Goal: Task Accomplishment & Management: Manage account settings

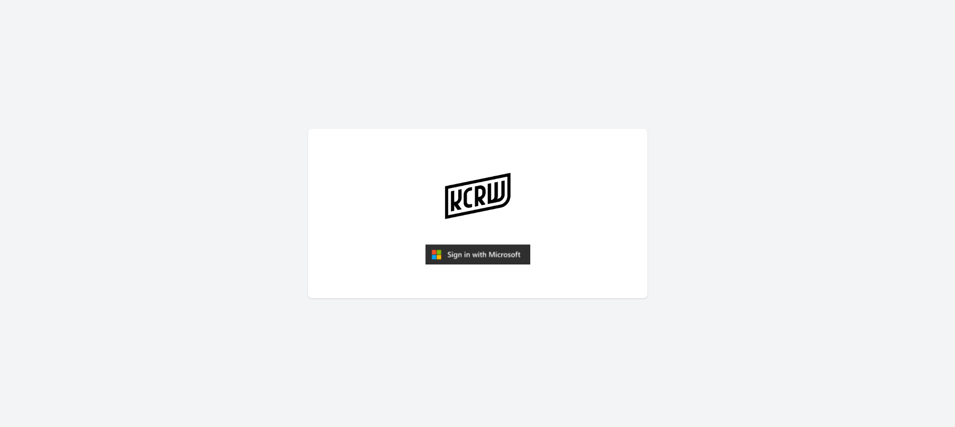
click at [490, 249] on img "submit" at bounding box center [477, 254] width 105 height 20
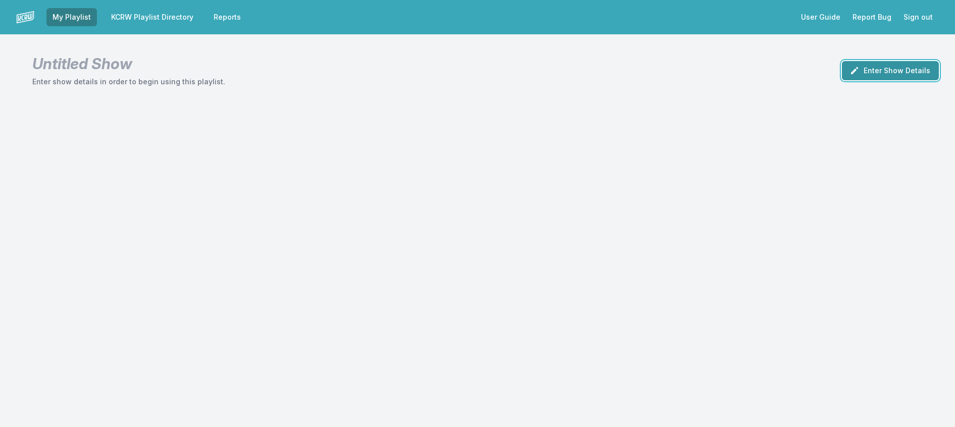
click at [867, 80] on button "Enter Show Details" at bounding box center [889, 70] width 97 height 19
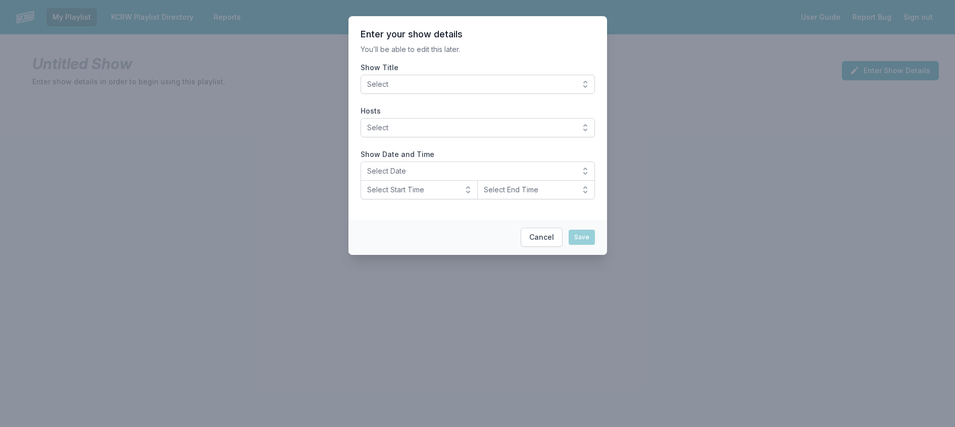
click at [374, 88] on button "Select" at bounding box center [477, 84] width 234 height 19
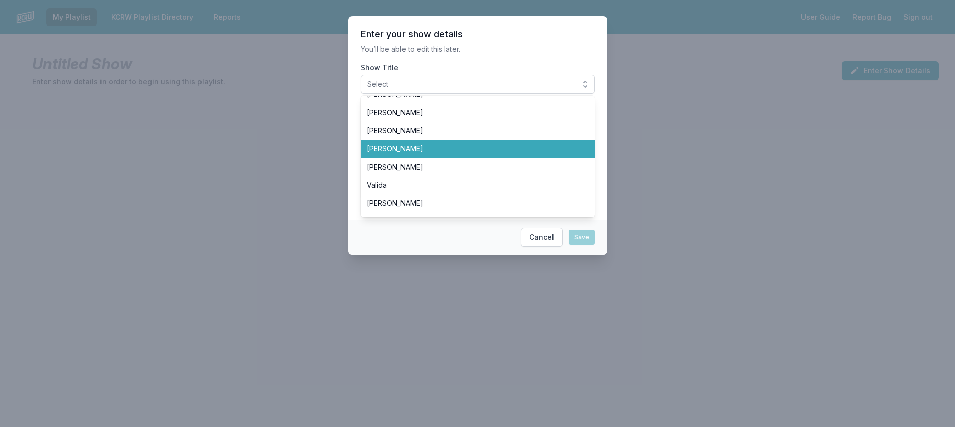
scroll to position [353, 0]
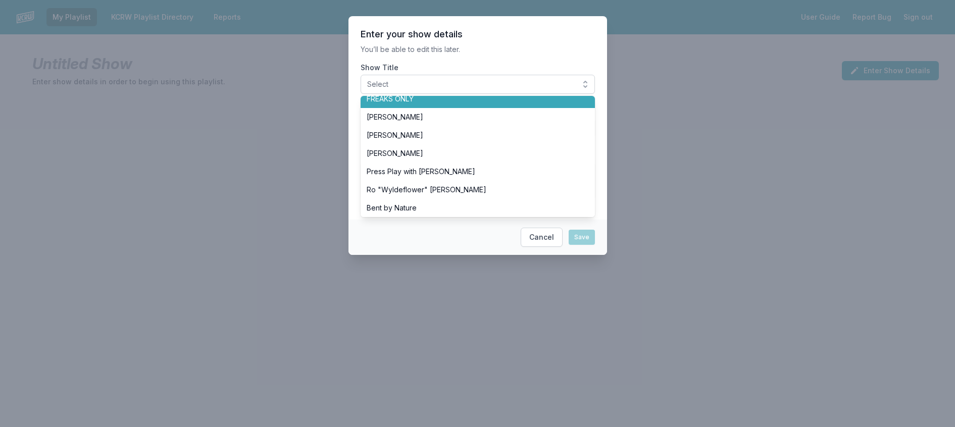
click at [391, 104] on span "FREAKS ONLY" at bounding box center [471, 99] width 210 height 10
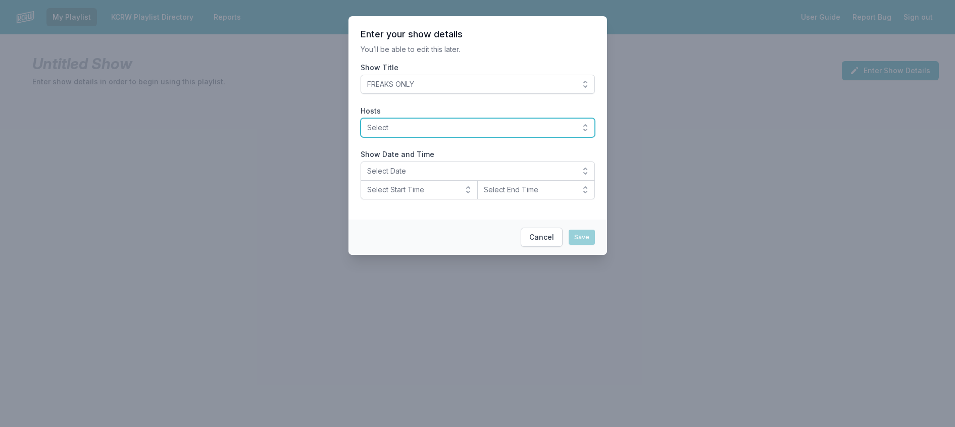
click at [392, 133] on span "Select" at bounding box center [470, 128] width 207 height 10
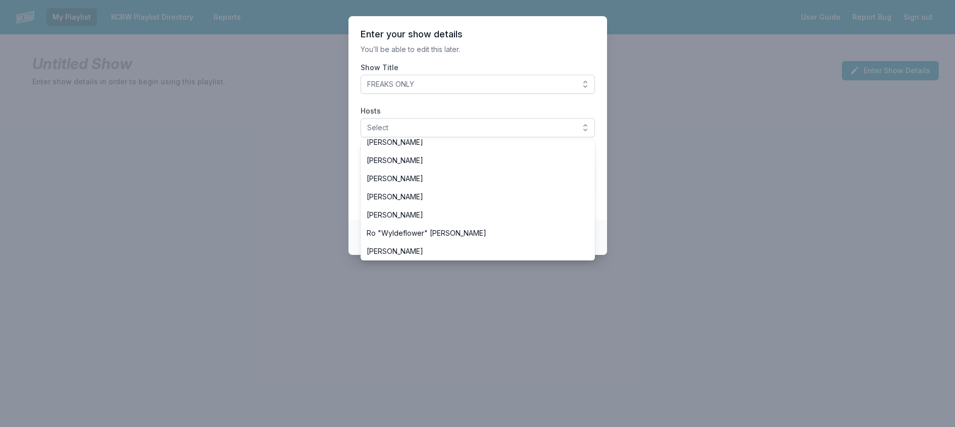
click at [395, 111] on span "[PERSON_NAME]" at bounding box center [471, 106] width 210 height 10
click at [478, 55] on p "You’ll be able to edit this later." at bounding box center [477, 49] width 234 height 10
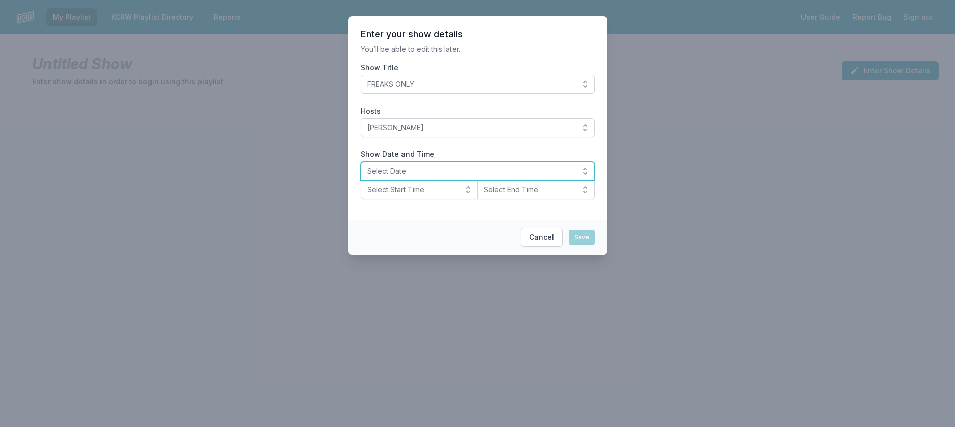
click at [402, 176] on span "Select Date" at bounding box center [470, 171] width 207 height 10
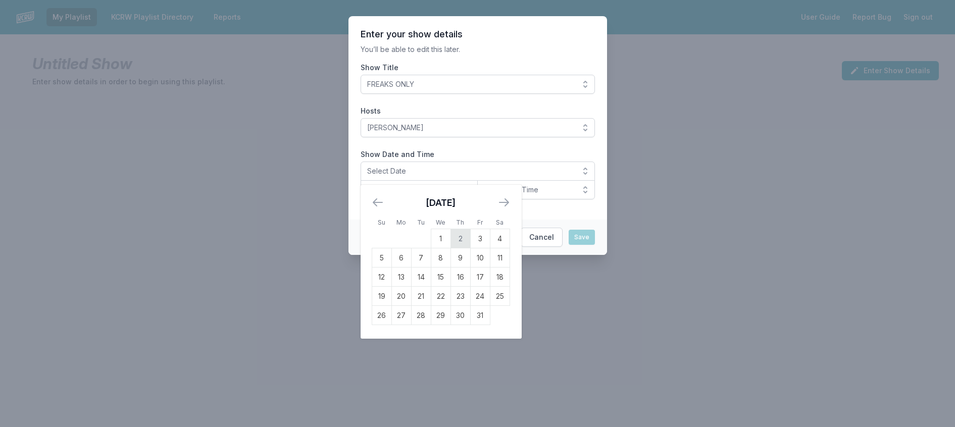
click at [450, 248] on td "2" at bounding box center [460, 238] width 20 height 19
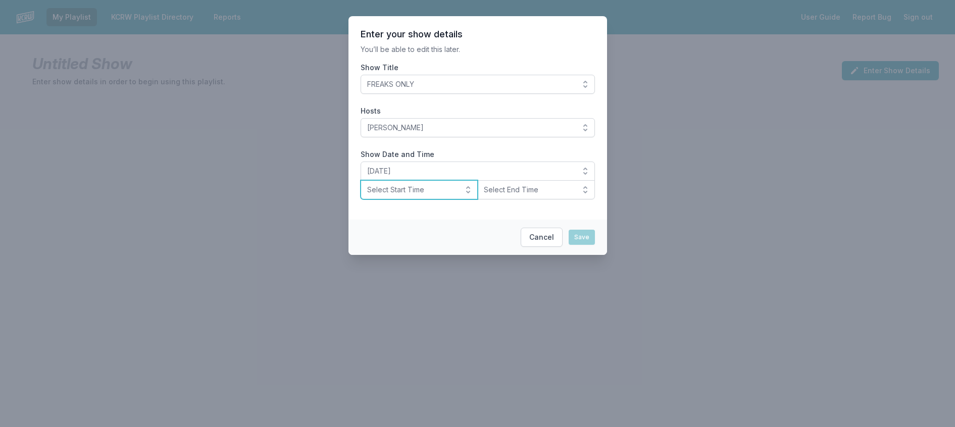
click at [396, 195] on span "Select Start Time" at bounding box center [412, 190] width 90 height 10
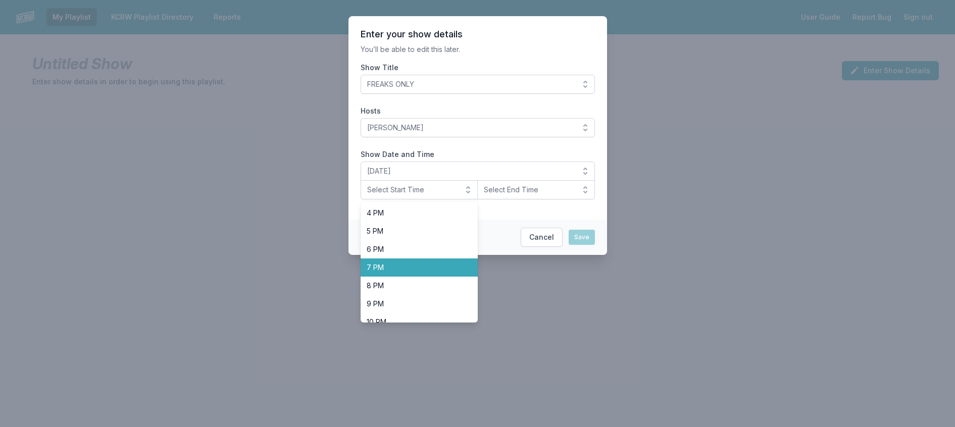
scroll to position [303, 0]
click at [383, 282] on li "8 PM" at bounding box center [419, 273] width 118 height 18
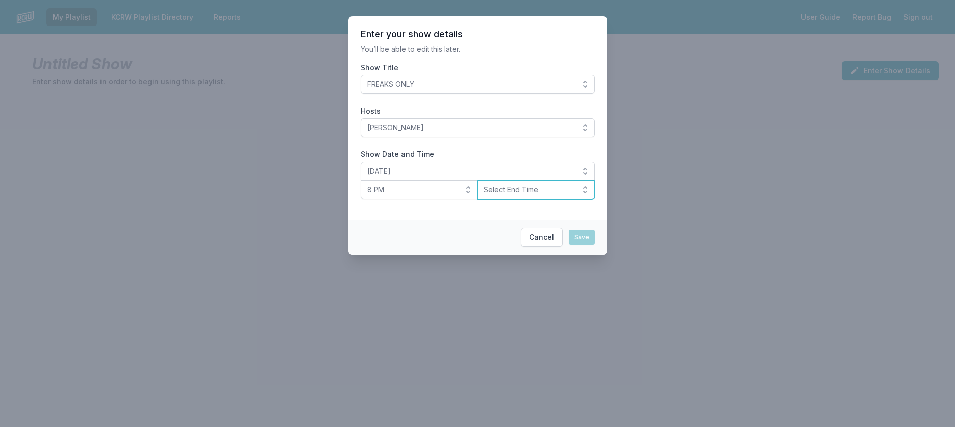
click at [504, 195] on span "Select End Time" at bounding box center [529, 190] width 90 height 10
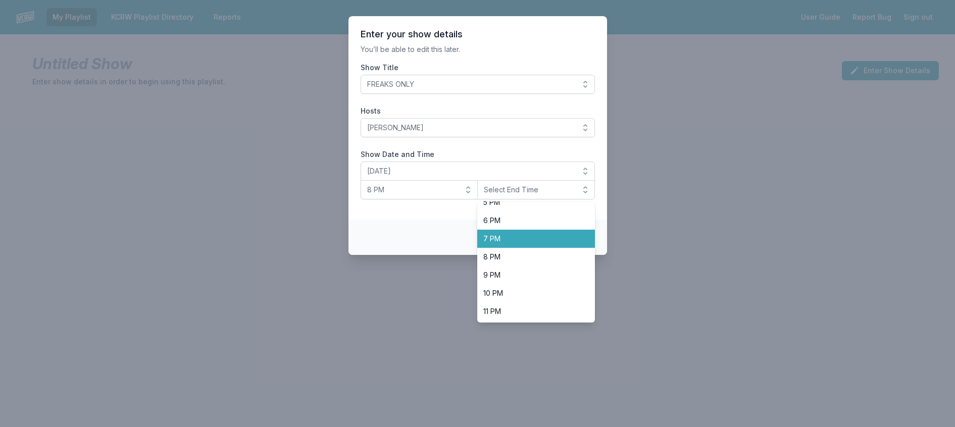
scroll to position [359, 0]
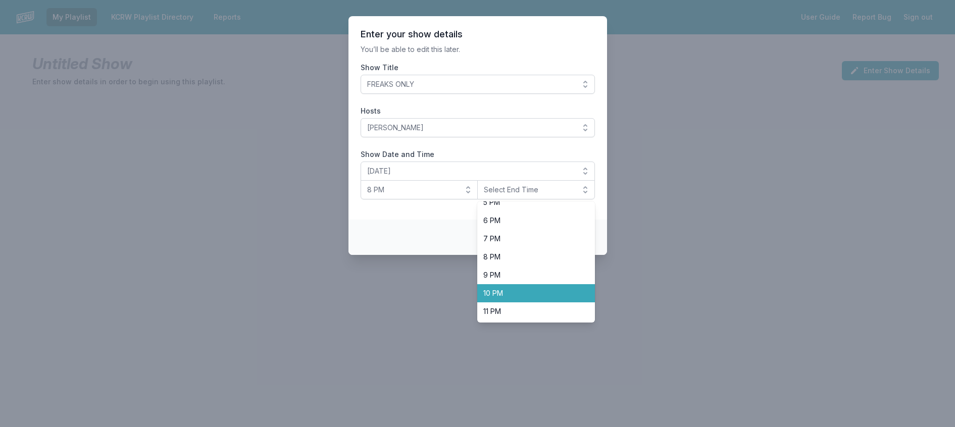
click at [536, 298] on span "10 PM" at bounding box center [529, 293] width 93 height 10
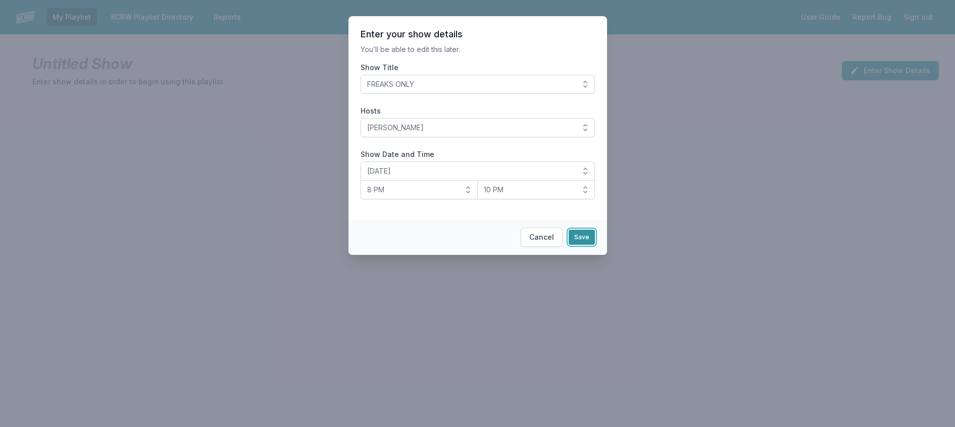
click at [594, 245] on button "Save" at bounding box center [581, 237] width 26 height 15
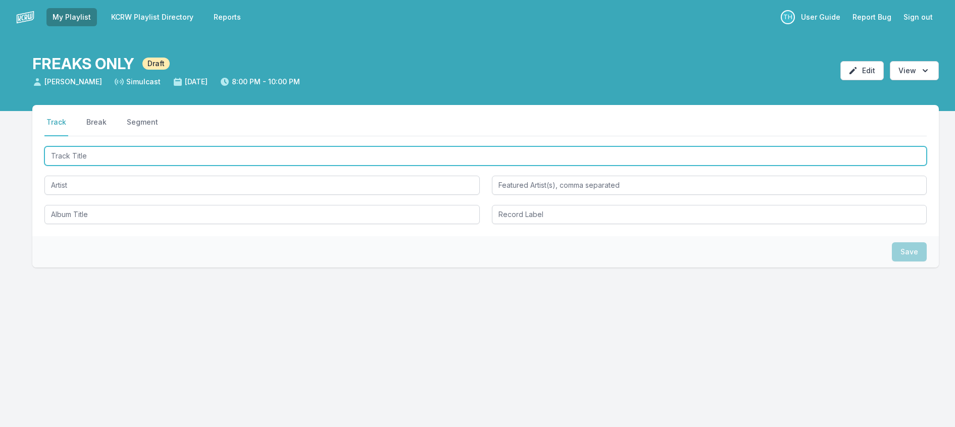
click at [79, 166] on input "Track Title" at bounding box center [485, 155] width 882 height 19
type input "The Bitter End"
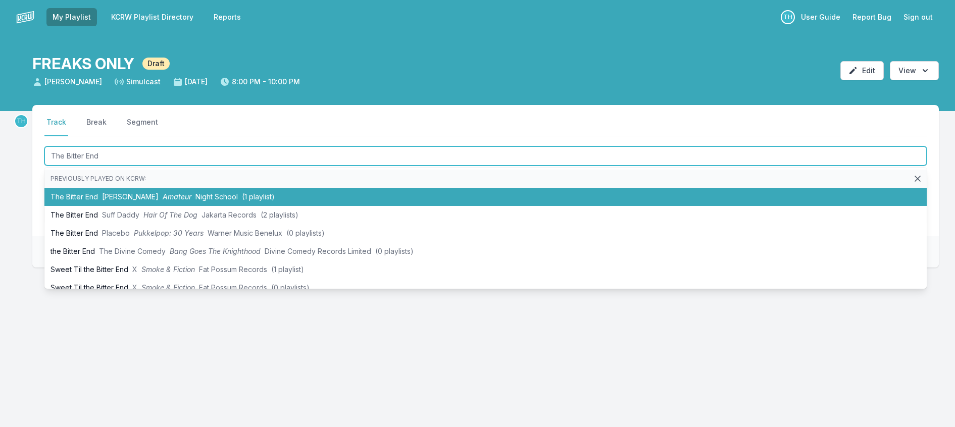
click at [141, 206] on li "The Bitter End Molly Nilsson Amateur Night School (1 playlist)" at bounding box center [485, 197] width 882 height 18
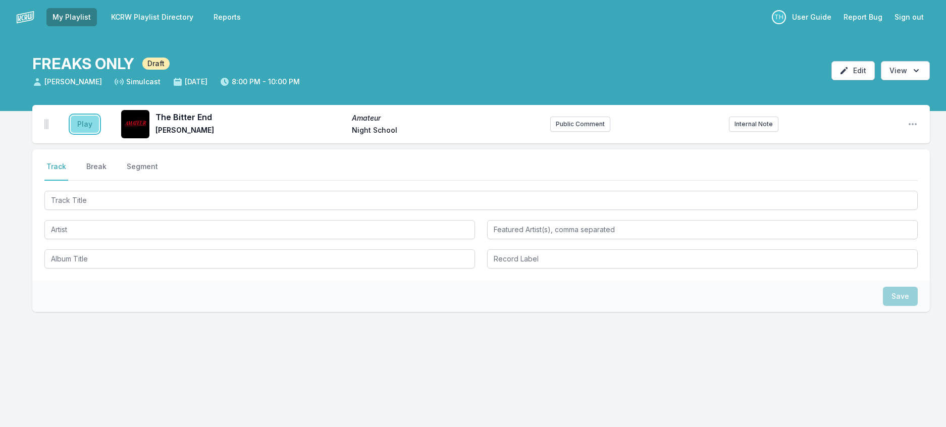
click at [94, 133] on button "Play" at bounding box center [85, 124] width 28 height 17
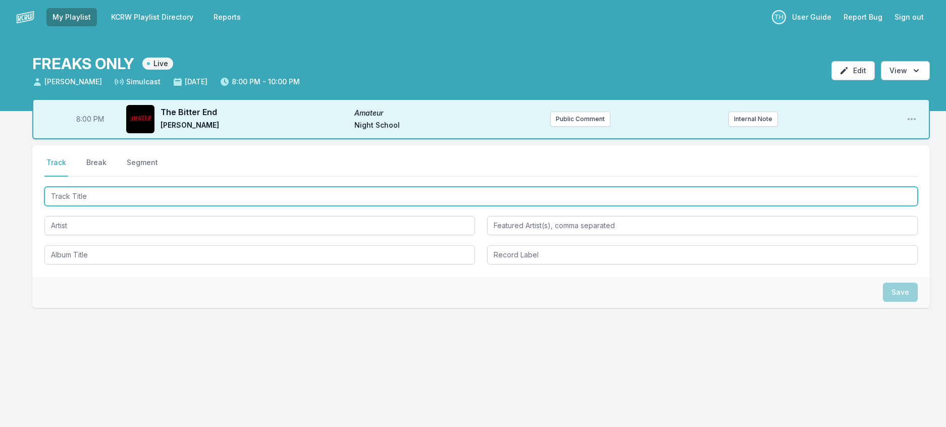
click at [140, 206] on input "Track Title" at bounding box center [480, 196] width 873 height 19
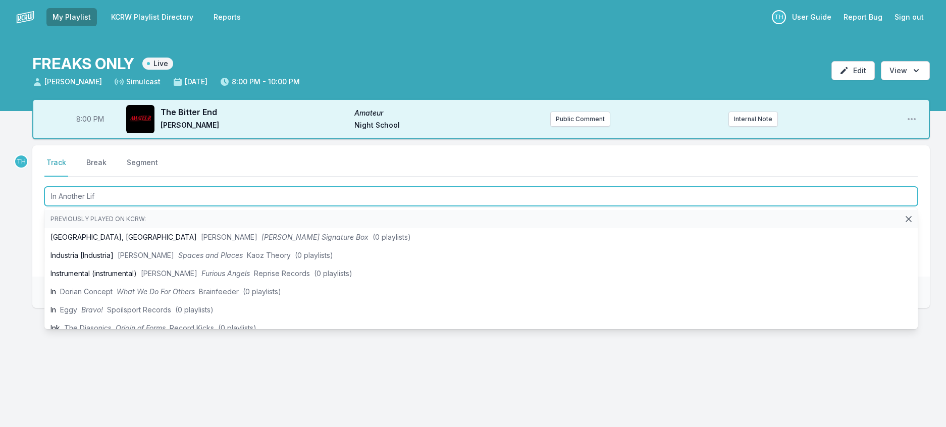
type input "In Another Life"
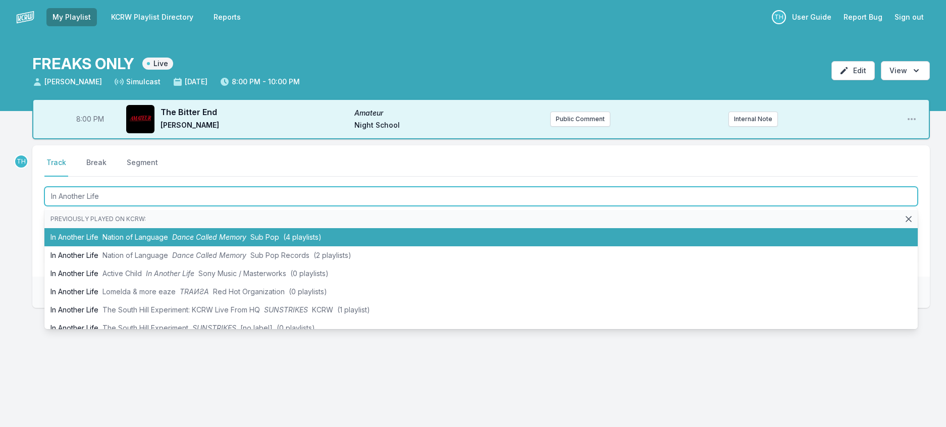
click at [203, 246] on li "In Another Life Nation of Language Dance Called Memory Sub Pop (4 playlists)" at bounding box center [480, 237] width 873 height 18
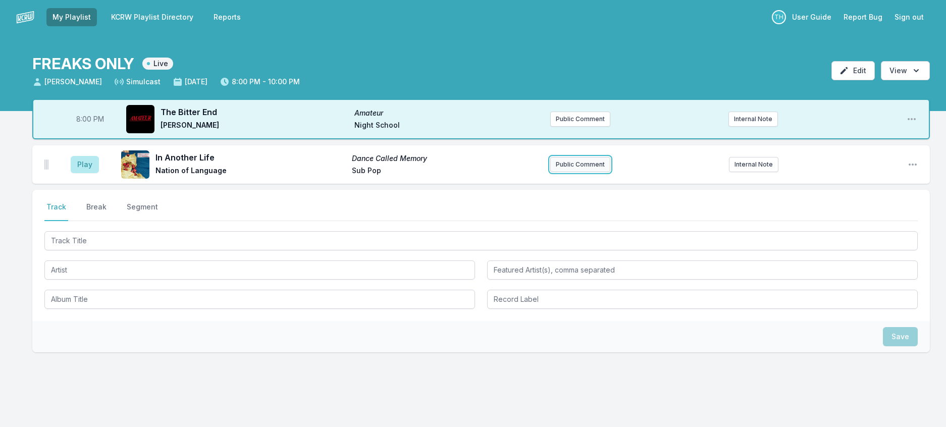
click at [567, 172] on button "Public Comment" at bounding box center [580, 164] width 60 height 15
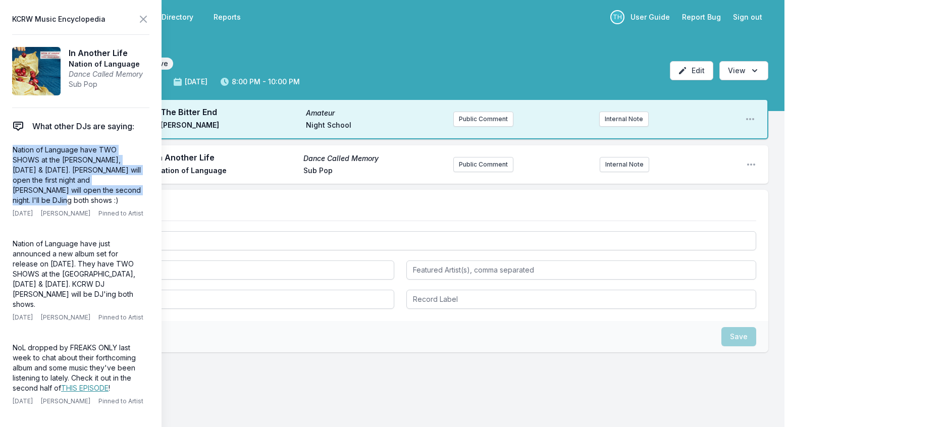
drag, startPoint x: 101, startPoint y: 210, endPoint x: 4, endPoint y: 167, distance: 107.1
click at [4, 167] on aside "KCRW Music Encyclopedia In Another Life Nation of Language Dance Called Memory …" at bounding box center [81, 213] width 162 height 427
copy p "Nation of Language have TWO SHOWS at the [PERSON_NAME], [DATE] & [DATE]. [PERSO…"
click at [453, 172] on button "Public Comment" at bounding box center [483, 164] width 60 height 15
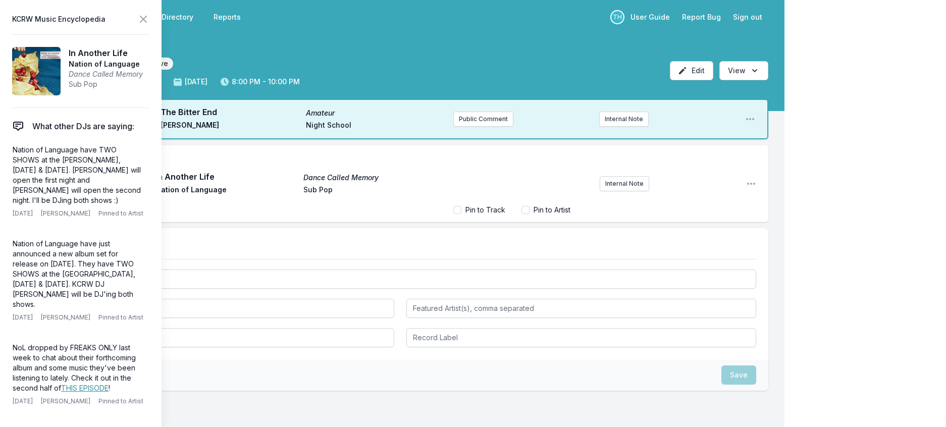
scroll to position [34, 0]
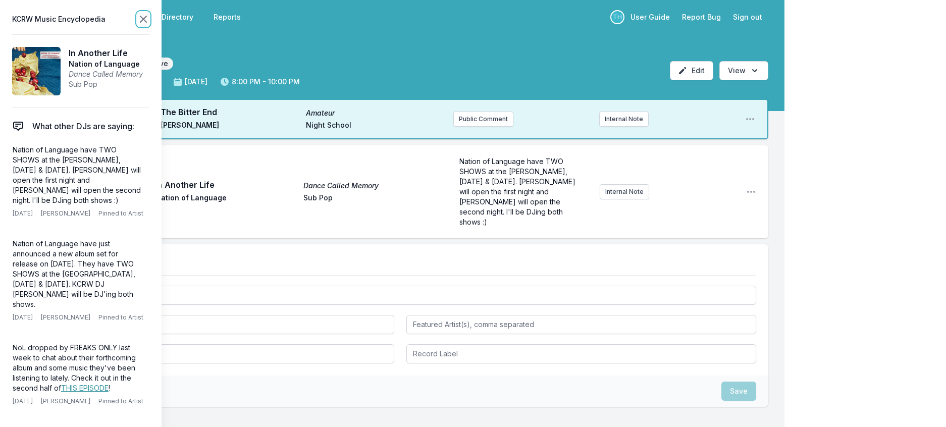
click at [149, 20] on icon at bounding box center [143, 19] width 12 height 12
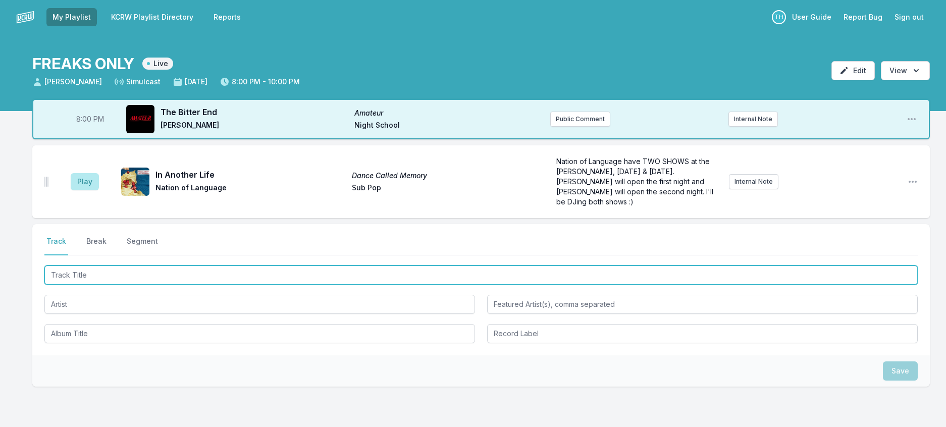
click at [153, 285] on input "Track Title" at bounding box center [480, 275] width 873 height 19
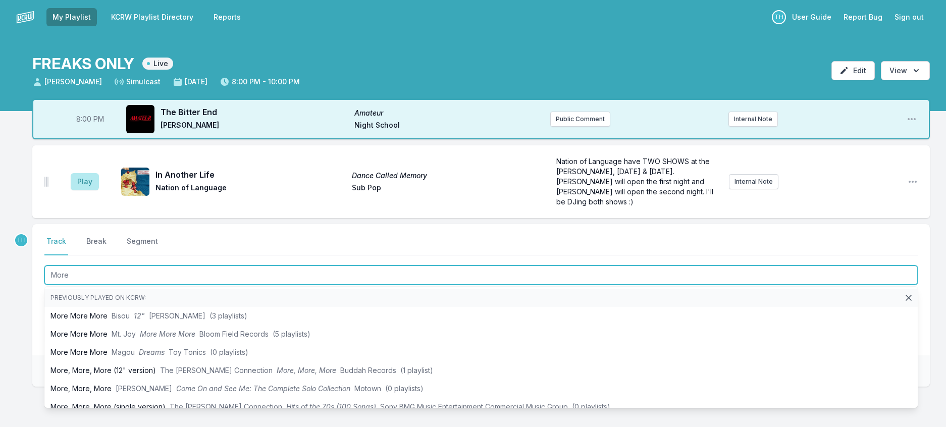
type input "More"
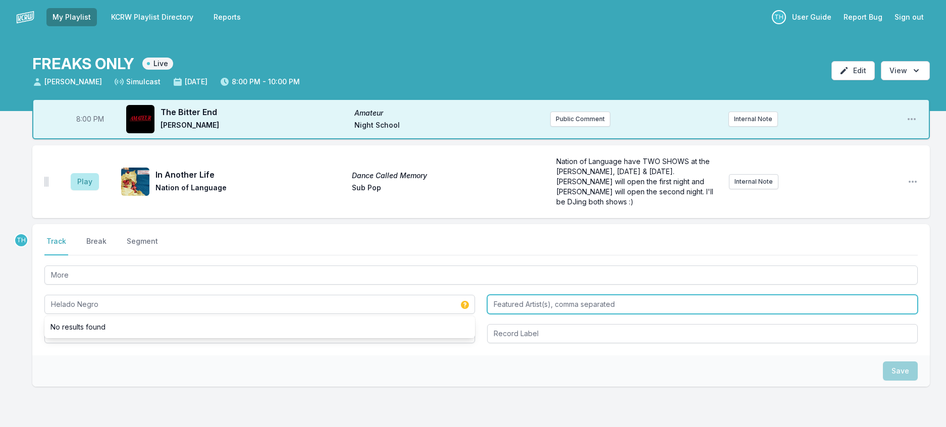
type input "Helado Negro"
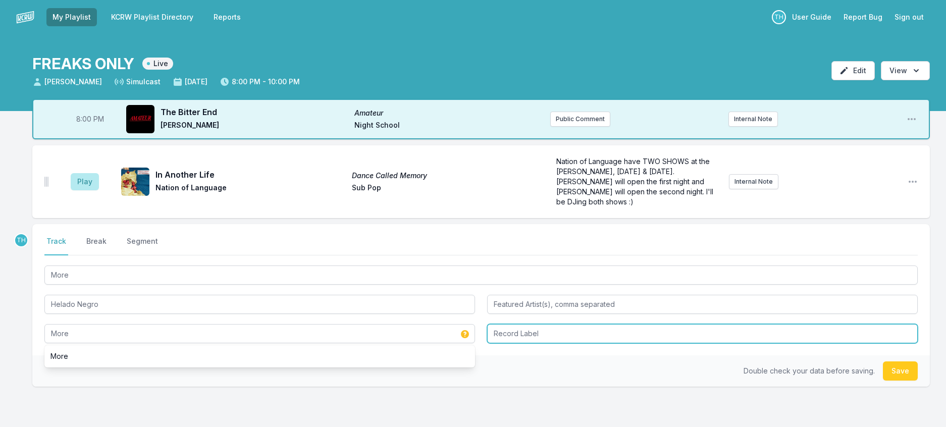
type input "More"
type input "Big Dada"
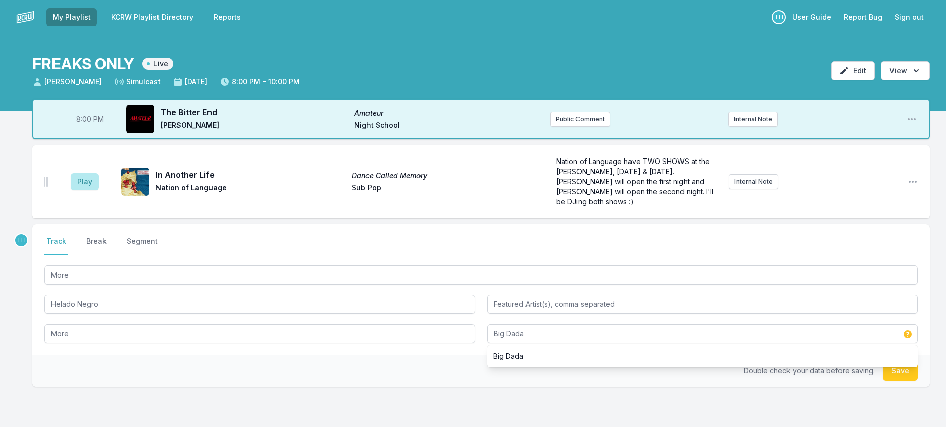
click at [465, 355] on div "Select a tab Track Break Segment Track Break Segment More Helado Negro More Big…" at bounding box center [480, 289] width 897 height 131
click at [883, 381] on button "Save" at bounding box center [900, 370] width 35 height 19
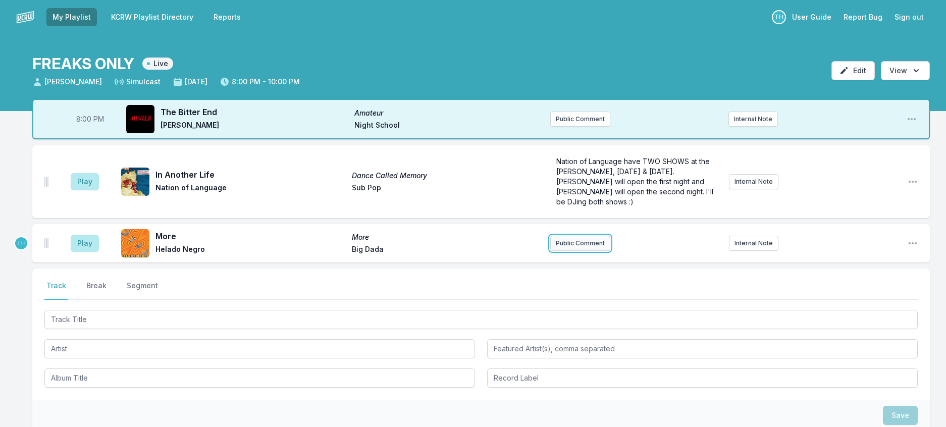
click at [604, 251] on button "Public Comment" at bounding box center [580, 243] width 60 height 15
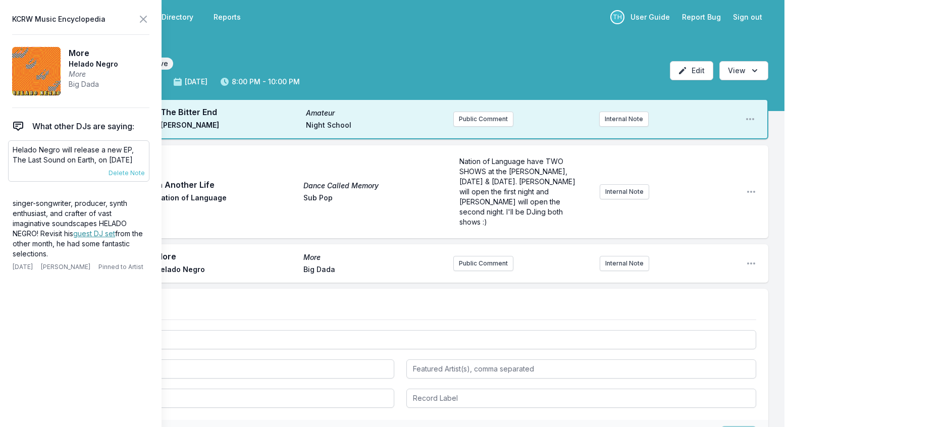
drag, startPoint x: 149, startPoint y: 177, endPoint x: 16, endPoint y: 167, distance: 134.1
click at [16, 165] on p "Helado Negro will release a new EP, The Last Sound on Earth, on [DATE]" at bounding box center [79, 155] width 132 height 20
copy p "Helado Negro will release a new EP, The Last Sound on Earth, on [DATE]"
click at [483, 271] on button "Public Comment" at bounding box center [483, 263] width 60 height 15
click at [149, 25] on icon at bounding box center [143, 19] width 12 height 12
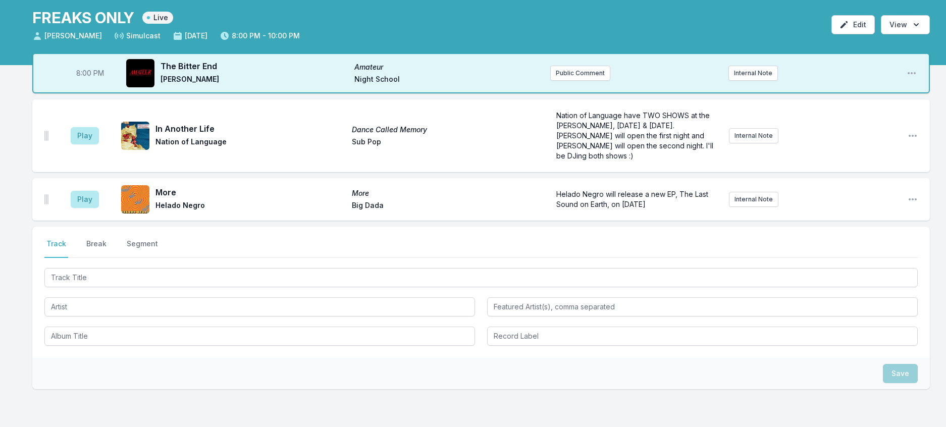
scroll to position [101, 0]
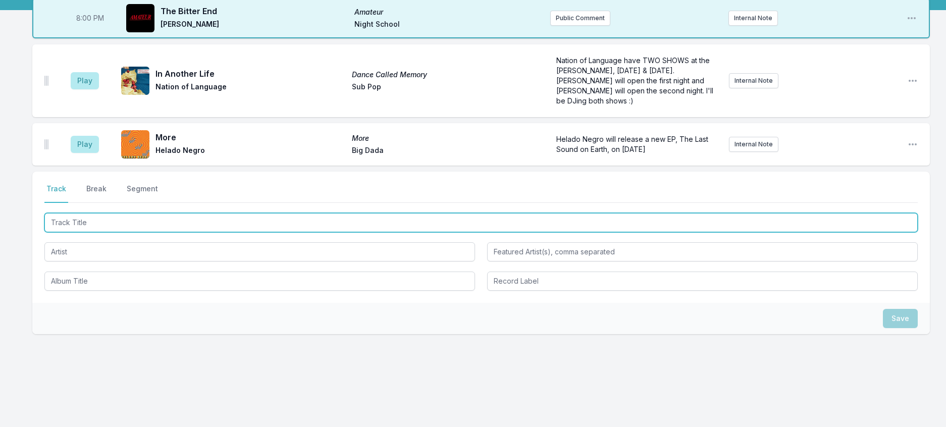
click at [131, 232] on input "Track Title" at bounding box center [480, 222] width 873 height 19
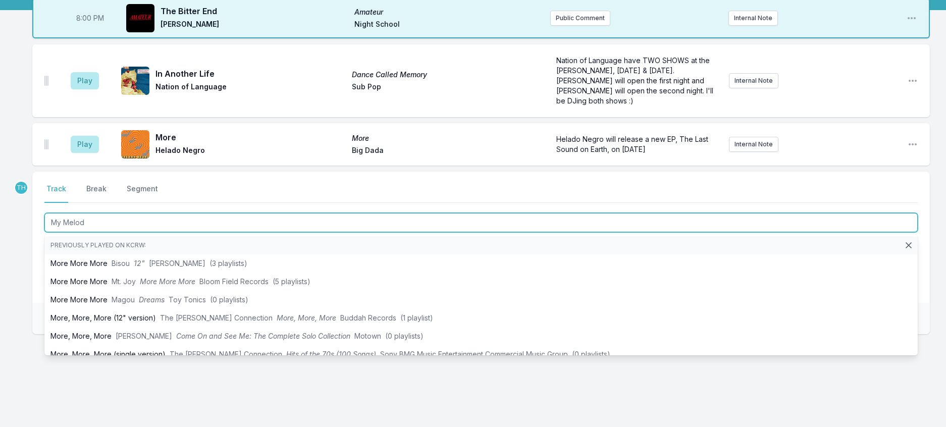
type input "My Melody"
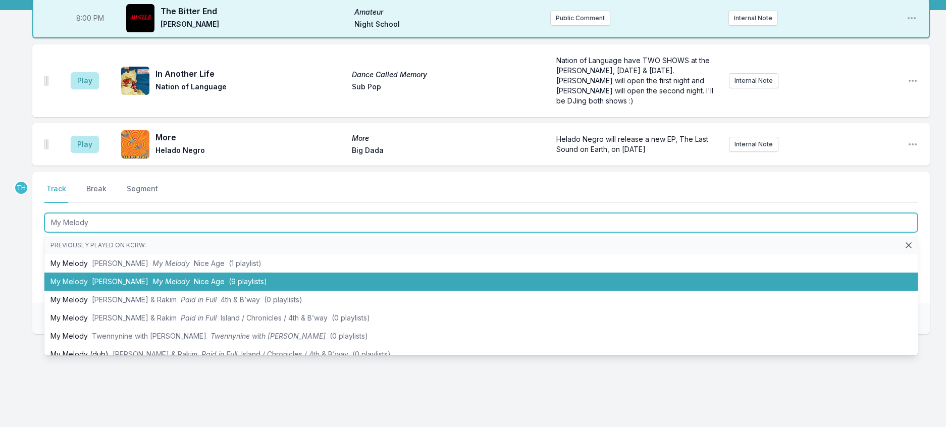
click at [152, 286] on span "My Melody" at bounding box center [170, 281] width 37 height 9
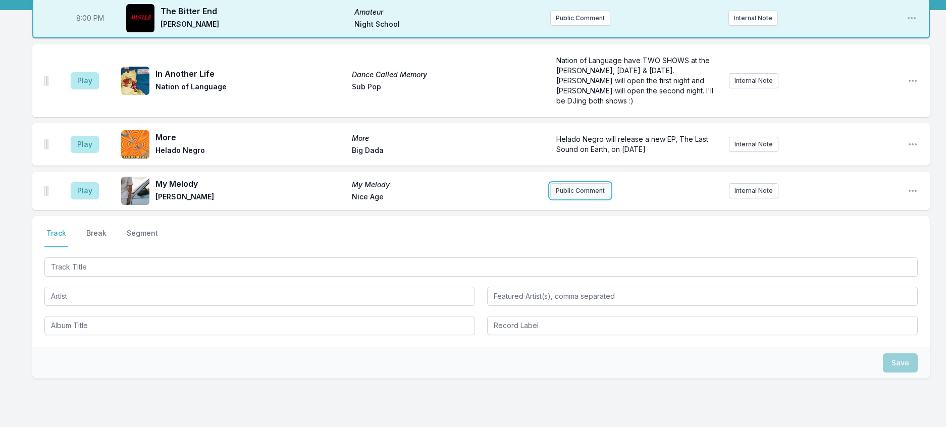
click at [582, 198] on button "Public Comment" at bounding box center [580, 190] width 60 height 15
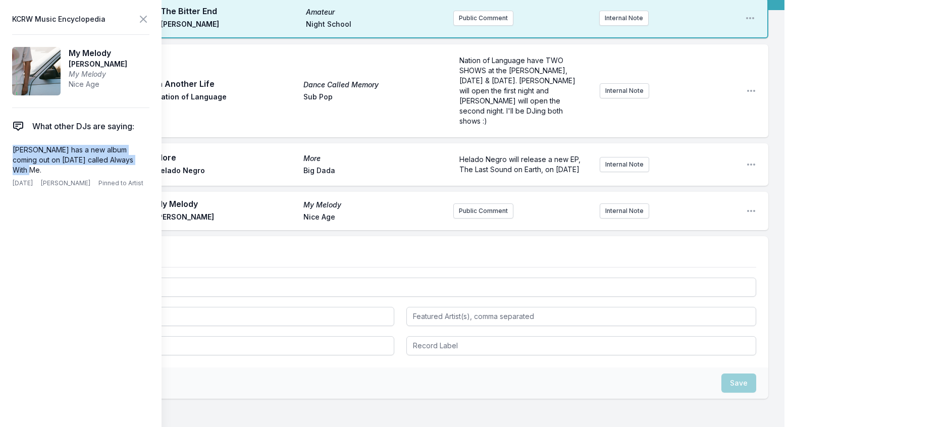
drag, startPoint x: 152, startPoint y: 179, endPoint x: 3, endPoint y: 170, distance: 149.2
click at [3, 170] on aside "KCRW Music Encyclopedia My Melody TEED My Melody Nice Age What other DJs are sa…" at bounding box center [81, 213] width 162 height 427
copy p "TEED has a new album coming out on December 5th called Always With Me."
click at [444, 230] on div "Play My Melody My Melody TEED Nice Age Public Comment Internal Note Open playli…" at bounding box center [400, 211] width 736 height 38
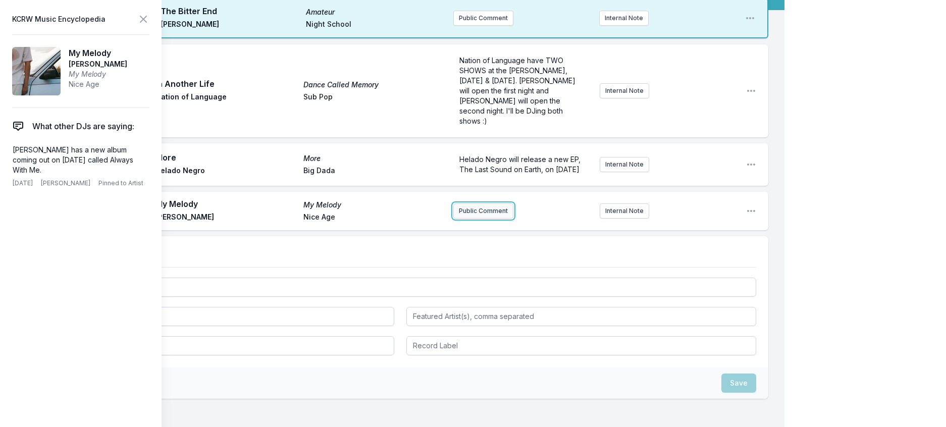
click at [453, 219] on button "Public Comment" at bounding box center [483, 210] width 60 height 15
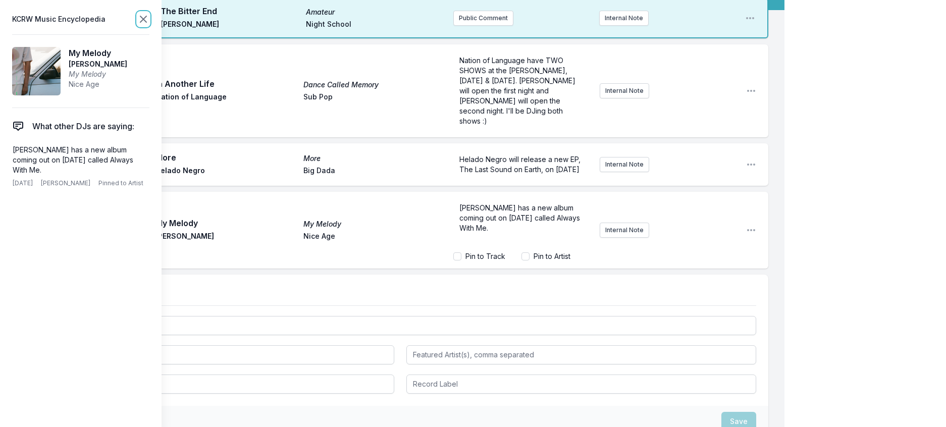
click at [149, 19] on icon at bounding box center [143, 19] width 12 height 12
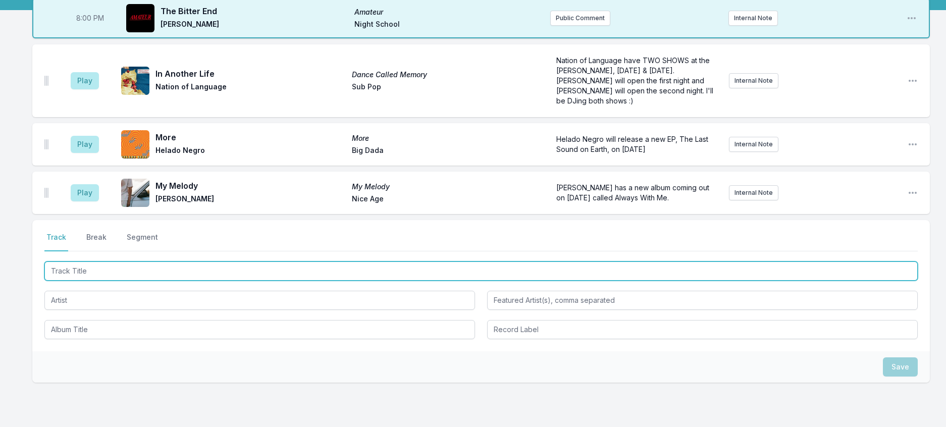
click at [138, 281] on input "Track Title" at bounding box center [480, 270] width 873 height 19
type input "Keep On Move"
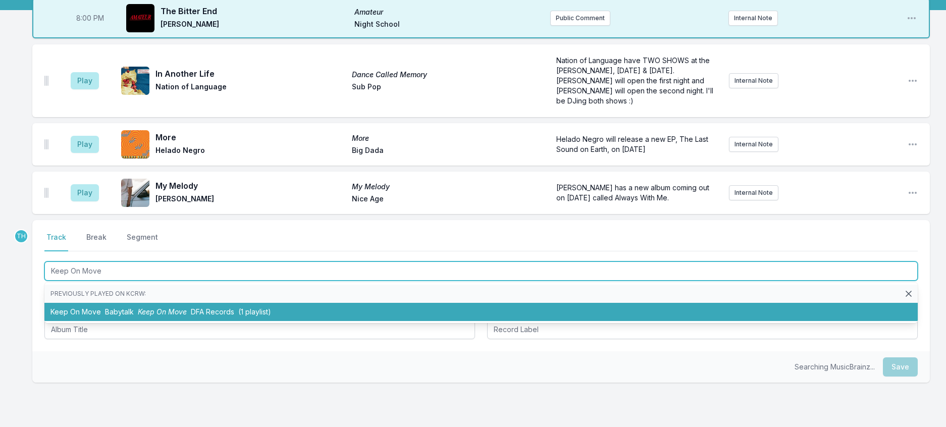
click at [187, 316] on span "Keep On Move" at bounding box center [162, 311] width 49 height 9
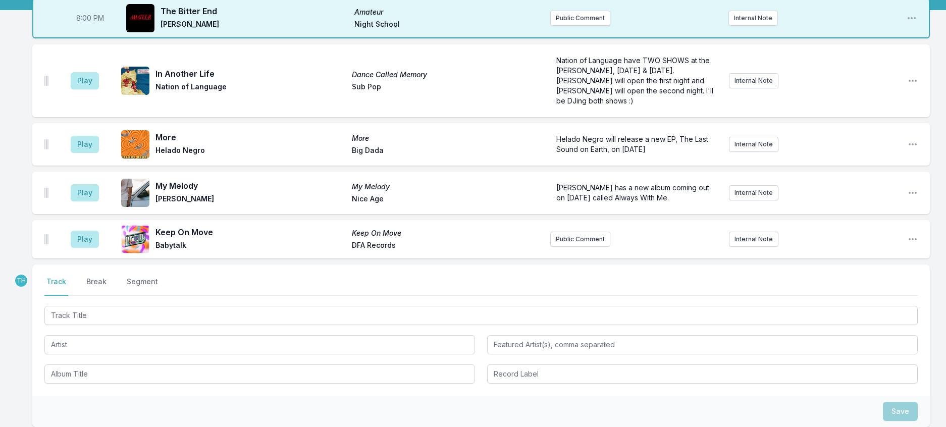
click at [387, 238] on span "Keep On Move" at bounding box center [447, 233] width 190 height 10
click at [911, 244] on icon "Open playlist item options" at bounding box center [913, 239] width 10 height 10
click at [867, 287] on button "Edit Track Details" at bounding box center [861, 278] width 113 height 18
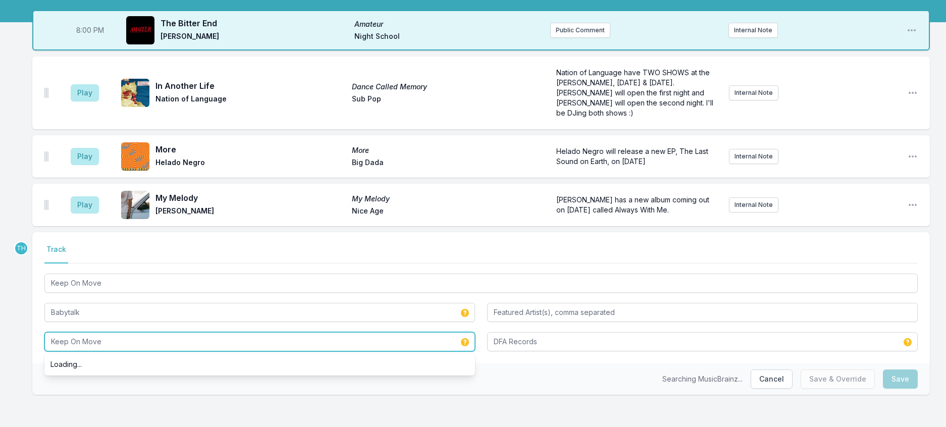
drag, startPoint x: 181, startPoint y: 385, endPoint x: -6, endPoint y: 385, distance: 187.3
click at [0, 385] on html "My Playlist KCRW Playlist Directory Reports TH User Guide Report Bug Sign out F…" at bounding box center [473, 169] width 946 height 516
paste input "Shaking Moving Dancing People: The Stickydisc Records Anthology"
type input "Shaking Moving Dancing People: The Stickydisc Records Anthology"
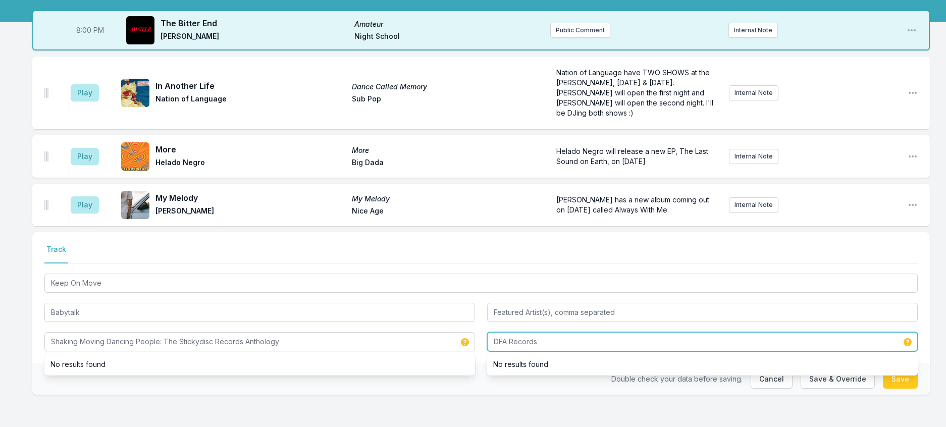
drag, startPoint x: 510, startPoint y: 382, endPoint x: 655, endPoint y: 382, distance: 145.4
click at [655, 351] on input "DFA Records" at bounding box center [702, 341] width 431 height 19
type input "DFA"
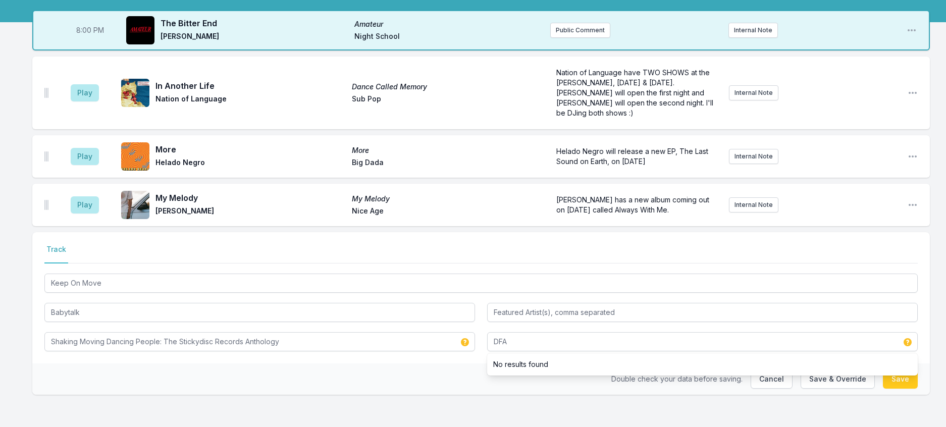
click at [391, 395] on div "Double check your data before saving. Cancel Save & Override Save" at bounding box center [480, 378] width 897 height 31
click at [801, 378] on button "Save & Override" at bounding box center [838, 378] width 74 height 19
type input "Keep On Move"
type input "DFA Records"
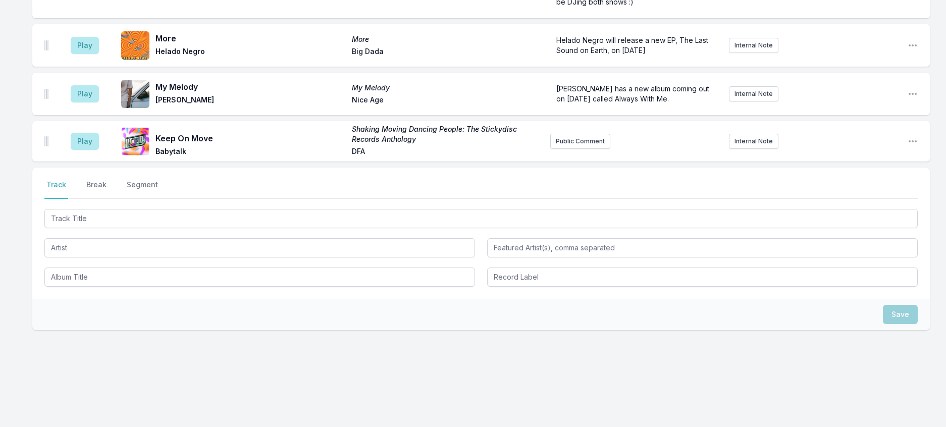
scroll to position [278, 0]
click at [109, 180] on button "Break" at bounding box center [96, 189] width 24 height 19
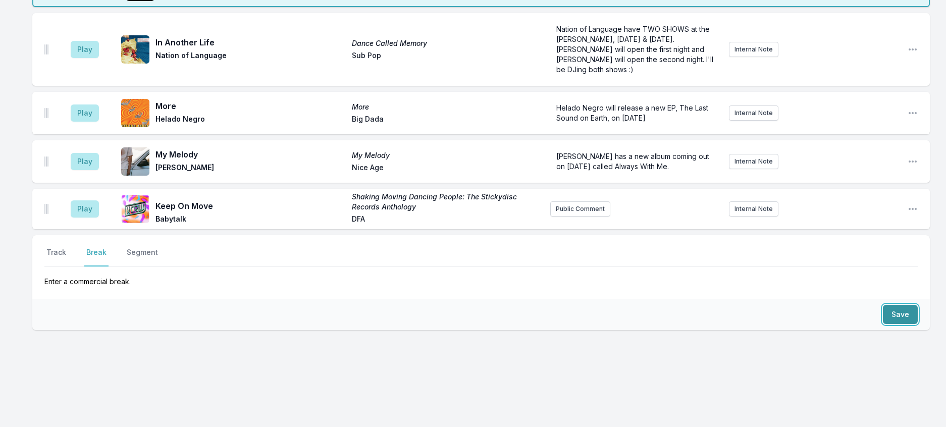
click at [901, 307] on button "Save" at bounding box center [900, 314] width 35 height 19
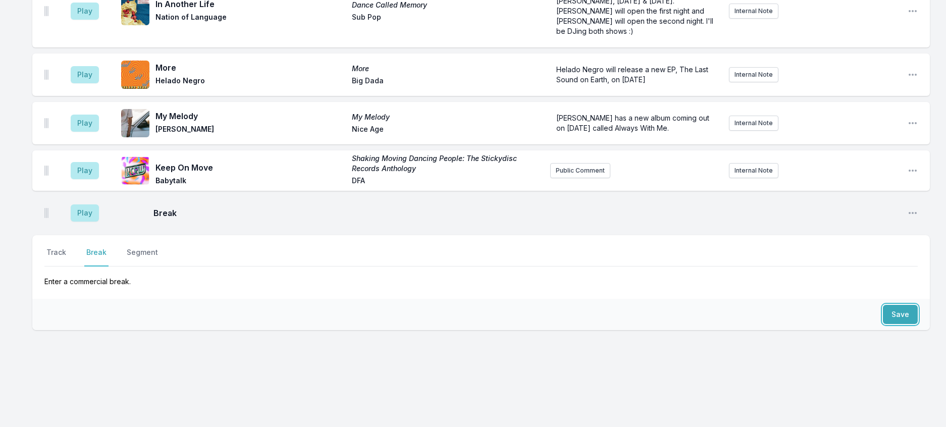
scroll to position [245, 0]
drag, startPoint x: 69, startPoint y: 230, endPoint x: 85, endPoint y: 253, distance: 28.2
click at [68, 247] on button "Track" at bounding box center [56, 256] width 24 height 19
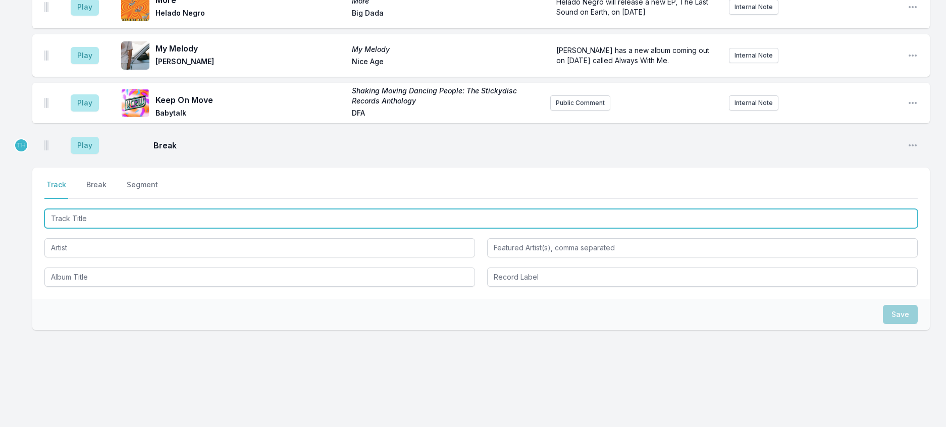
click at [113, 228] on input "Track Title" at bounding box center [480, 218] width 873 height 19
type input "Blurry Moon"
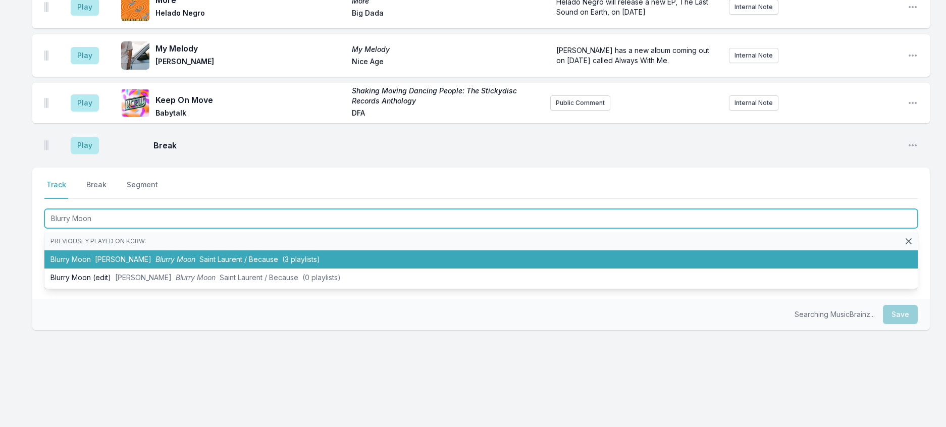
click at [192, 263] on span "Blurry Moon" at bounding box center [175, 259] width 40 height 9
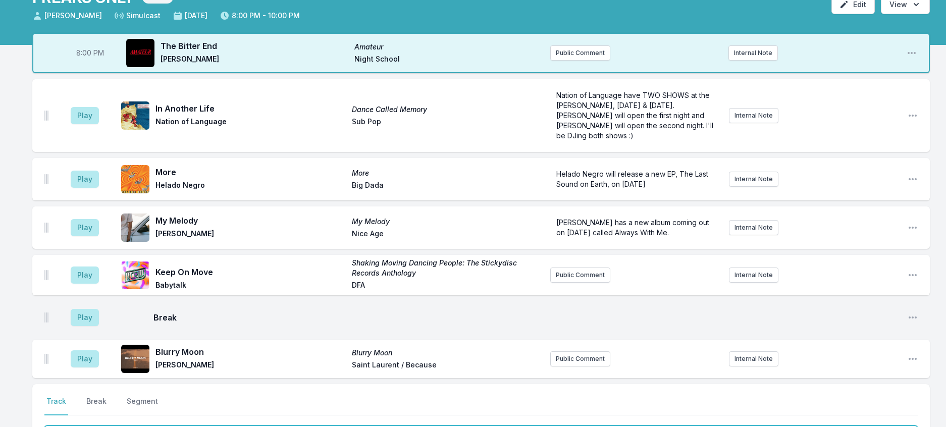
scroll to position [42, 0]
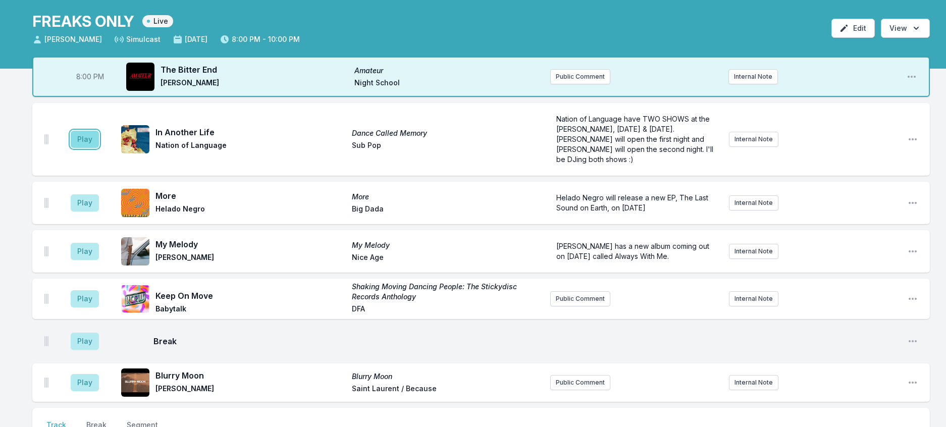
click at [97, 148] on button "Play" at bounding box center [85, 139] width 28 height 17
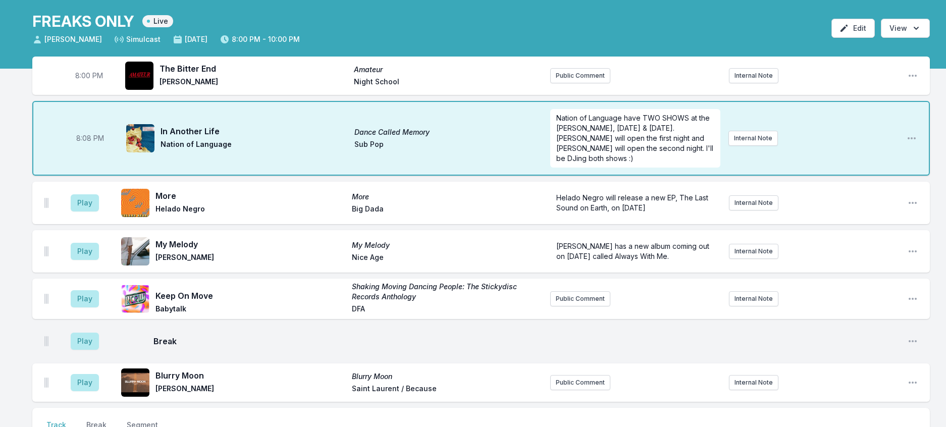
click at [97, 143] on span "8:08 PM" at bounding box center [90, 138] width 28 height 10
click at [97, 148] on input "20:08" at bounding box center [90, 138] width 57 height 19
type input "20:04"
click at [99, 212] on button "Play" at bounding box center [85, 202] width 28 height 17
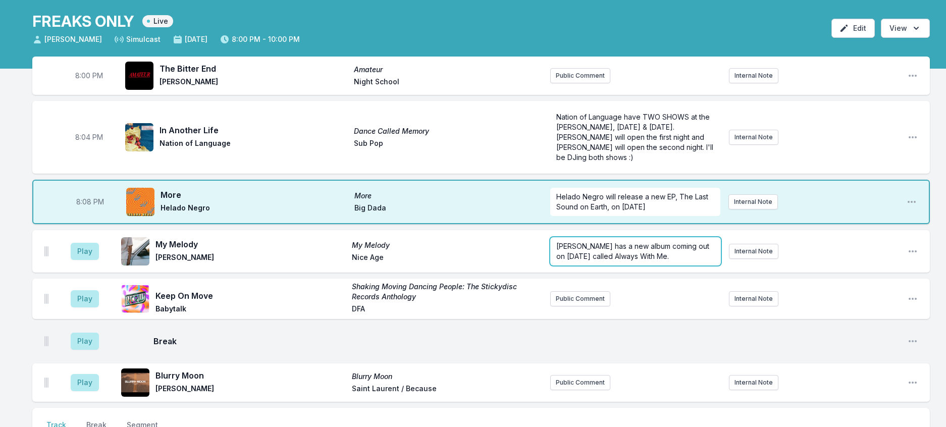
click at [657, 260] on span "TEED has a new album coming out on December 5th called Always With Me." at bounding box center [633, 251] width 155 height 19
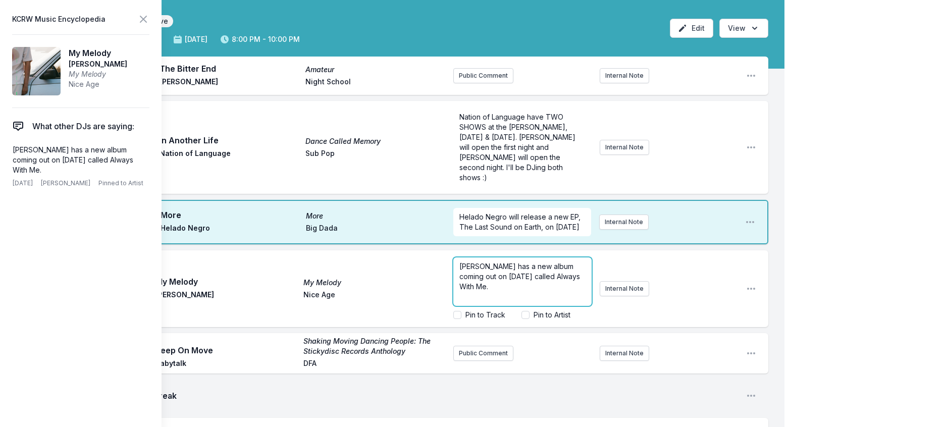
click at [520, 292] on p "TEED has a new album coming out on December 5th called Always With Me." at bounding box center [522, 276] width 126 height 30
click at [521, 319] on input "Pin to Artist" at bounding box center [525, 315] width 8 height 8
checkbox input "true"
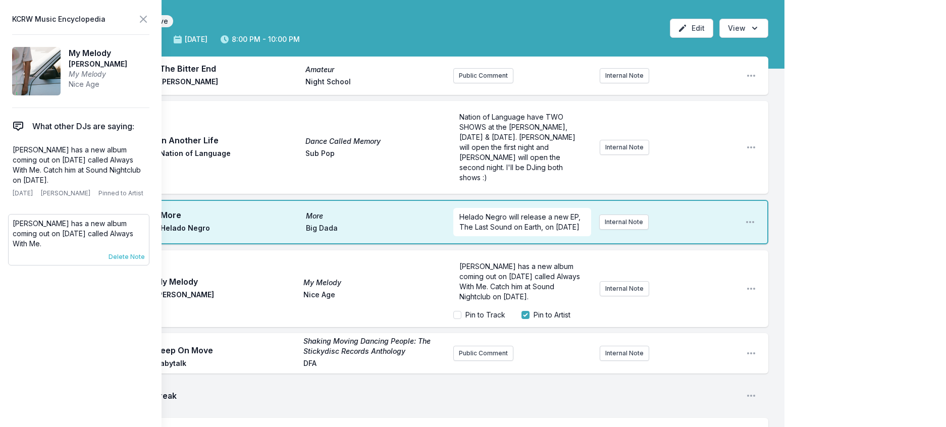
click at [132, 261] on span "Delete Note" at bounding box center [127, 257] width 36 height 8
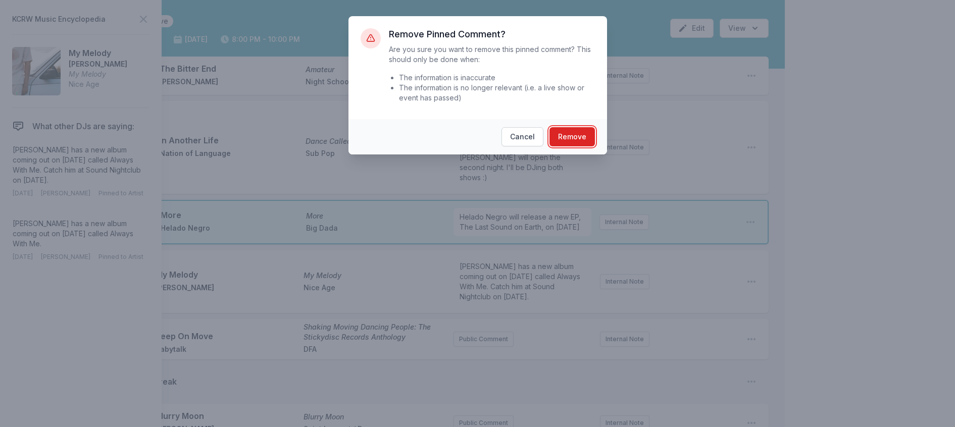
click at [595, 146] on button "Remove" at bounding box center [571, 136] width 45 height 19
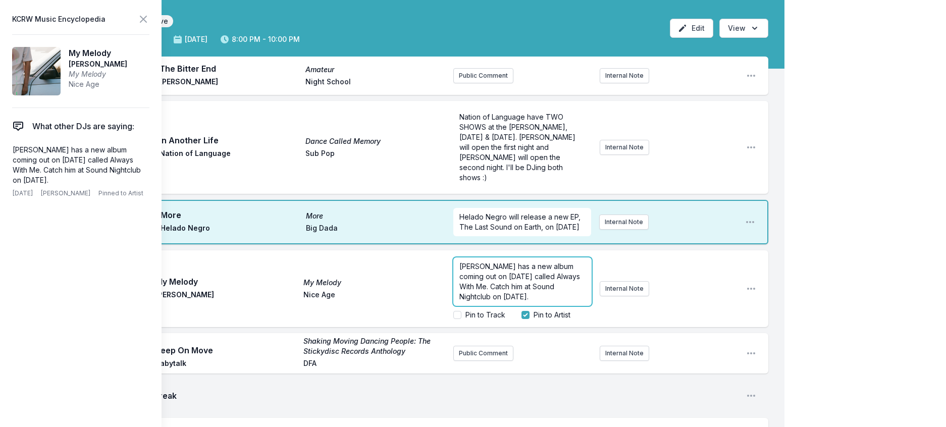
click at [468, 301] on span "[PERSON_NAME] has a new album coming out on [DATE] called Always With Me. Catch…" at bounding box center [520, 281] width 123 height 39
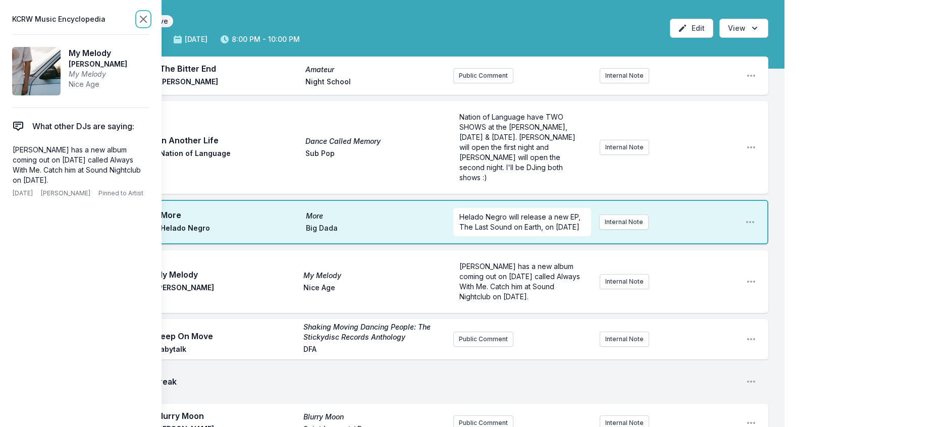
click at [149, 22] on icon at bounding box center [143, 19] width 12 height 12
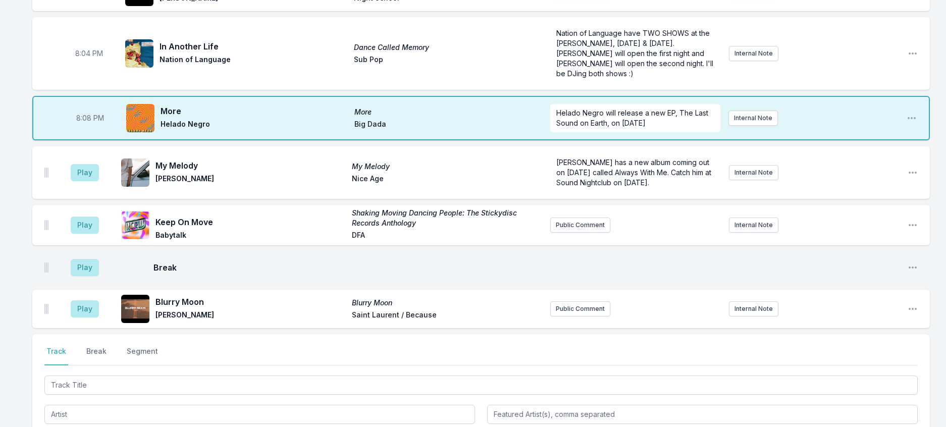
scroll to position [295, 0]
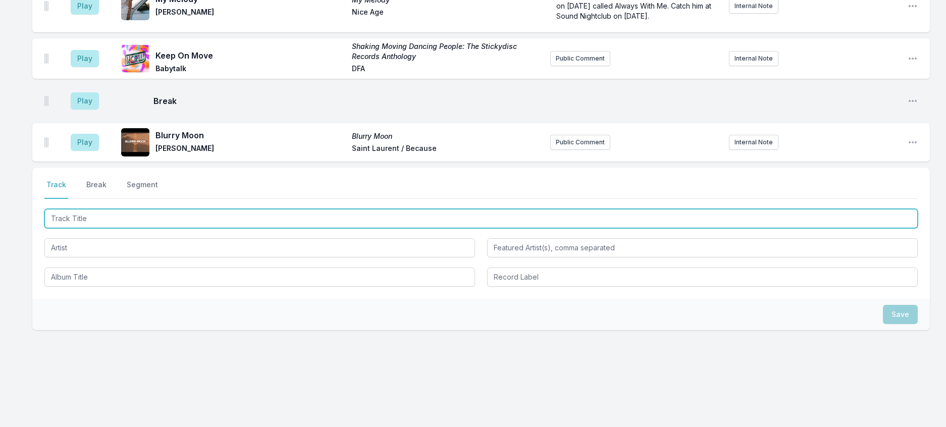
click at [227, 228] on input "Track Title" at bounding box center [480, 218] width 873 height 19
type input "Siestas"
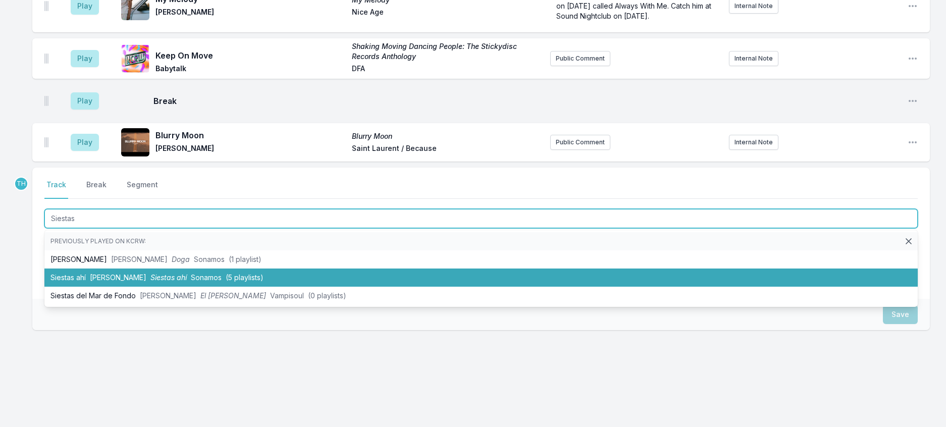
click at [222, 282] on span "Sonamos" at bounding box center [206, 277] width 31 height 9
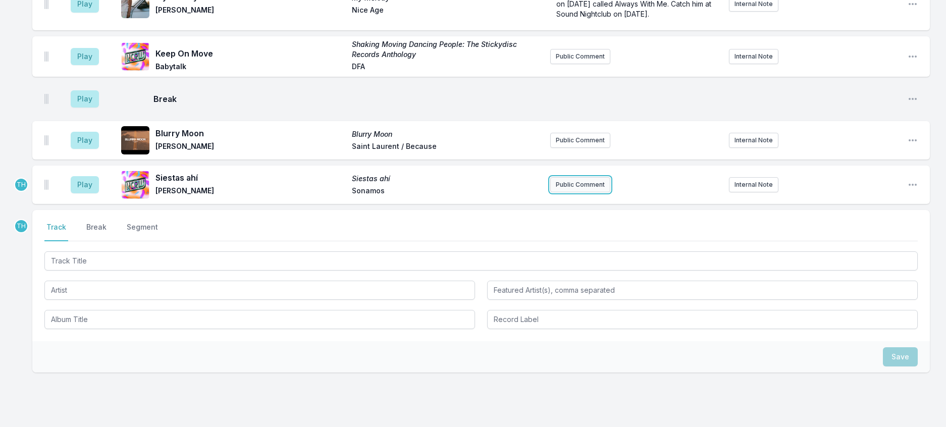
click at [560, 192] on button "Public Comment" at bounding box center [580, 184] width 60 height 15
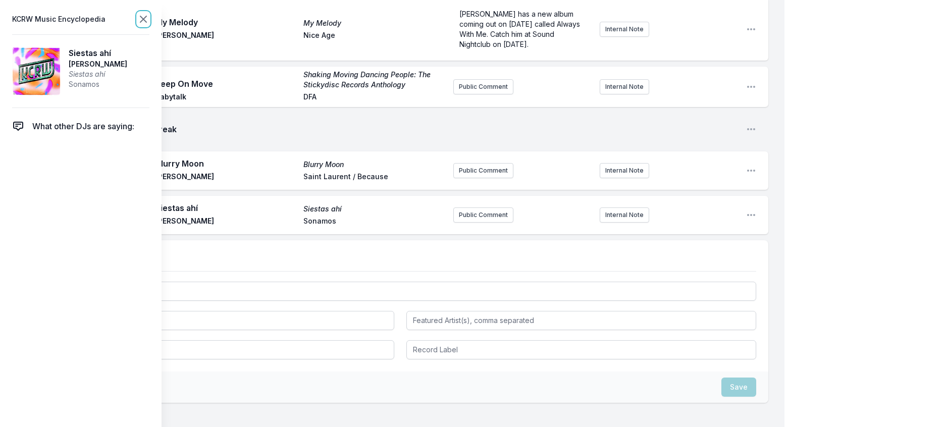
click at [149, 19] on icon at bounding box center [143, 19] width 12 height 12
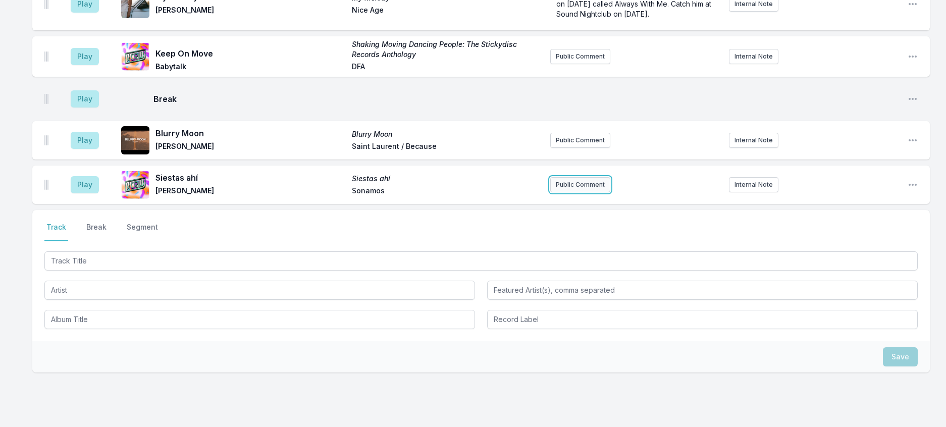
click at [573, 192] on button "Public Comment" at bounding box center [580, 184] width 60 height 15
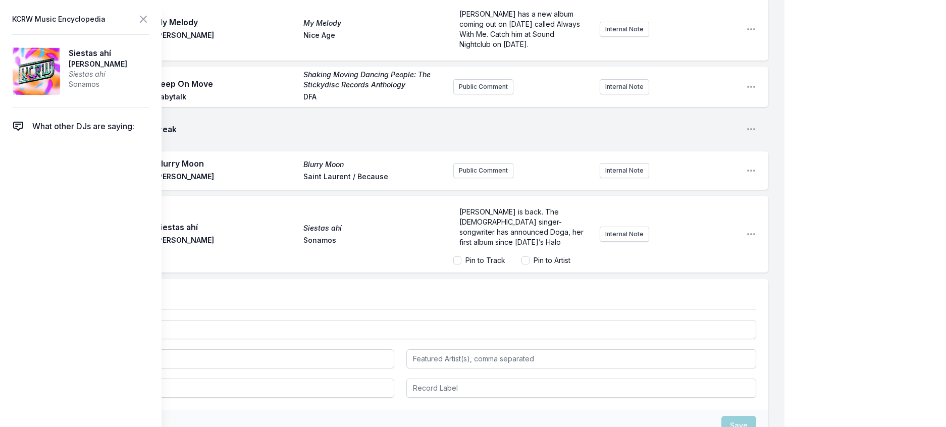
click at [483, 246] on span "Juana Molina is back. The Argentine singer-songwriter has announced Doga, her f…" at bounding box center [522, 226] width 126 height 39
drag, startPoint x: 483, startPoint y: 319, endPoint x: 519, endPoint y: 300, distance: 41.1
click at [519, 246] on span "Juana Molina is back. The Argentine singer-songwriter has announced Doga, her f…" at bounding box center [522, 226] width 126 height 39
click at [521, 265] on input "Pin to Artist" at bounding box center [525, 260] width 8 height 8
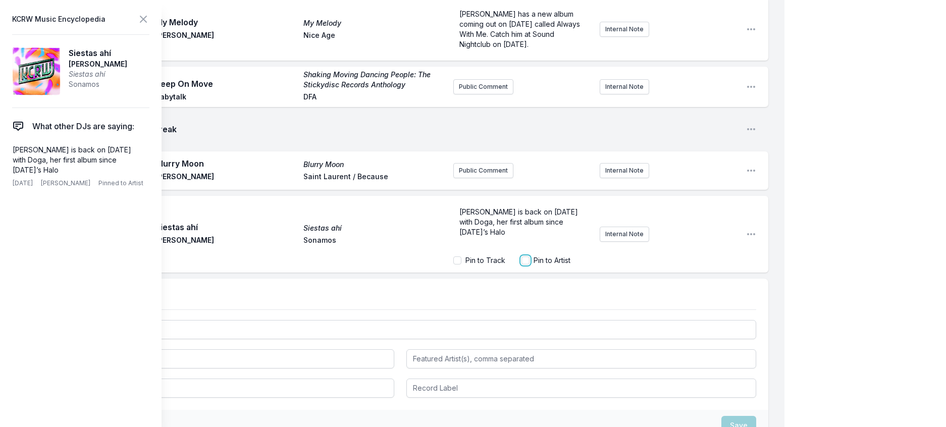
checkbox input "true"
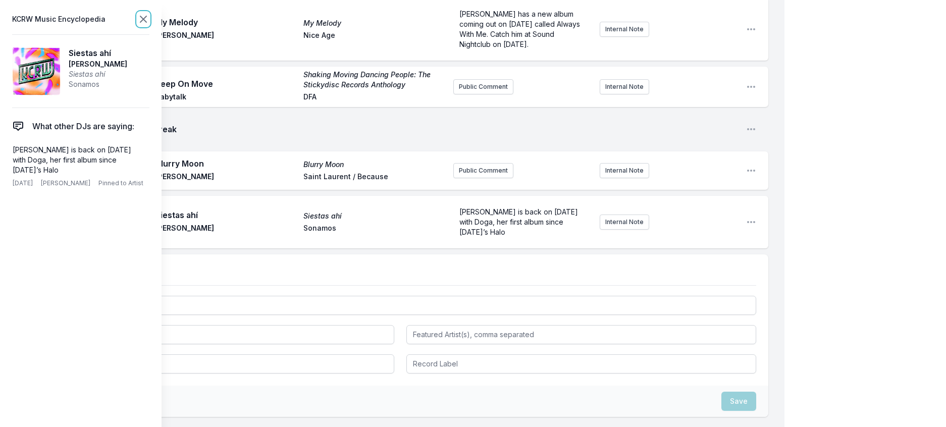
click at [149, 15] on icon at bounding box center [143, 19] width 12 height 12
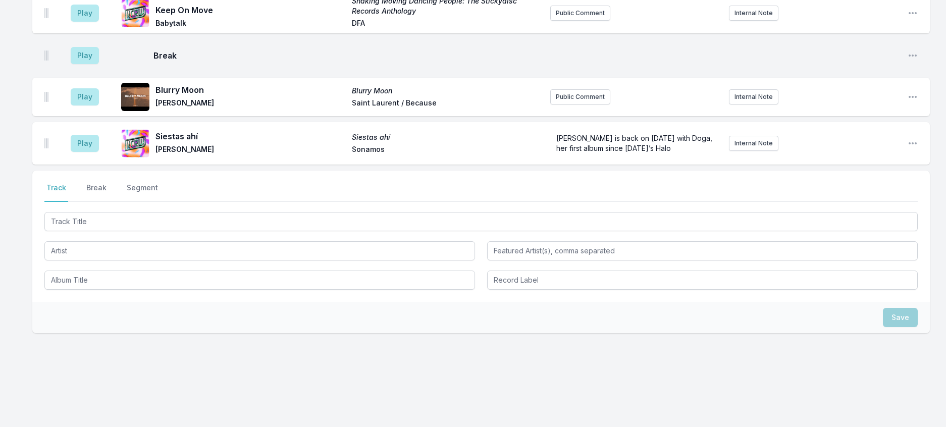
scroll to position [194, 0]
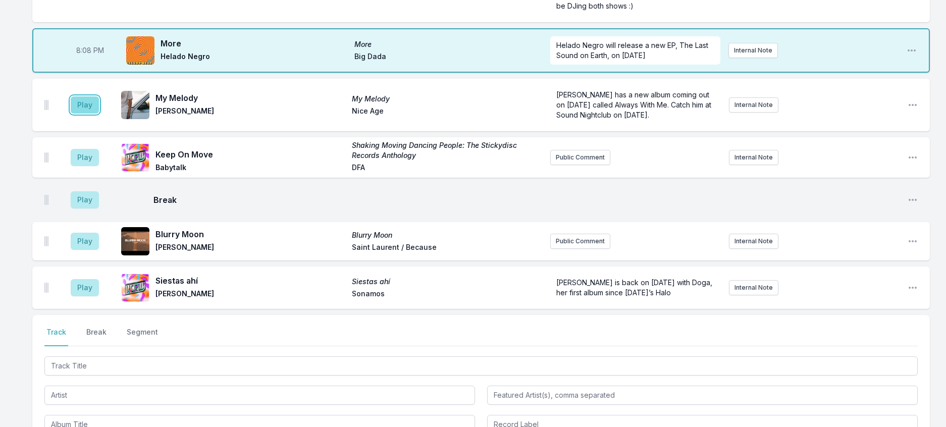
click at [88, 114] on button "Play" at bounding box center [85, 104] width 28 height 17
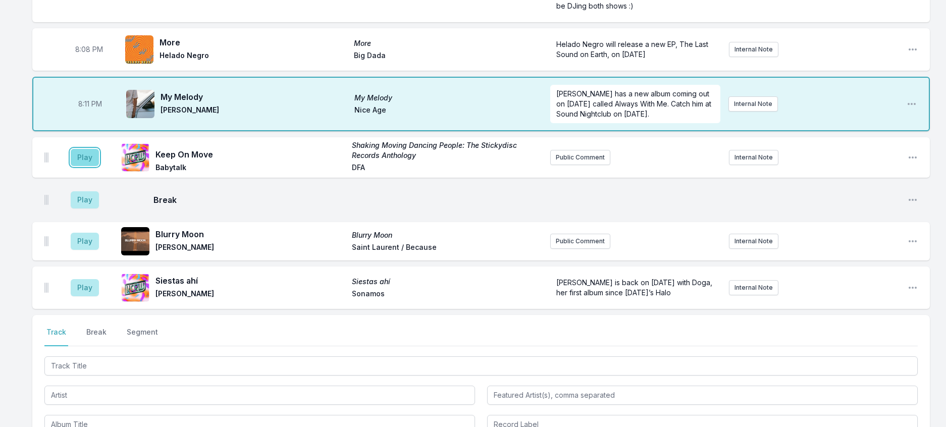
click at [86, 166] on button "Play" at bounding box center [85, 157] width 28 height 17
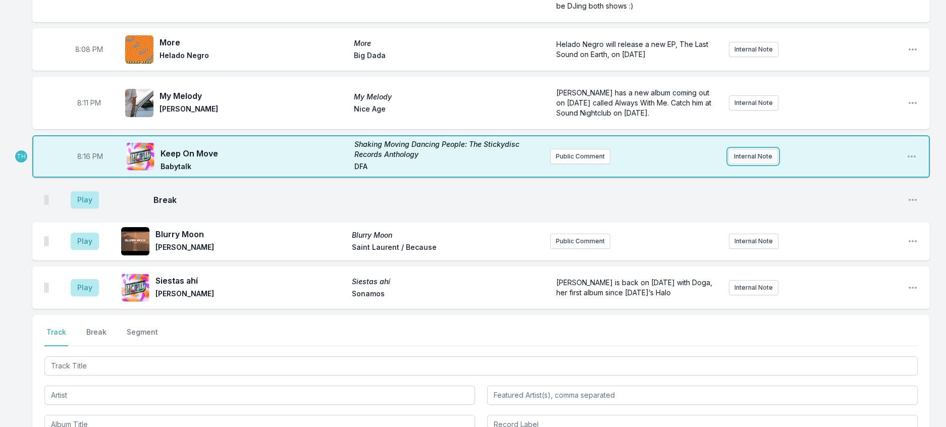
click at [760, 164] on button "Internal Note" at bounding box center [752, 156] width 49 height 15
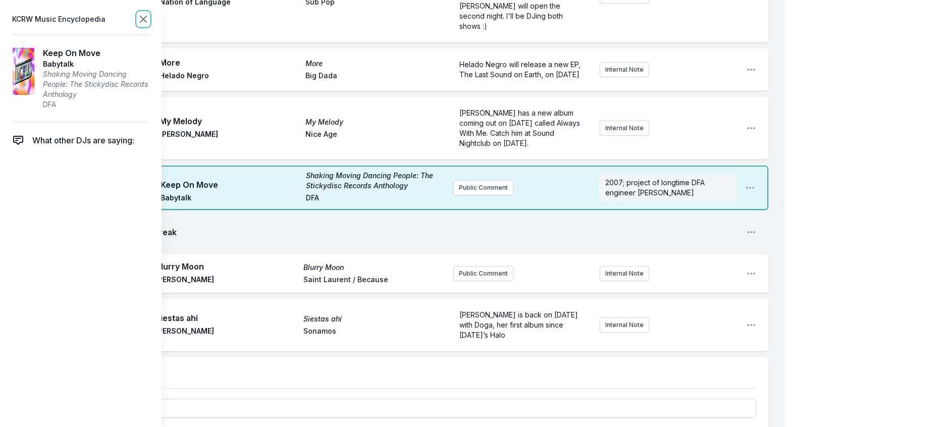
click at [149, 25] on icon at bounding box center [143, 19] width 12 height 12
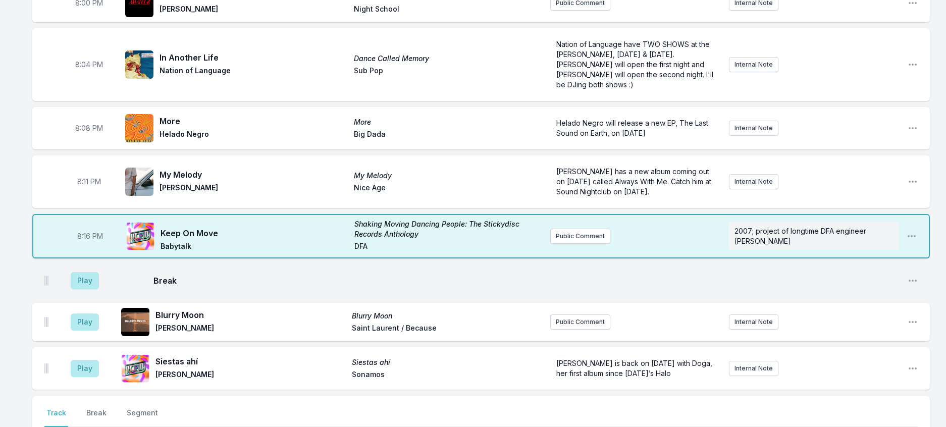
scroll to position [93, 0]
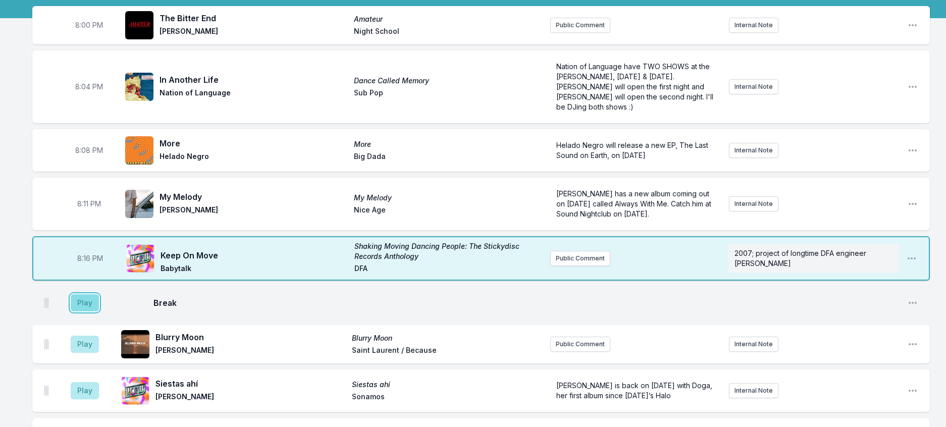
drag, startPoint x: 97, startPoint y: 362, endPoint x: 156, endPoint y: 351, distance: 60.1
click at [97, 311] on button "Play" at bounding box center [85, 302] width 28 height 17
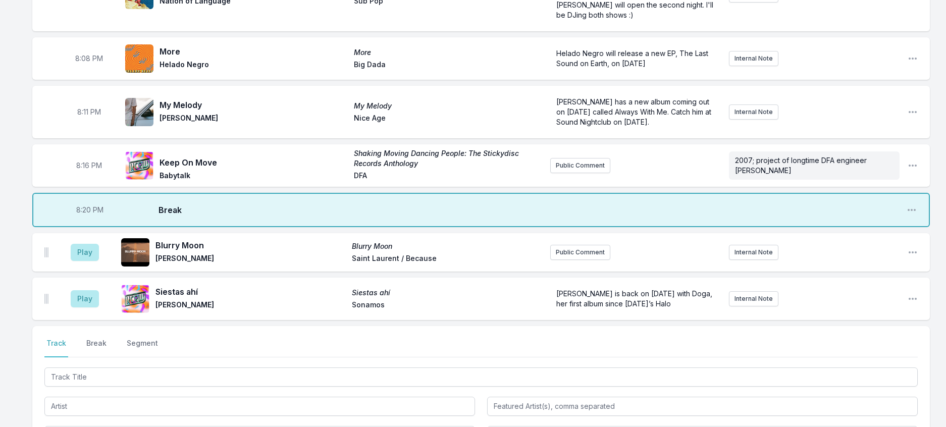
scroll to position [345, 0]
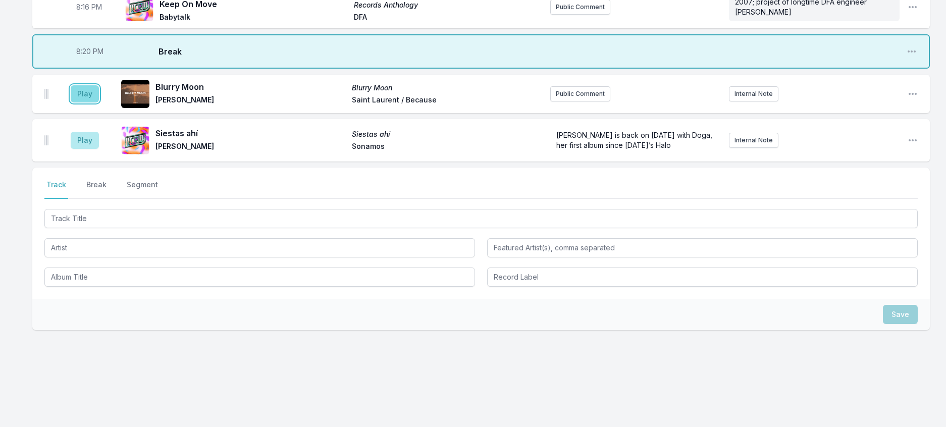
click at [99, 102] on button "Play" at bounding box center [85, 93] width 28 height 17
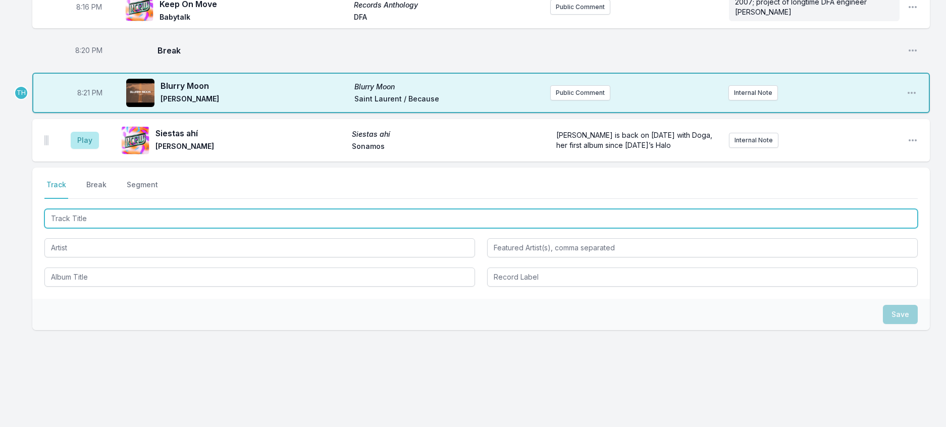
click at [144, 228] on input "Track Title" at bounding box center [480, 218] width 873 height 19
type input "UFO"
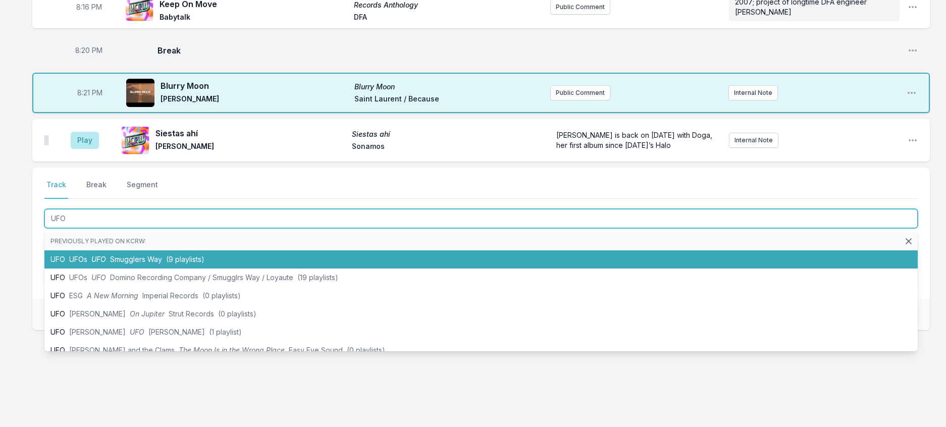
click at [335, 269] on li "UFO UFOs UFO Smugglers Way (9 playlists)" at bounding box center [480, 259] width 873 height 18
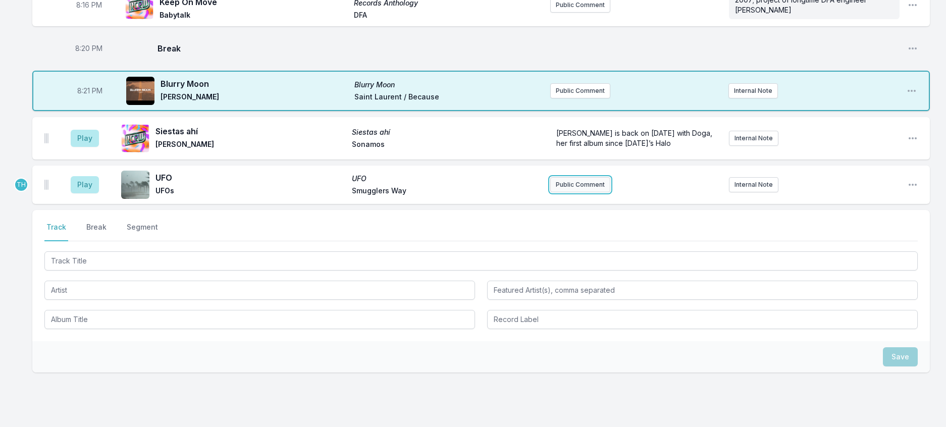
click at [566, 192] on button "Public Comment" at bounding box center [580, 184] width 60 height 15
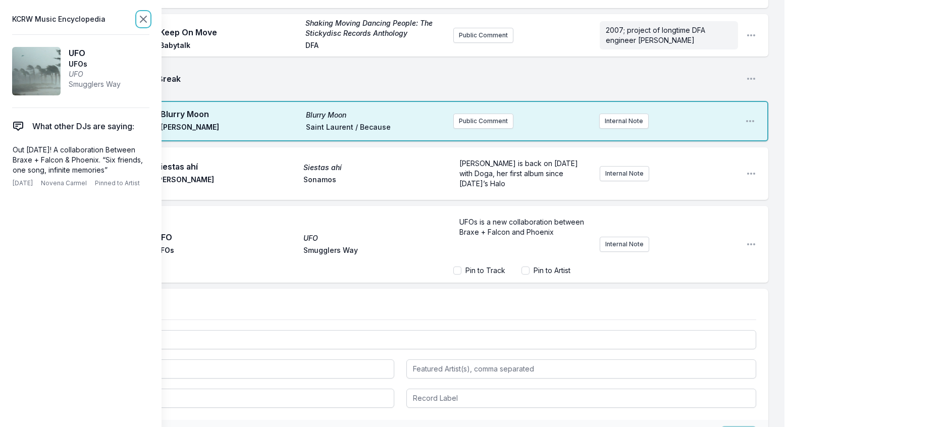
click at [149, 21] on icon at bounding box center [143, 19] width 12 height 12
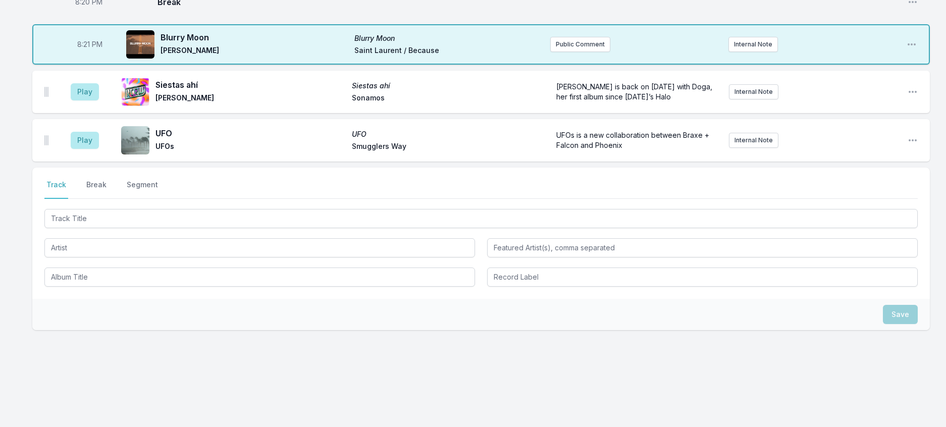
scroll to position [497, 0]
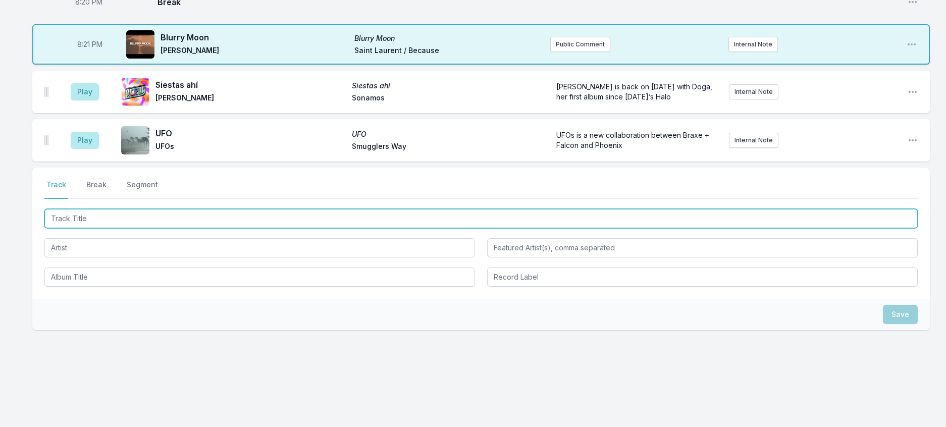
click at [191, 209] on input "Track Title" at bounding box center [480, 218] width 873 height 19
type input "Hit My Head All Day"
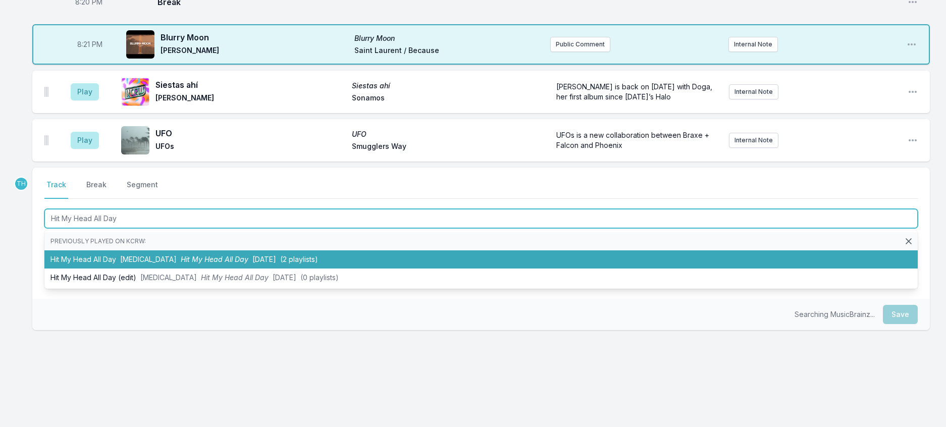
click at [247, 255] on span "Hit My Head All Day" at bounding box center [215, 259] width 68 height 9
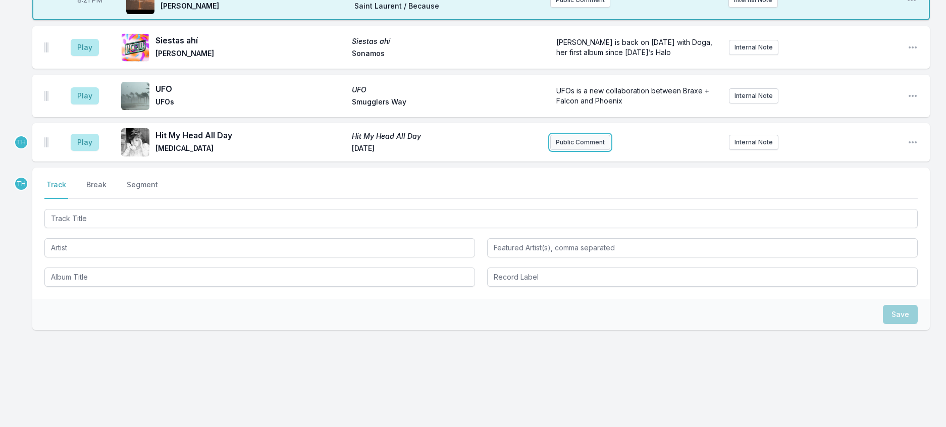
click at [589, 150] on button "Public Comment" at bounding box center [580, 142] width 60 height 15
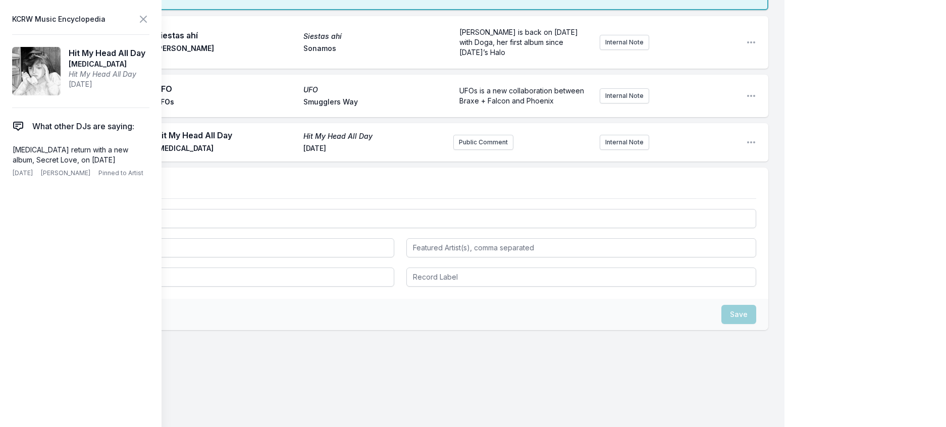
drag, startPoint x: 126, startPoint y: 180, endPoint x: 6, endPoint y: 168, distance: 120.7
click at [6, 168] on aside "KCRW Music Encyclopedia Hit My Head All Day Dry Cleaning Hit My Head All Day 4A…" at bounding box center [81, 213] width 162 height 427
copy p "[MEDICAL_DATA] return with a new album, Secret Love, on [DATE]"
click at [497, 150] on button "Public Comment" at bounding box center [483, 142] width 60 height 15
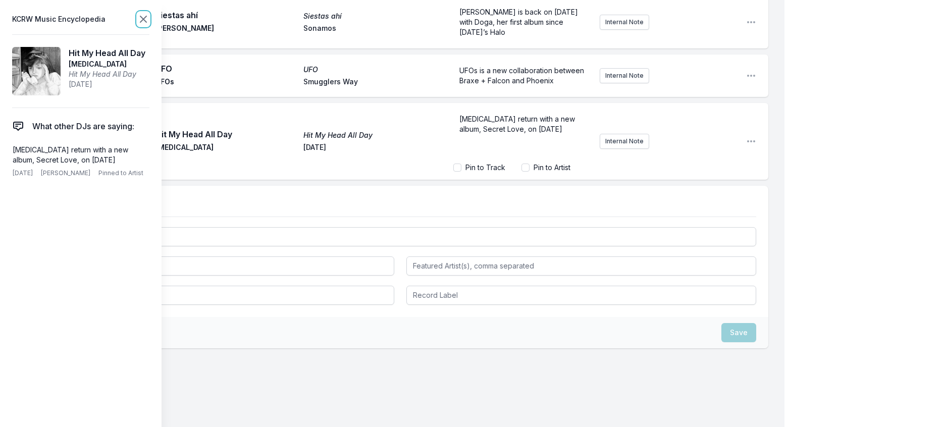
click at [149, 23] on icon at bounding box center [143, 19] width 12 height 12
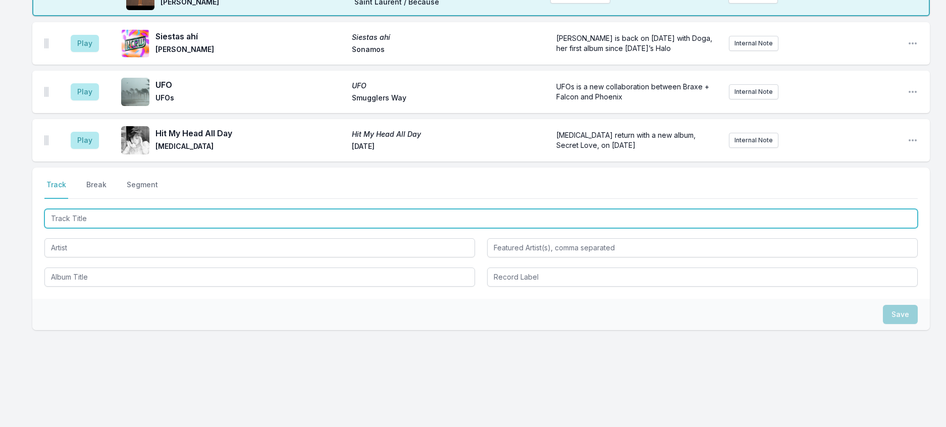
click at [157, 228] on input "Track Title" at bounding box center [480, 218] width 873 height 19
type input "Want You"
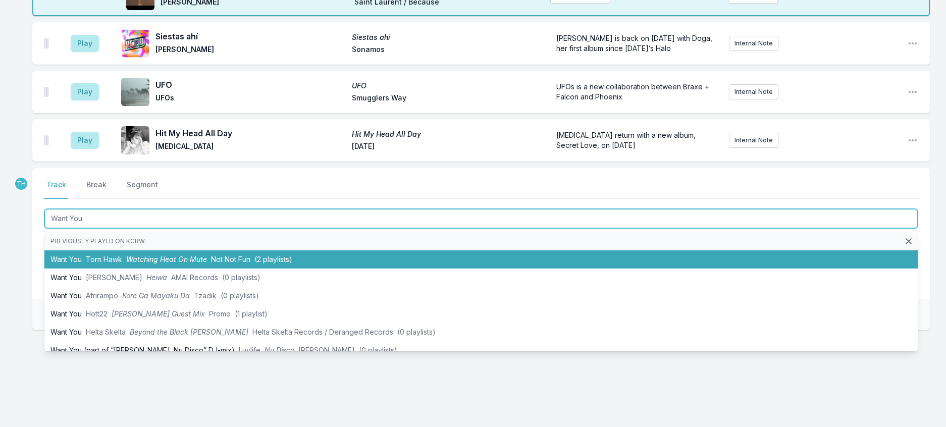
click at [143, 263] on span "Watching Heat On Mute" at bounding box center [166, 259] width 81 height 9
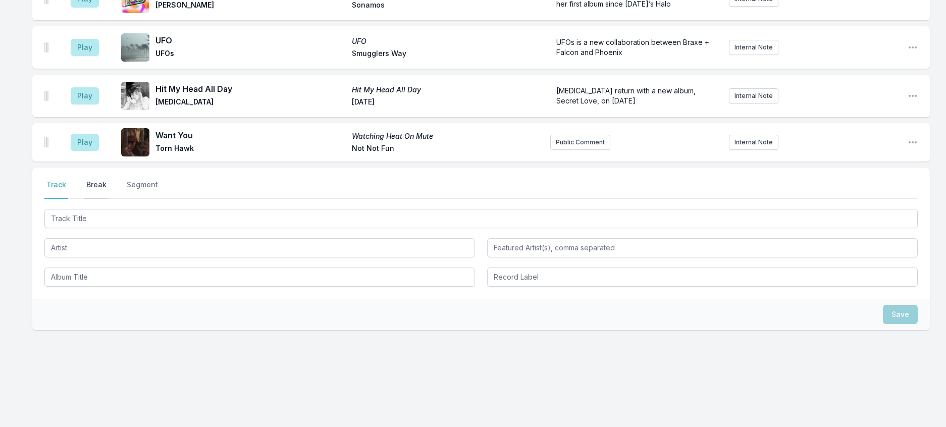
click at [107, 199] on button "Break" at bounding box center [96, 189] width 24 height 19
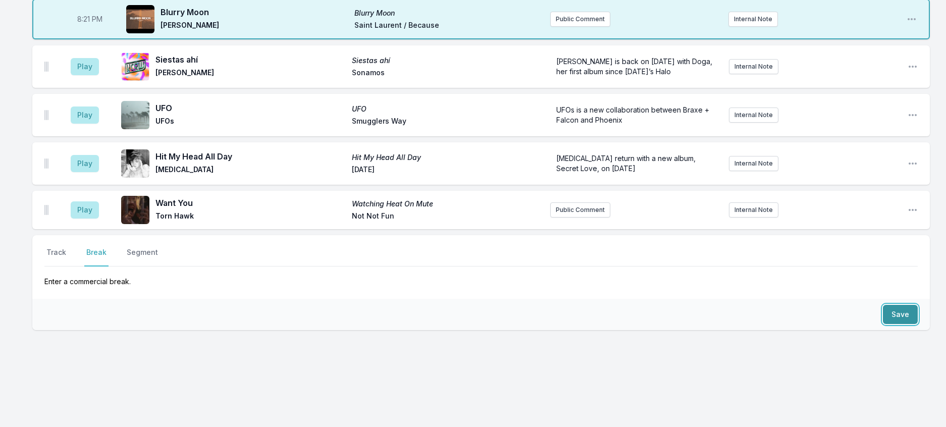
click at [890, 324] on button "Save" at bounding box center [900, 314] width 35 height 19
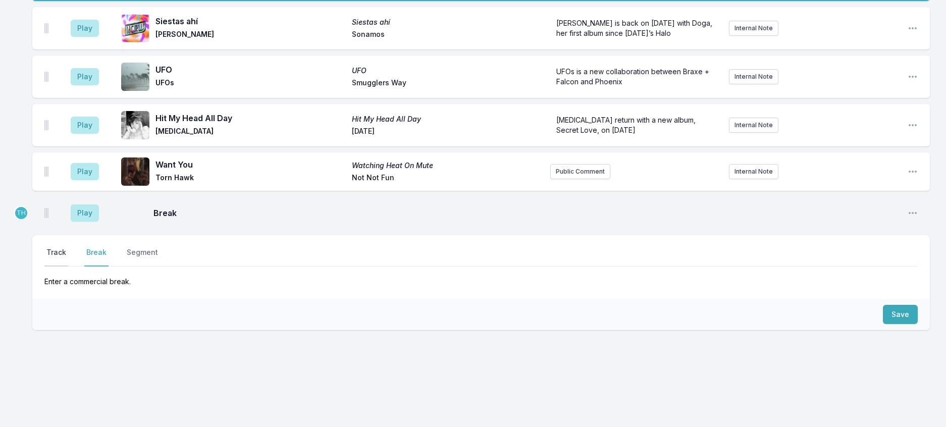
click at [65, 267] on button "Track" at bounding box center [56, 256] width 24 height 19
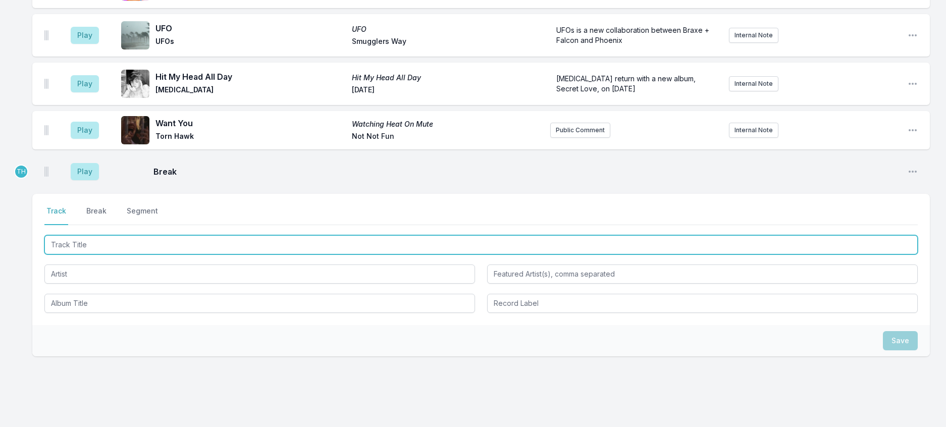
click at [87, 254] on input "Track Title" at bounding box center [480, 244] width 873 height 19
type input "[PERSON_NAME] knows"
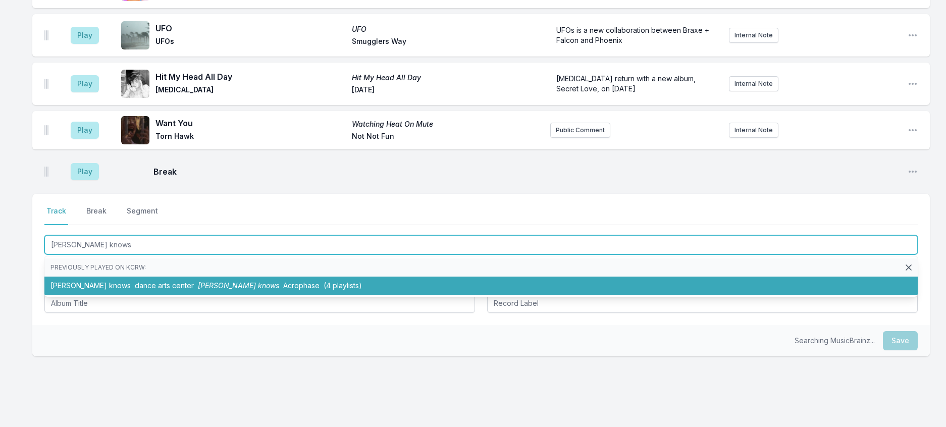
click at [198, 290] on span "[PERSON_NAME] knows" at bounding box center [238, 285] width 81 height 9
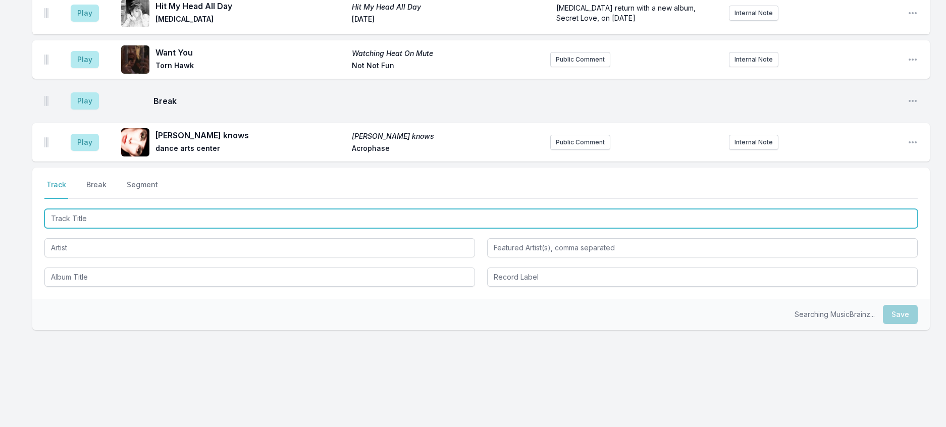
scroll to position [598, 0]
click at [210, 228] on input "Track Title" at bounding box center [480, 218] width 873 height 19
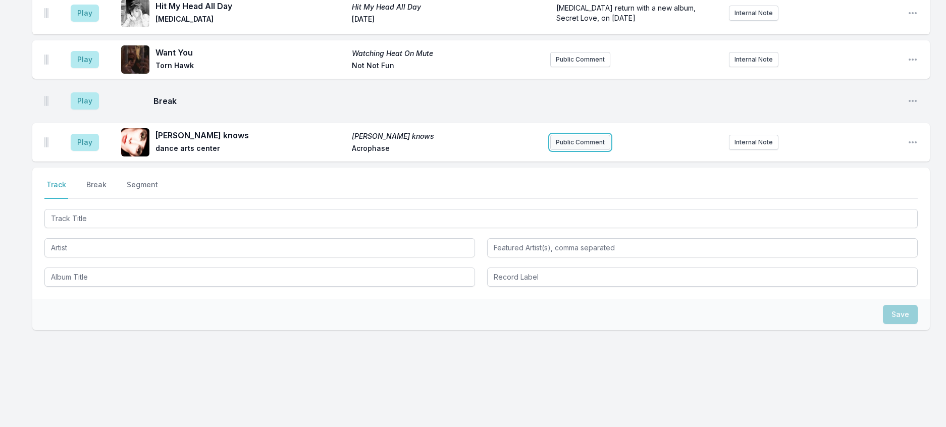
click at [588, 150] on button "Public Comment" at bounding box center [580, 142] width 60 height 15
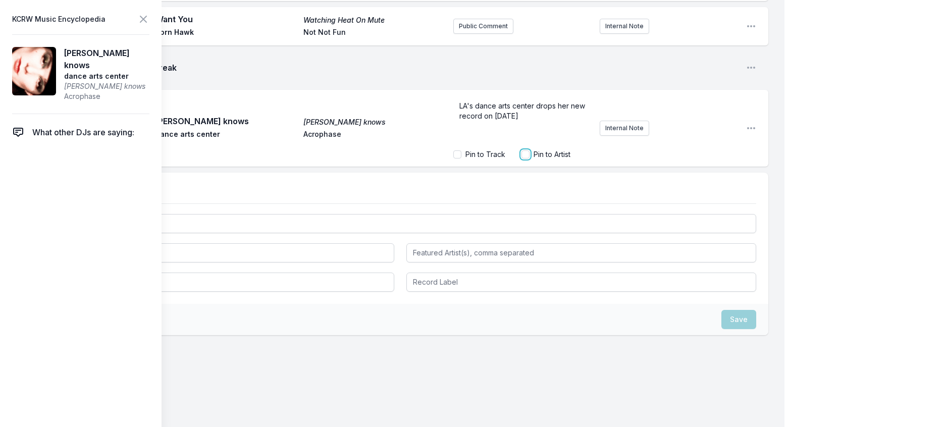
click at [521, 159] on input "Pin to Artist" at bounding box center [525, 154] width 8 height 8
checkbox input "true"
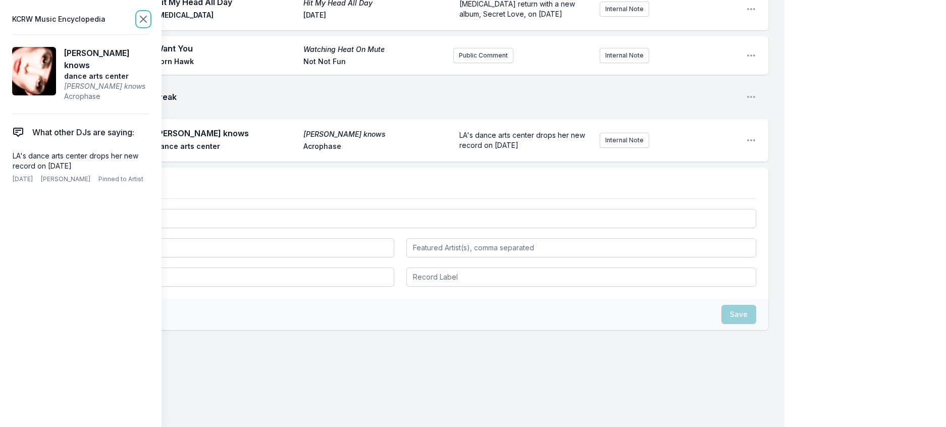
scroll to position [602, 0]
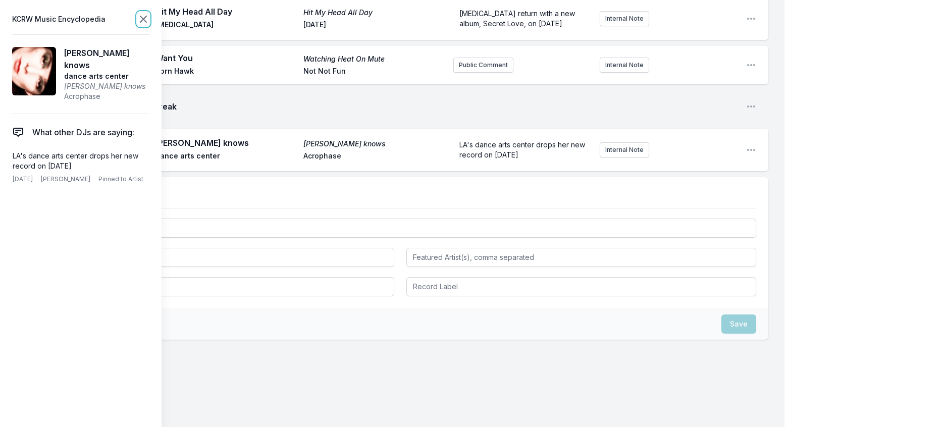
click at [149, 18] on icon at bounding box center [143, 19] width 12 height 12
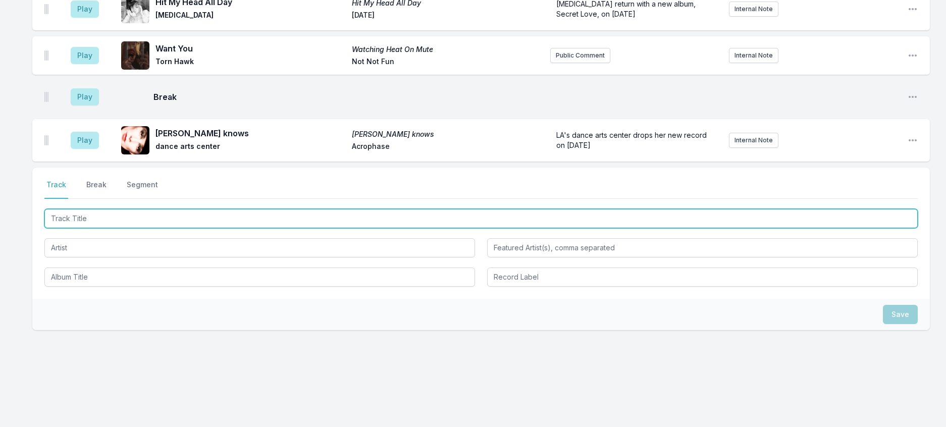
click at [191, 228] on input "Track Title" at bounding box center [480, 218] width 873 height 19
type input "Get A Life"
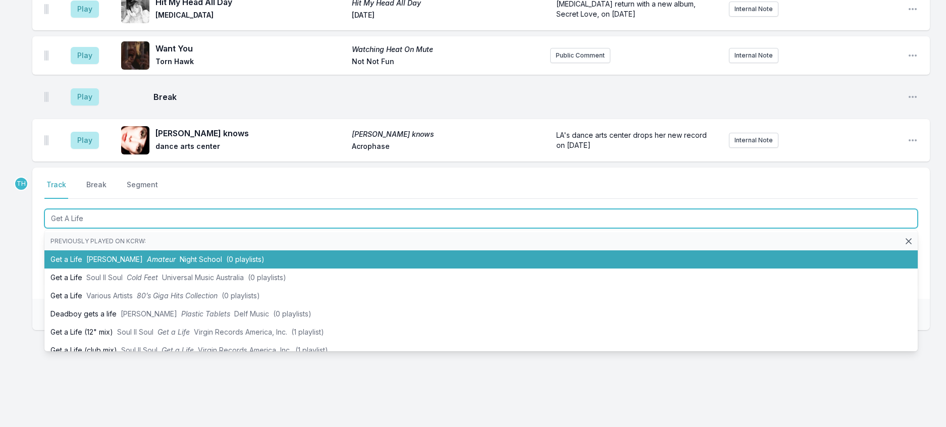
click at [180, 269] on li "Get a Life Molly Nilsson Amateur Night School (0 playlists)" at bounding box center [480, 259] width 873 height 18
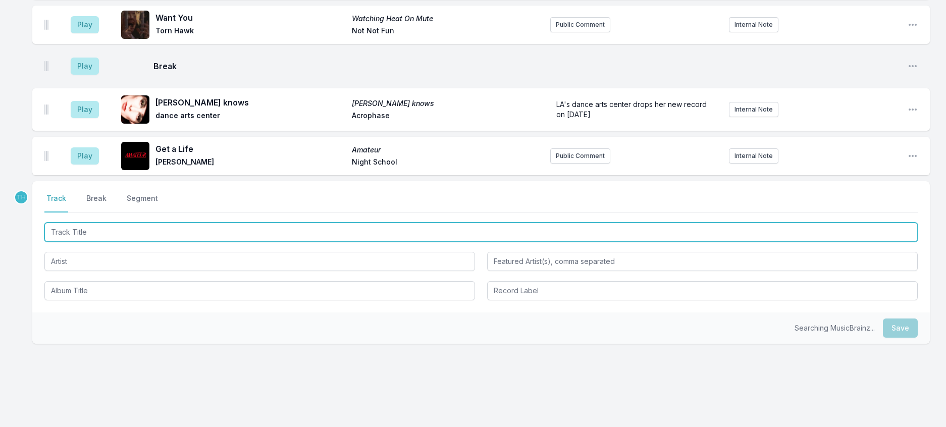
scroll to position [652, 0]
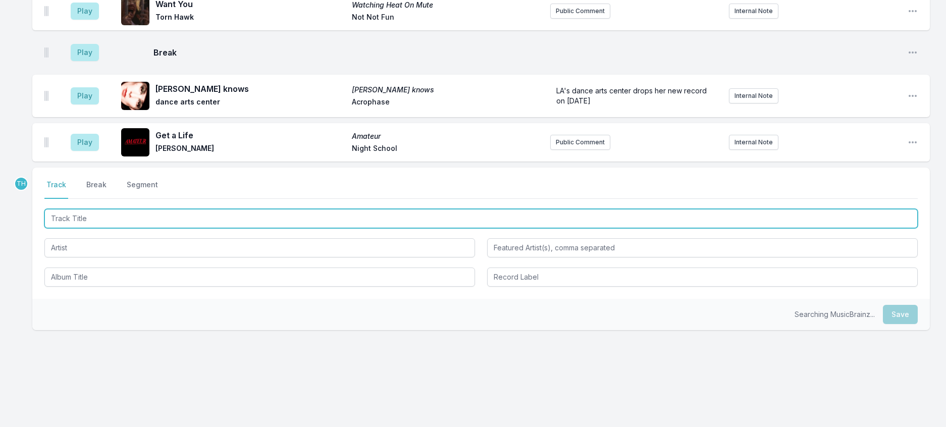
click at [212, 228] on input "Track Title" at bounding box center [480, 218] width 873 height 19
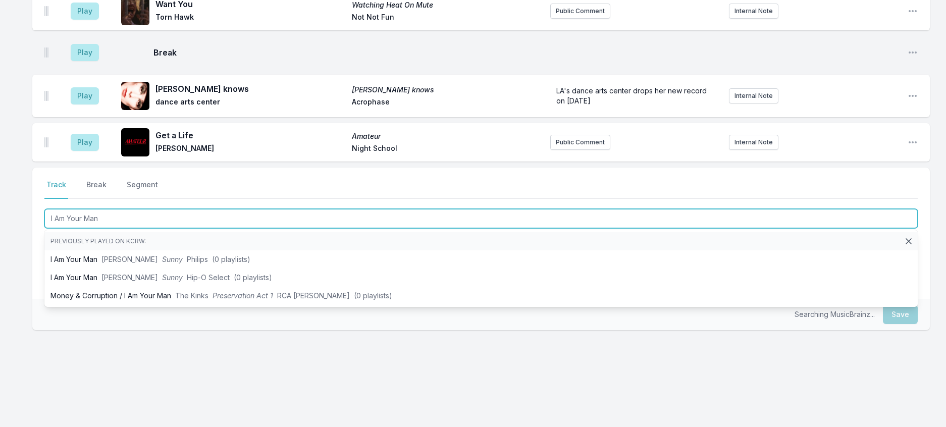
type input "I Am Your Man"
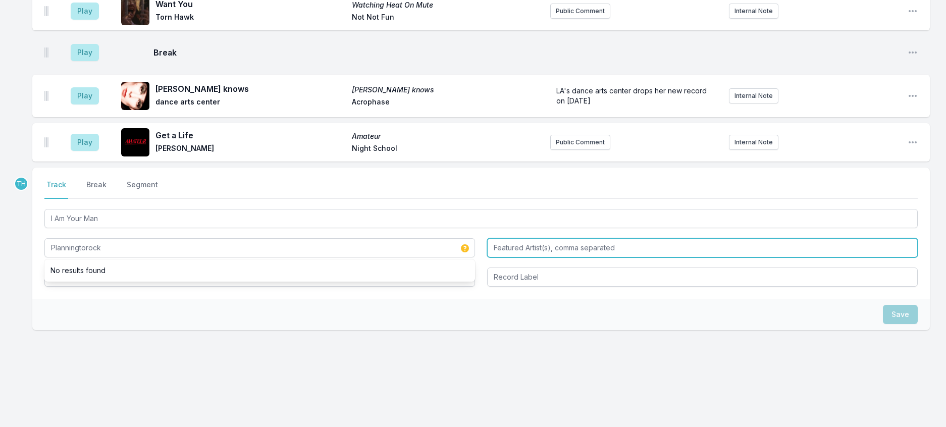
type input "Planningtorock"
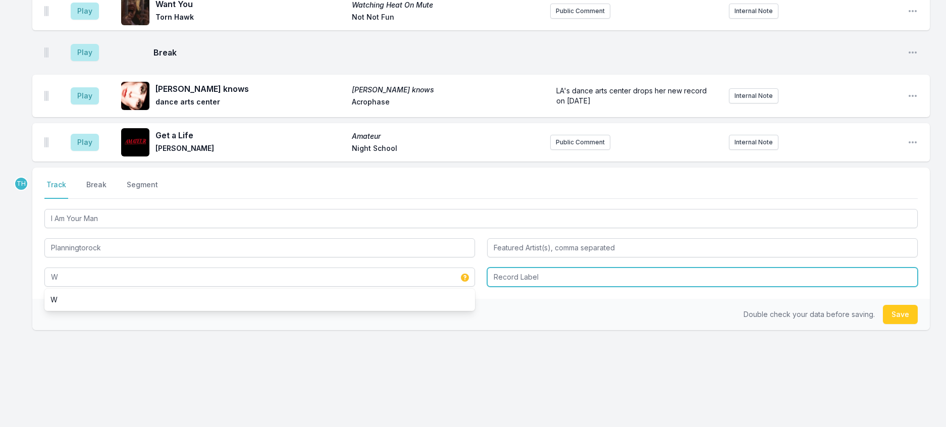
type input "W"
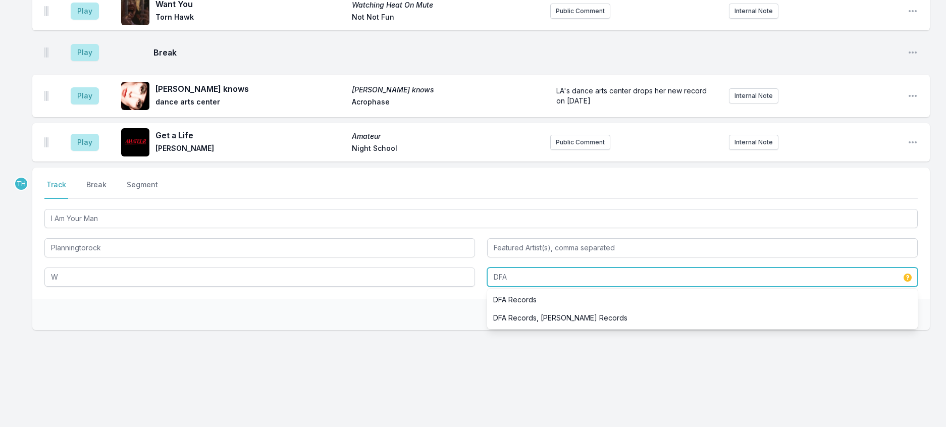
type input "DFA"
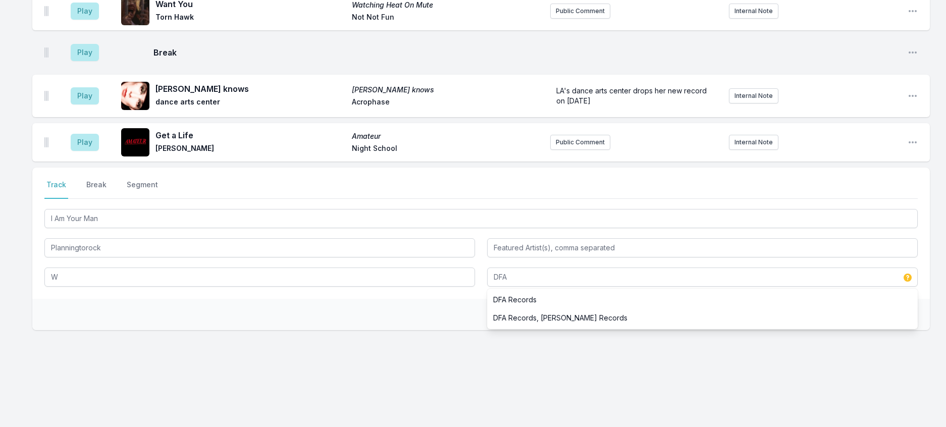
click at [330, 330] on div "Double check your data before saving. Save" at bounding box center [480, 314] width 897 height 31
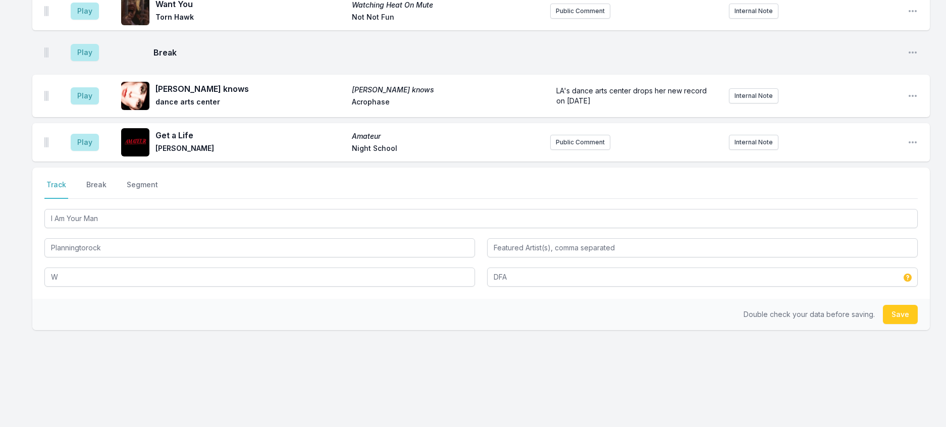
click at [876, 330] on div "Double check your data before saving. Save" at bounding box center [480, 314] width 897 height 31
click at [893, 324] on button "Save" at bounding box center [900, 314] width 35 height 19
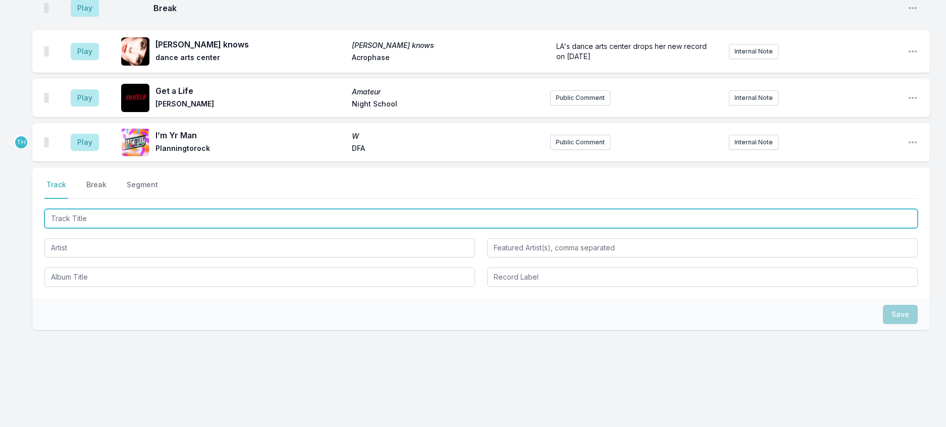
click at [167, 228] on input "Track Title" at bounding box center [480, 218] width 873 height 19
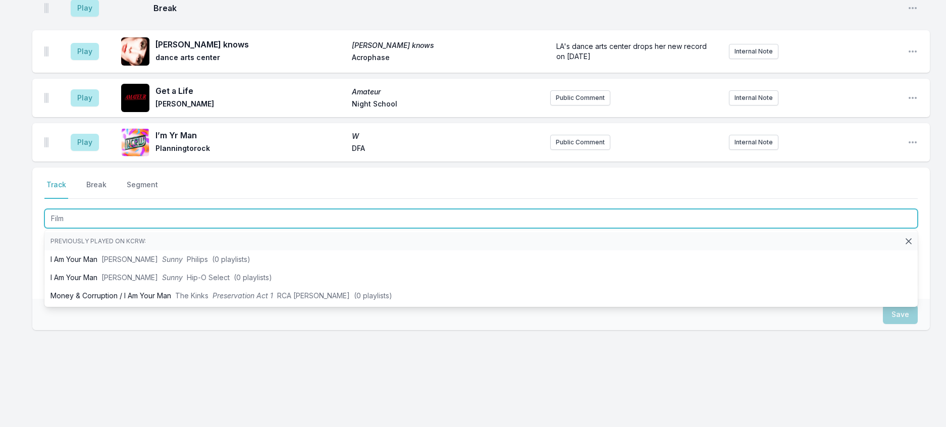
type input "Films"
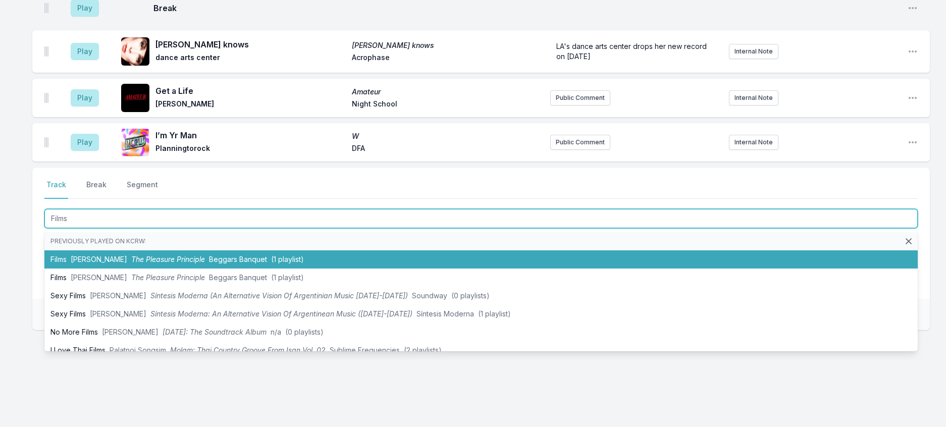
click at [185, 263] on span "The Pleasure Principle" at bounding box center [168, 259] width 74 height 9
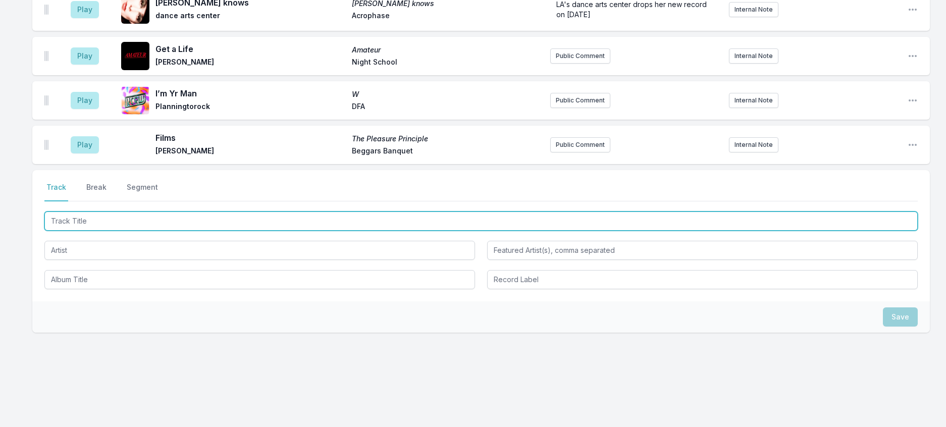
scroll to position [752, 0]
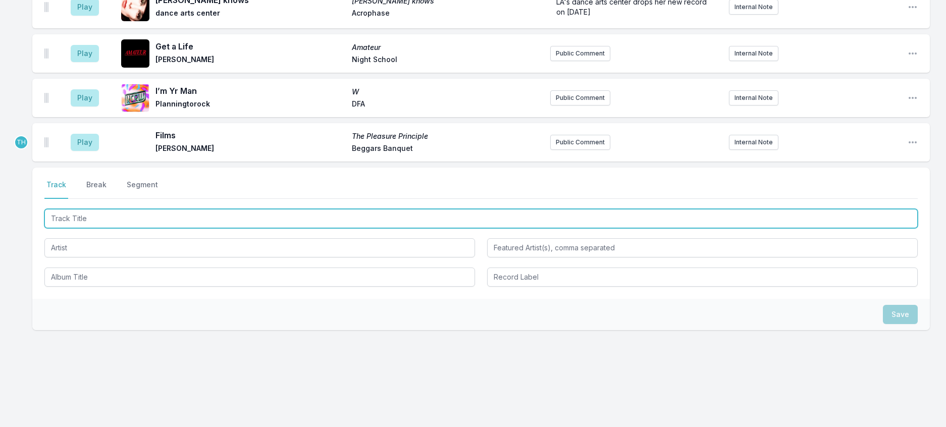
click at [181, 228] on input "Track Title" at bounding box center [480, 218] width 873 height 19
type input "Country Song"
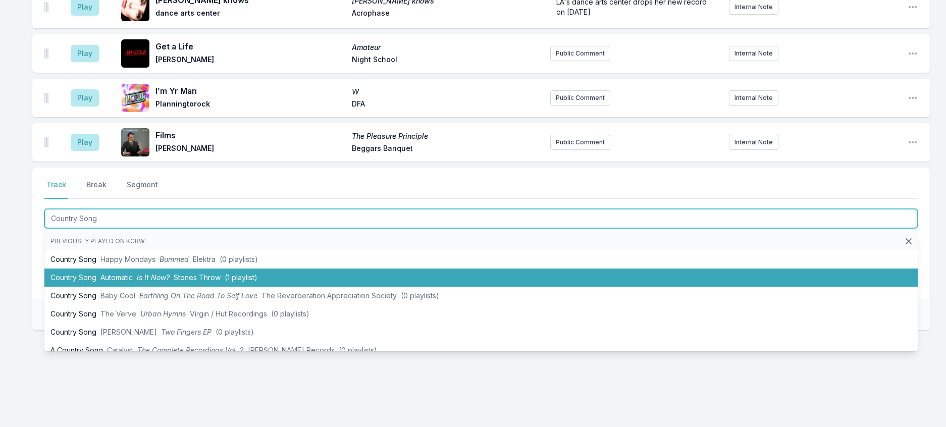
click at [198, 282] on span "Stones Throw" at bounding box center [197, 277] width 47 height 9
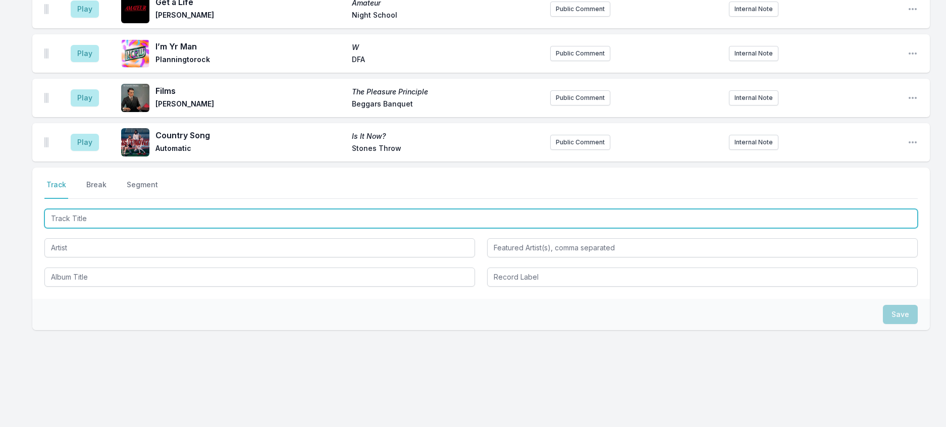
scroll to position [802, 0]
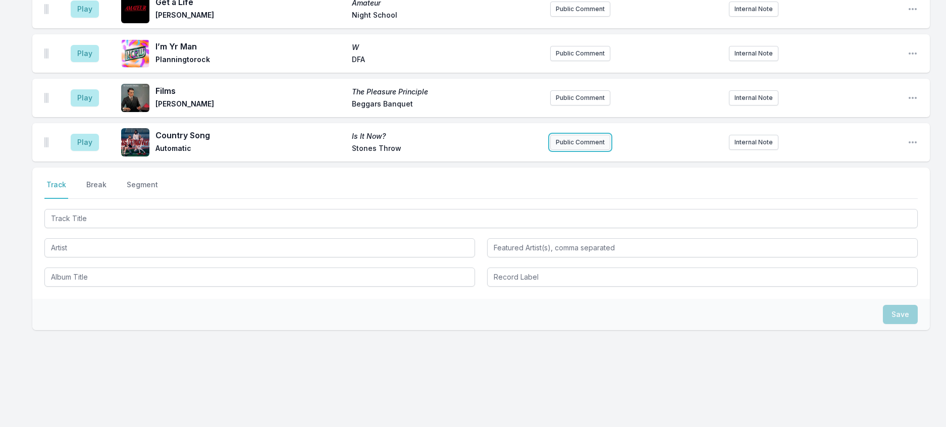
click at [578, 150] on button "Public Comment" at bounding box center [580, 142] width 60 height 15
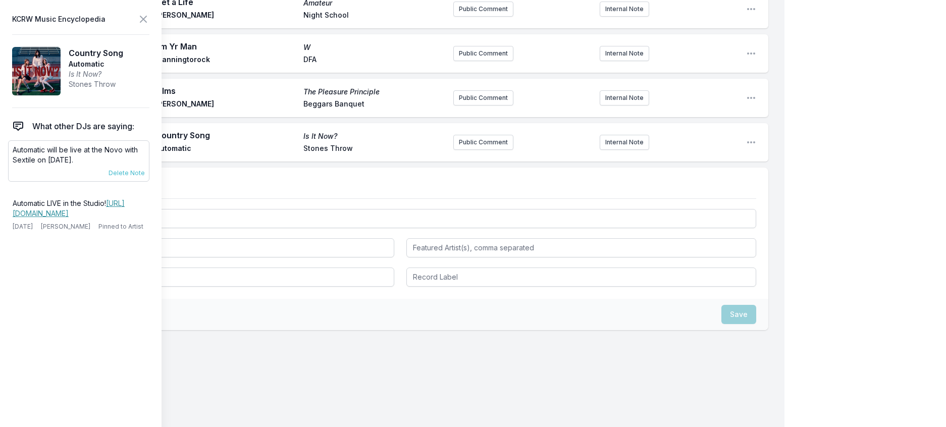
drag, startPoint x: 101, startPoint y: 178, endPoint x: 11, endPoint y: 167, distance: 91.5
click at [11, 167] on div "Automatic will be live at the Novo with Sextile on October 11th. 10/1/25 Travis…" at bounding box center [78, 160] width 141 height 41
copy p "Automatic will be live at the Novo with Sextile on [DATE]."
click at [487, 150] on button "Public Comment" at bounding box center [483, 142] width 60 height 15
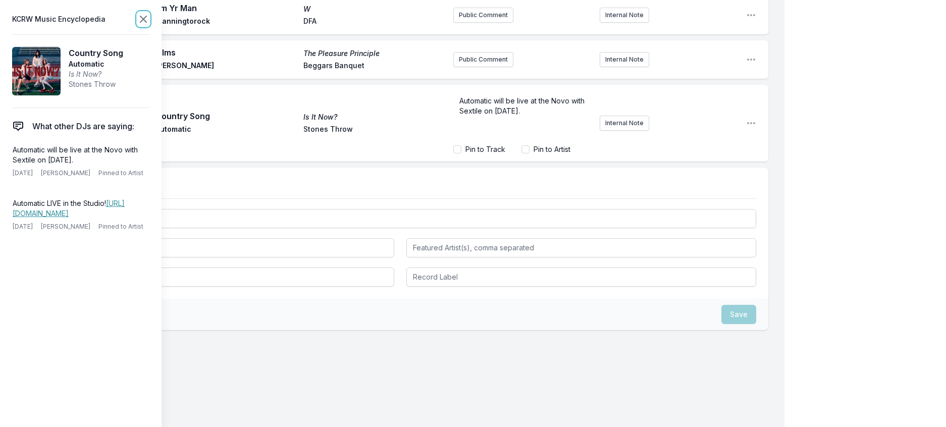
scroll to position [807, 0]
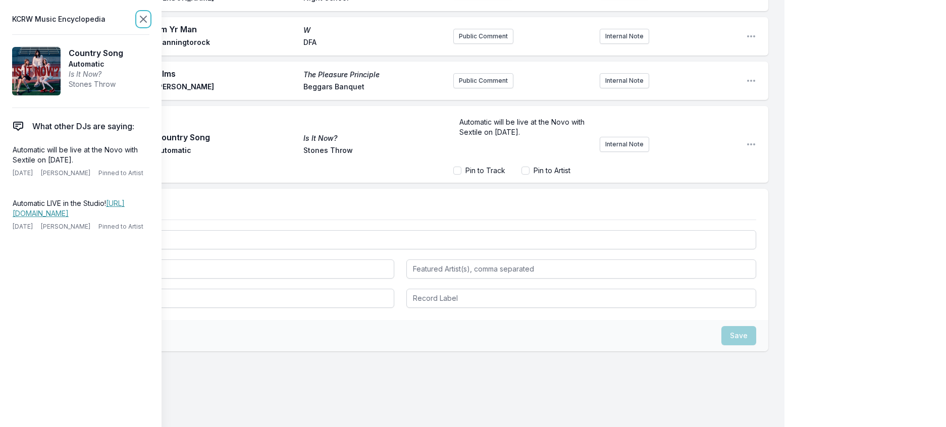
click at [146, 22] on icon at bounding box center [143, 19] width 6 height 6
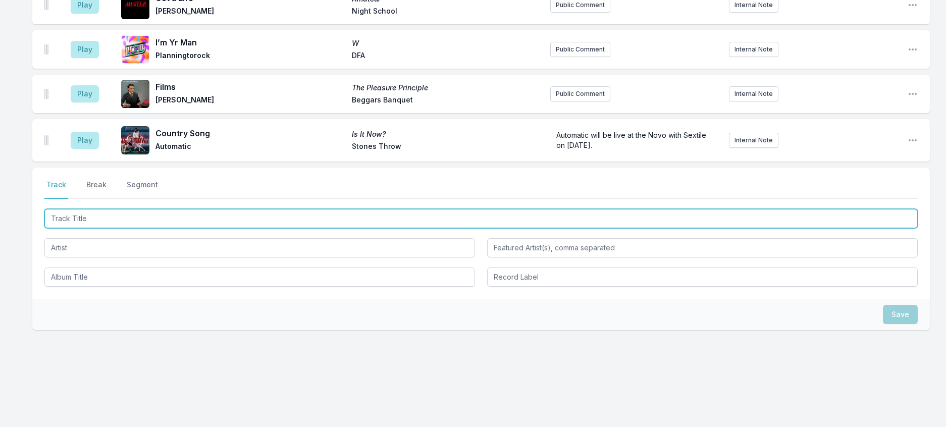
click at [114, 228] on input "Track Title" at bounding box center [480, 218] width 873 height 19
type input "Velvet Keats"
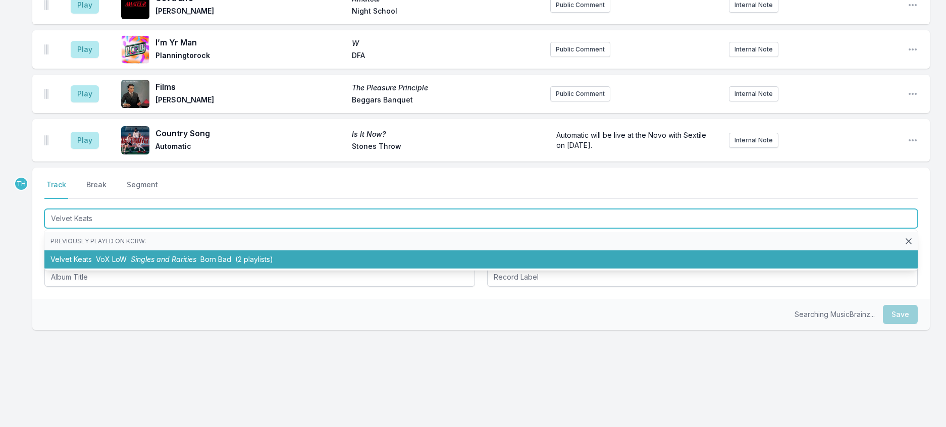
click at [141, 269] on li "Velvet Keats VoX LoW Singles and Rarities Born Bad (2 playlists)" at bounding box center [480, 259] width 873 height 18
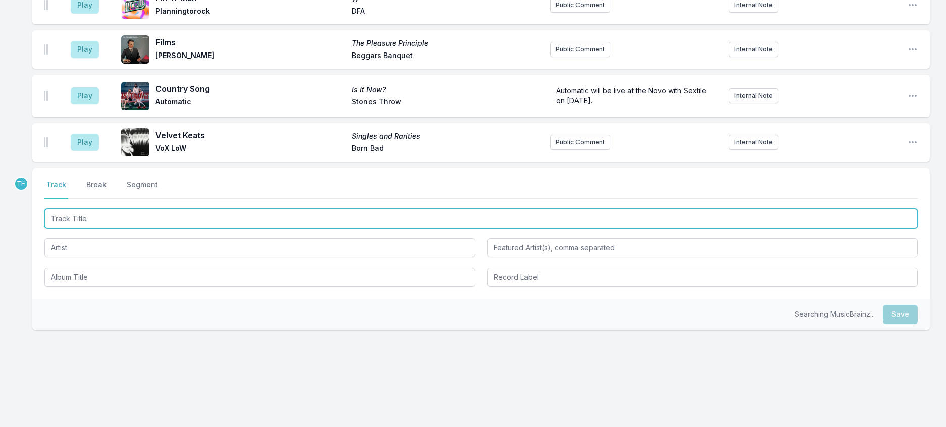
scroll to position [857, 0]
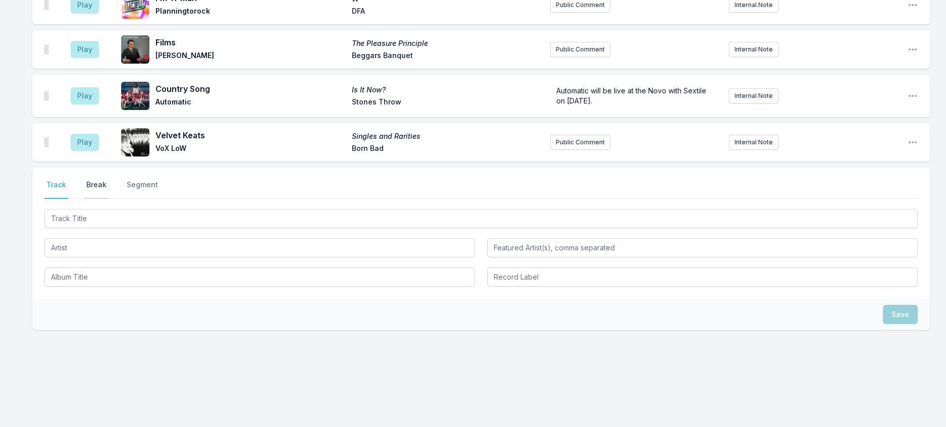
click at [109, 199] on button "Break" at bounding box center [96, 189] width 24 height 19
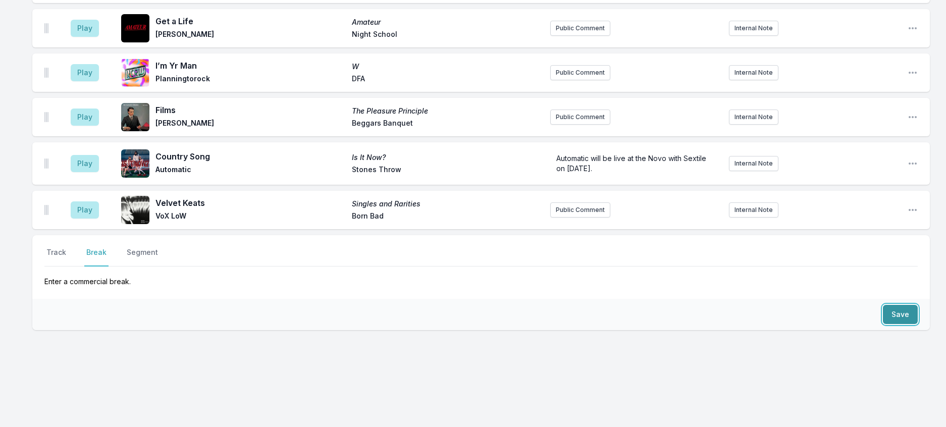
click at [890, 324] on button "Save" at bounding box center [900, 314] width 35 height 19
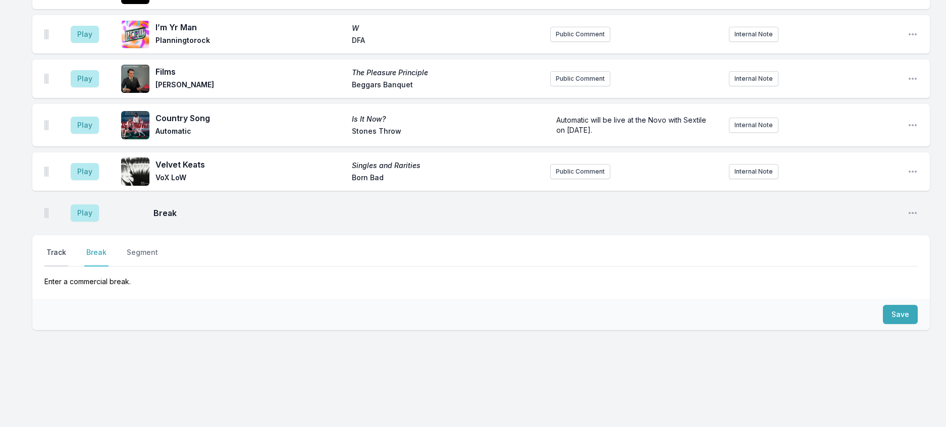
click at [56, 260] on button "Track" at bounding box center [56, 256] width 24 height 19
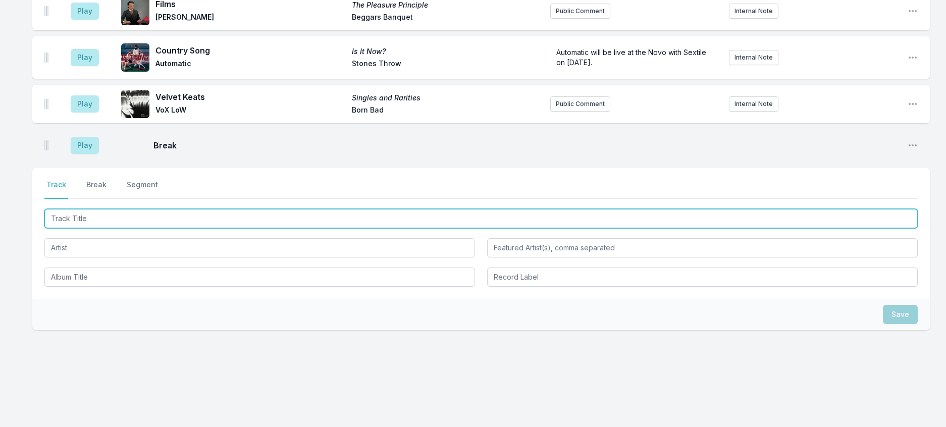
click at [76, 228] on input "Track Title" at bounding box center [480, 218] width 873 height 19
type input "Pretty Promises,"
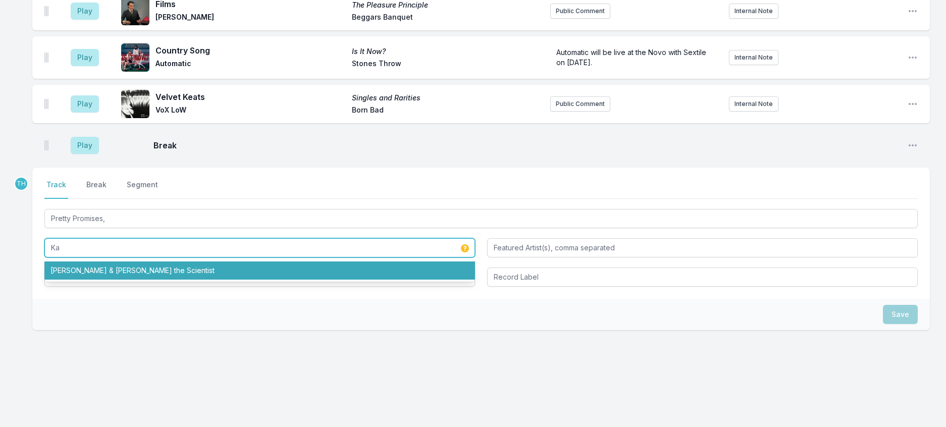
click at [156, 280] on li "Kali Uchis & Mariah the Scientist" at bounding box center [259, 270] width 431 height 18
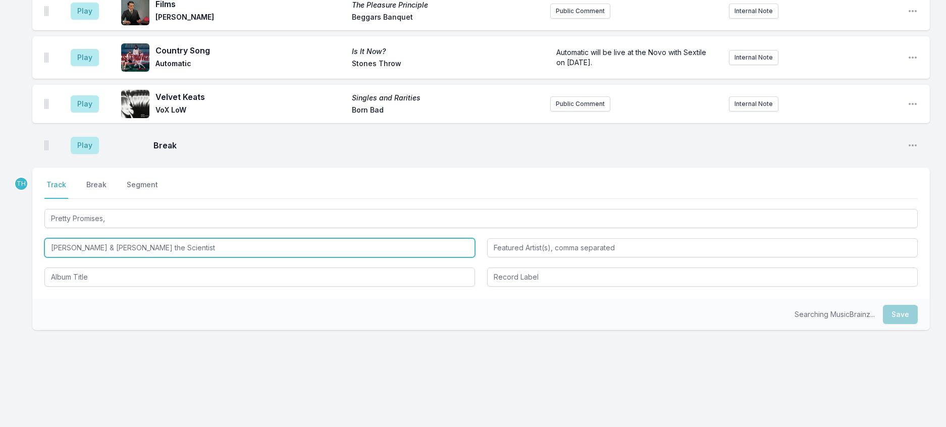
type input "Kali Uchis & Mariah the Scientist"
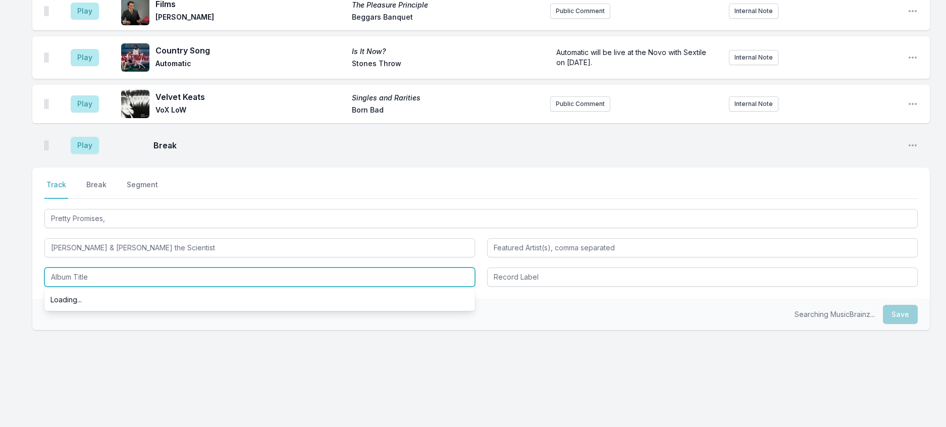
click at [150, 287] on input "Album Title" at bounding box center [259, 277] width 431 height 19
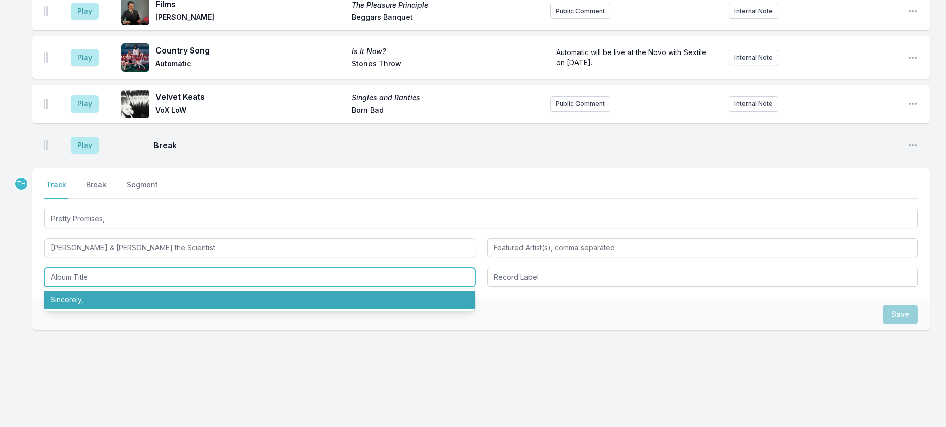
click at [114, 309] on li "Sincerely," at bounding box center [259, 300] width 431 height 18
type input "Sincerely,"
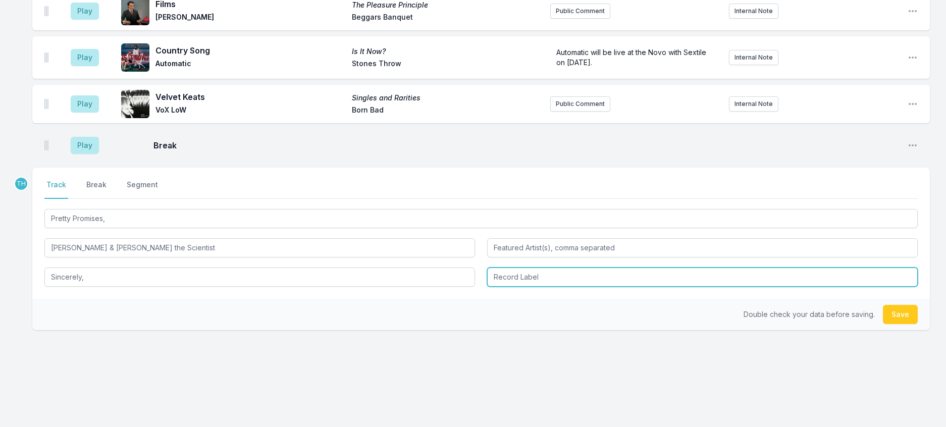
click at [502, 287] on input "Record Label" at bounding box center [702, 277] width 431 height 19
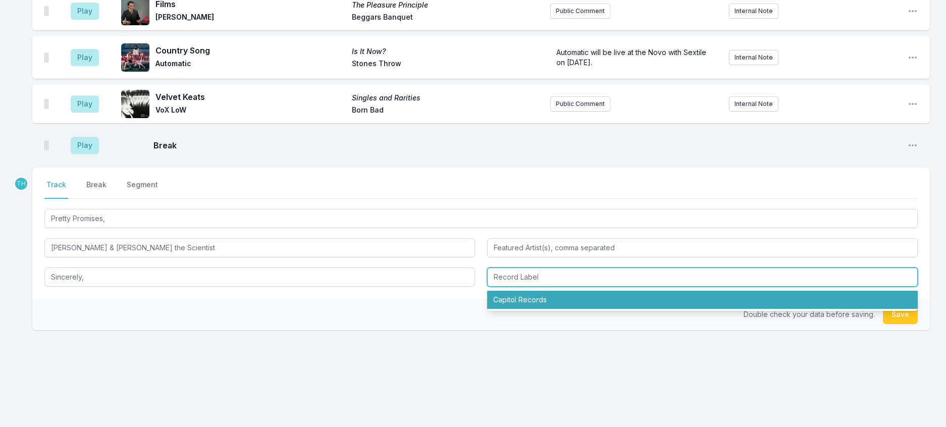
click at [505, 309] on li "Capitol Records" at bounding box center [702, 300] width 431 height 18
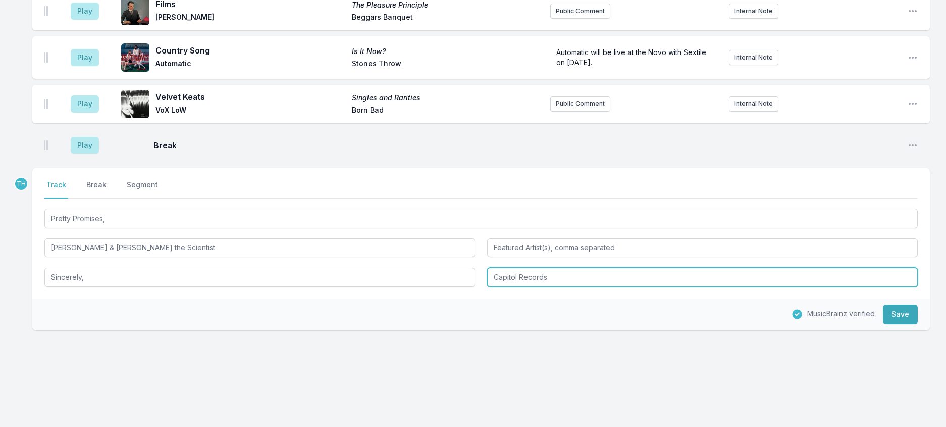
drag, startPoint x: 520, startPoint y: 364, endPoint x: 631, endPoint y: 332, distance: 115.0
click at [631, 287] on div "Pretty Promises, Kali Uchis & Mariah the Scientist Sincerely, Capitol Records" at bounding box center [480, 247] width 873 height 80
type input "Capitol"
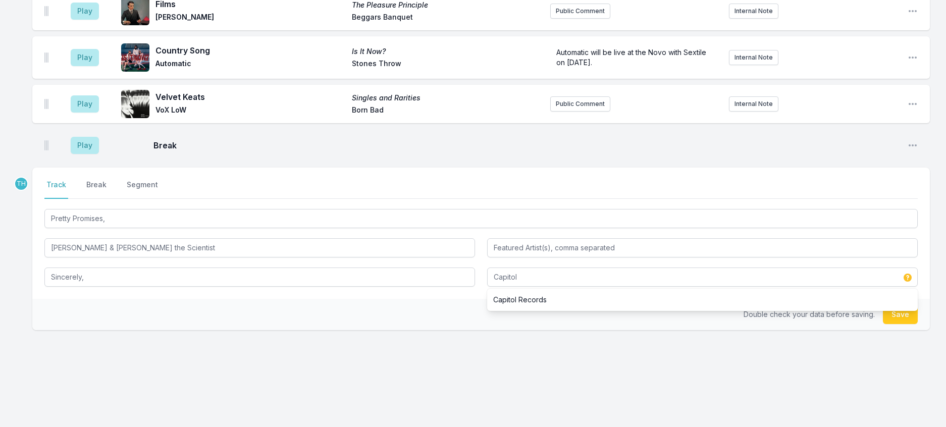
drag, startPoint x: 346, startPoint y: 388, endPoint x: 353, endPoint y: 387, distance: 7.6
click at [353, 330] on div "Double check your data before saving. Save" at bounding box center [480, 314] width 897 height 31
click at [895, 330] on div "Double check your data before saving. Save" at bounding box center [480, 314] width 897 height 31
click at [893, 324] on button "Save" at bounding box center [900, 314] width 35 height 19
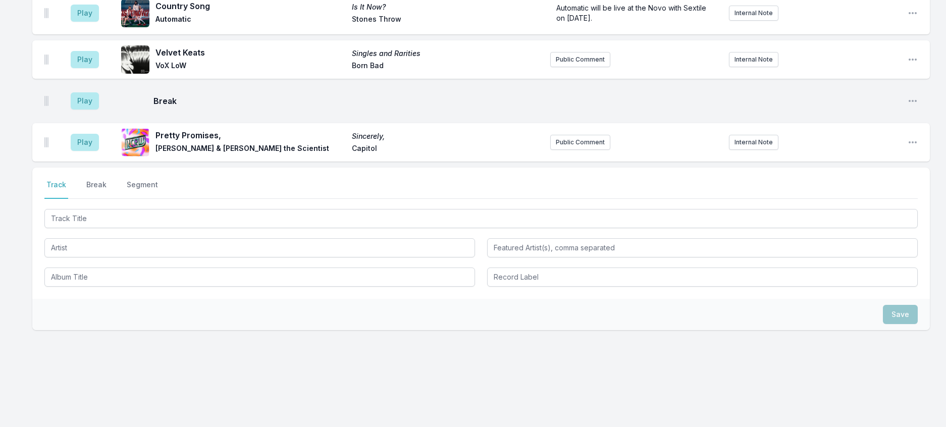
scroll to position [950, 0]
click at [911, 147] on icon "Open playlist item options" at bounding box center [913, 142] width 10 height 10
click at [872, 190] on button "Edit Track Details" at bounding box center [861, 181] width 113 height 18
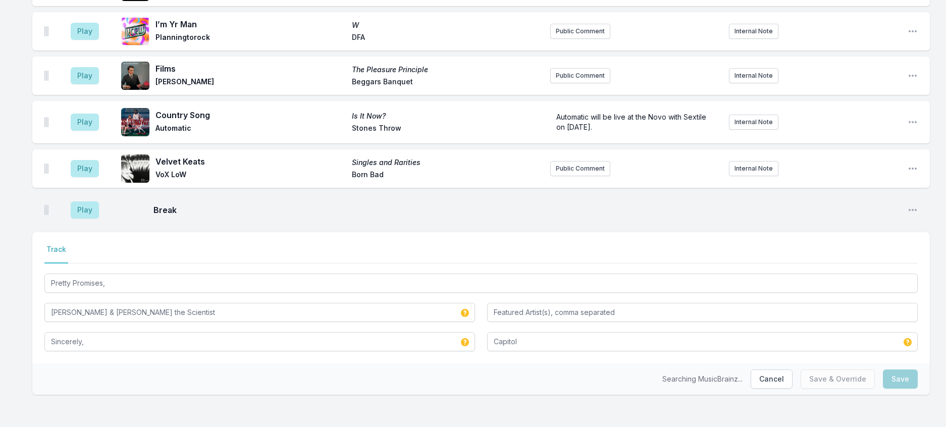
scroll to position [932, 0]
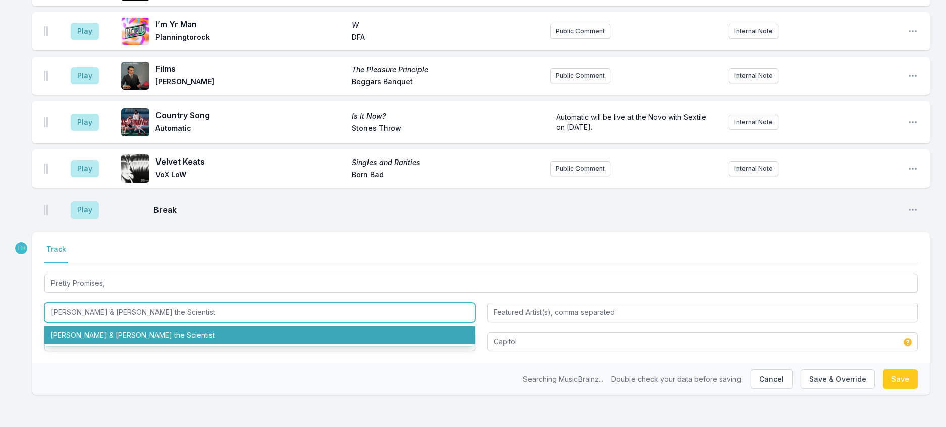
drag, startPoint x: 100, startPoint y: 300, endPoint x: 334, endPoint y: 329, distance: 235.5
click at [330, 322] on div "Kali Uchis & Mariah the Scientist Kali Uchis & Mariah the Scientist" at bounding box center [259, 312] width 431 height 19
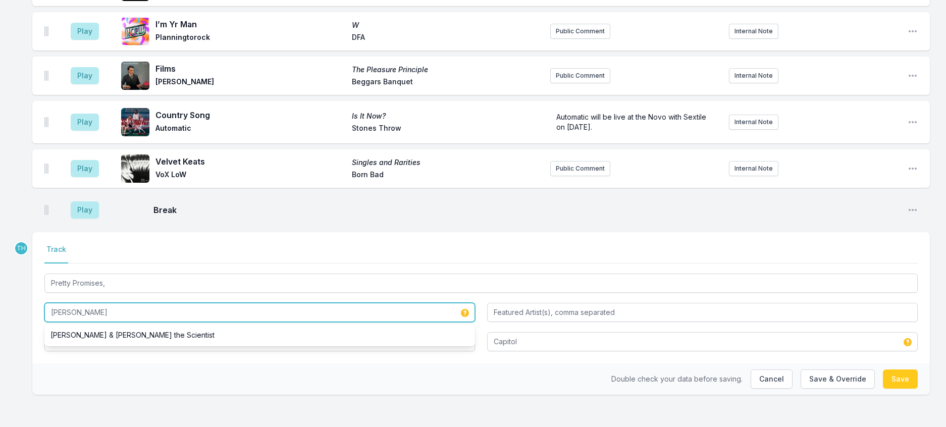
type input "[PERSON_NAME]"
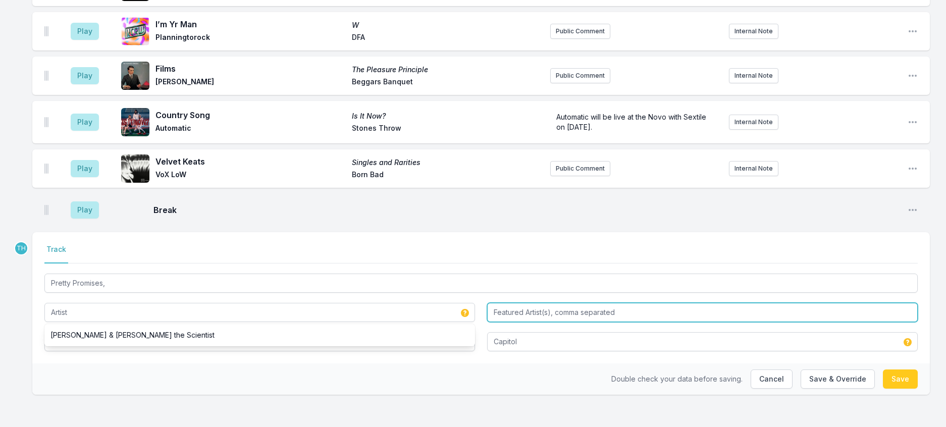
type input "[PERSON_NAME]"
paste input "Mariah the Scientist"
drag, startPoint x: 499, startPoint y: 295, endPoint x: 400, endPoint y: 308, distance: 99.9
click at [400, 309] on div "Pretty Promises, Kali Uchis Mariah the Scientist Sincerely, Capitol" at bounding box center [480, 312] width 873 height 80
type input "Mariah the Scientist"
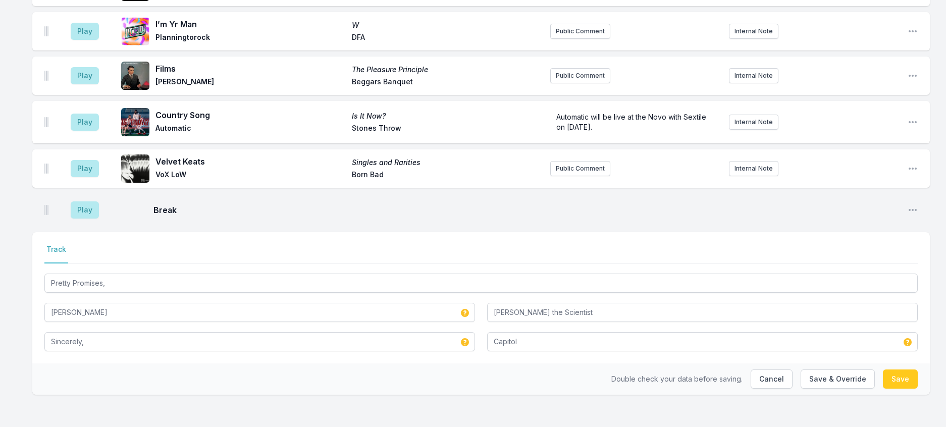
drag, startPoint x: 565, startPoint y: 373, endPoint x: 707, endPoint y: 341, distance: 145.5
click at [568, 373] on div "Double check your data before saving. Cancel Save & Override Save" at bounding box center [480, 378] width 897 height 31
click at [801, 369] on button "Save & Override" at bounding box center [838, 378] width 74 height 19
type input "Kali Uchis & Mariah the Scientist"
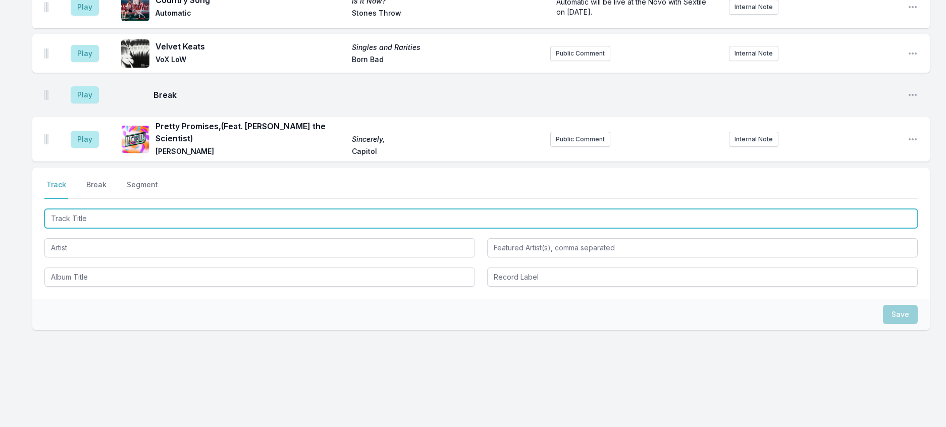
click at [123, 228] on input "Track Title" at bounding box center [480, 218] width 873 height 19
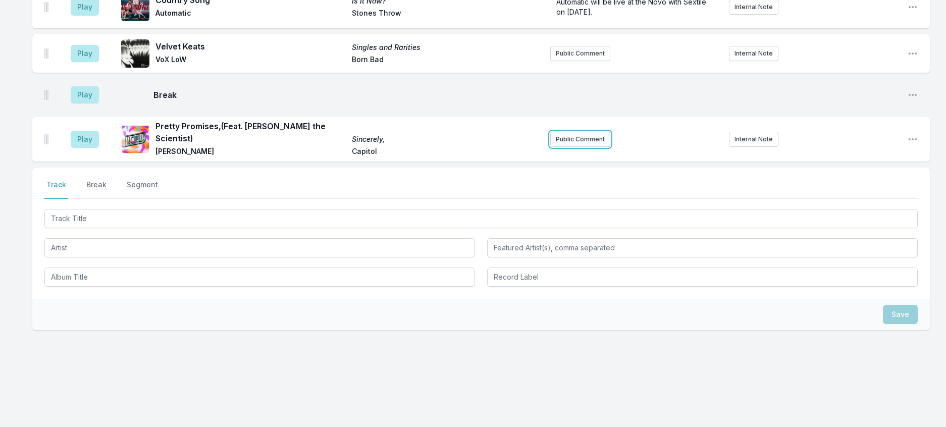
click at [595, 147] on button "Public Comment" at bounding box center [580, 139] width 60 height 15
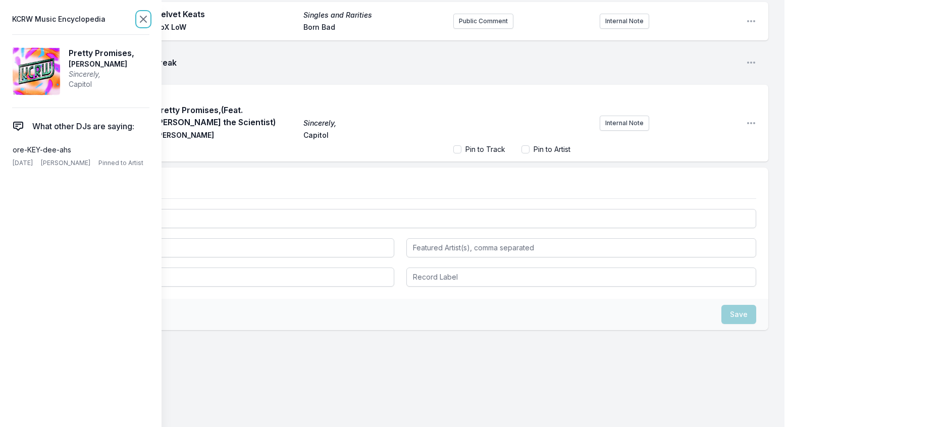
click at [146, 21] on icon at bounding box center [143, 19] width 6 height 6
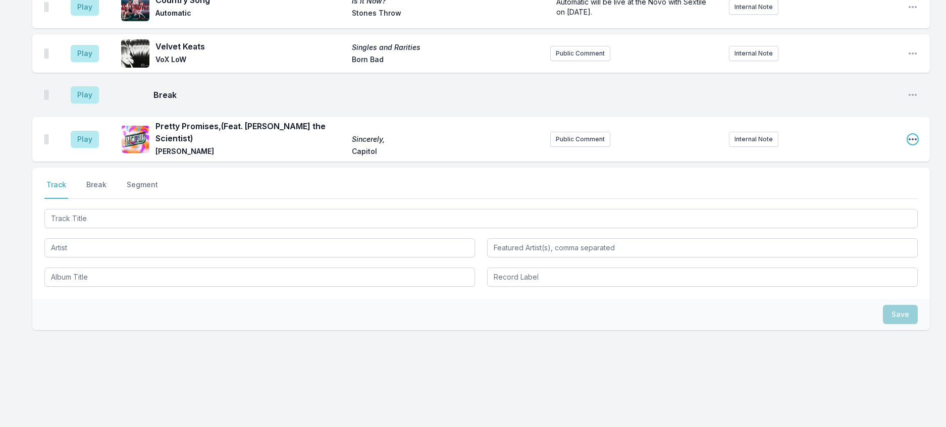
click at [908, 144] on icon "Open playlist item options" at bounding box center [913, 139] width 10 height 10
click at [863, 187] on button "Edit Track Details" at bounding box center [861, 178] width 113 height 18
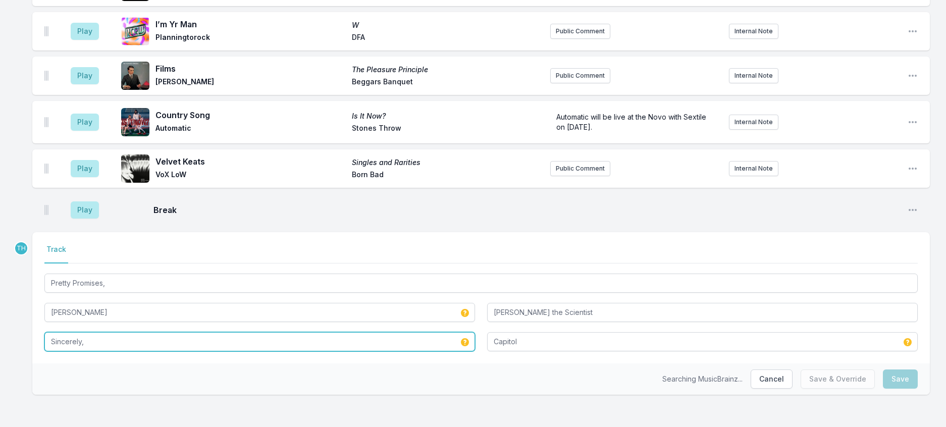
click at [232, 332] on input "Sincerely," at bounding box center [259, 341] width 431 height 19
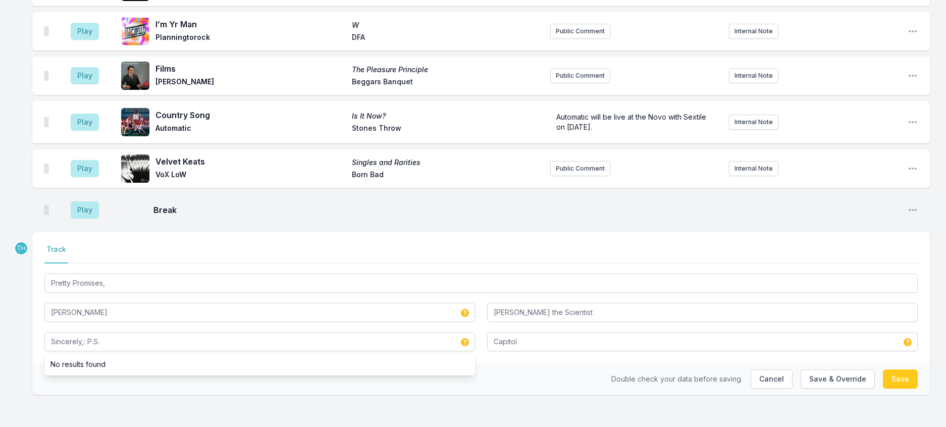
drag, startPoint x: 605, startPoint y: 359, endPoint x: 743, endPoint y: 359, distance: 138.3
click at [608, 363] on div "Double check your data before saving. Cancel Save & Override Save" at bounding box center [480, 378] width 897 height 31
click at [849, 374] on button "Save & Override" at bounding box center [838, 378] width 74 height 19
type input "Sincerely,"
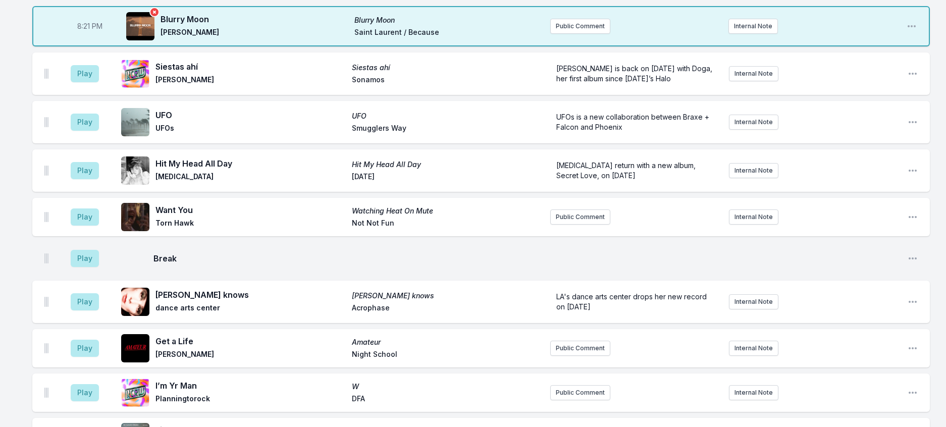
scroll to position [404, 0]
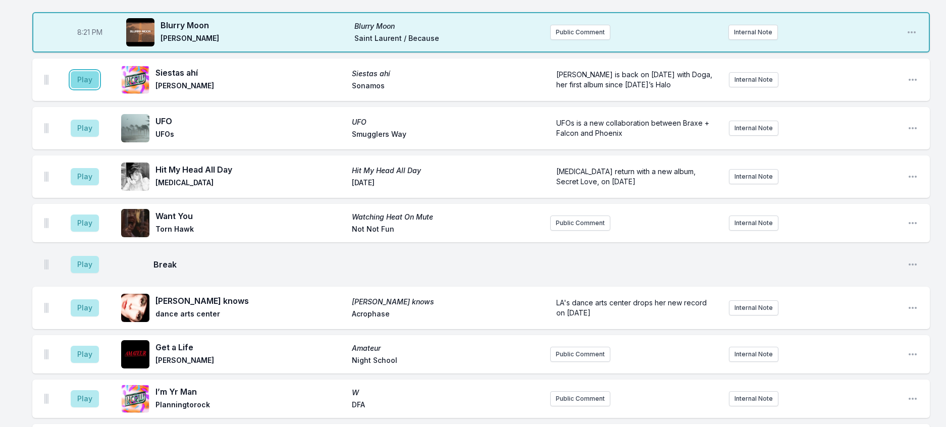
click at [99, 88] on button "Play" at bounding box center [85, 79] width 28 height 17
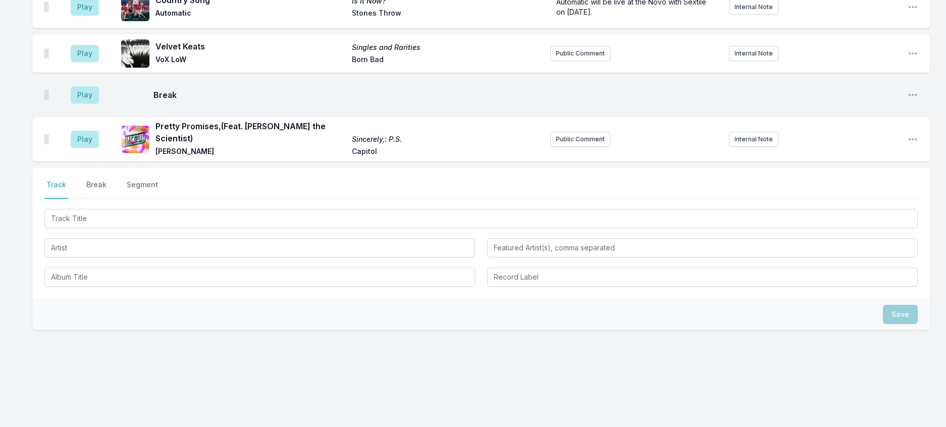
scroll to position [1061, 0]
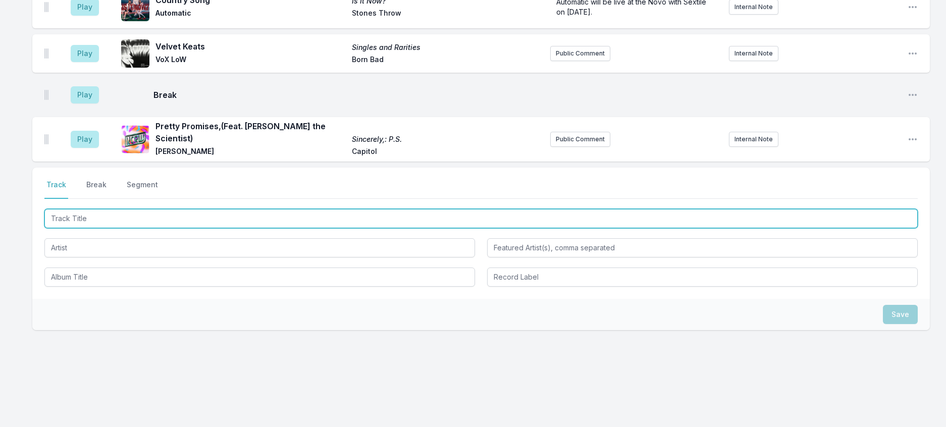
click at [376, 209] on input "Track Title" at bounding box center [480, 218] width 873 height 19
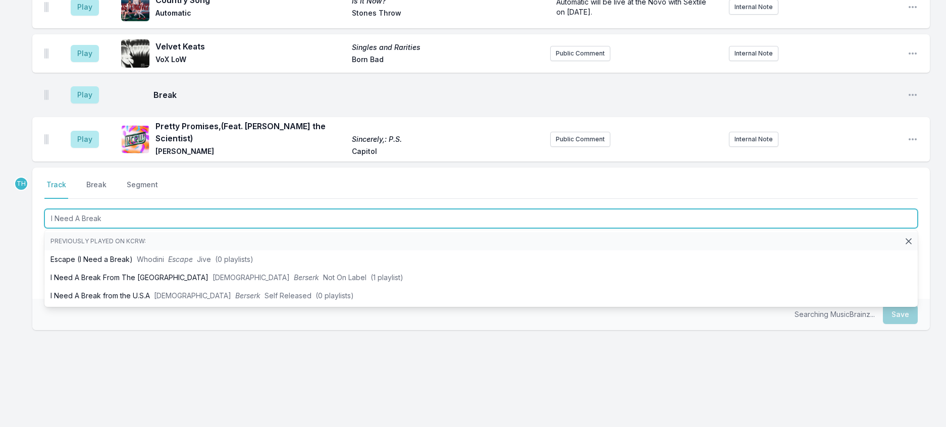
type input "I Need A Break"
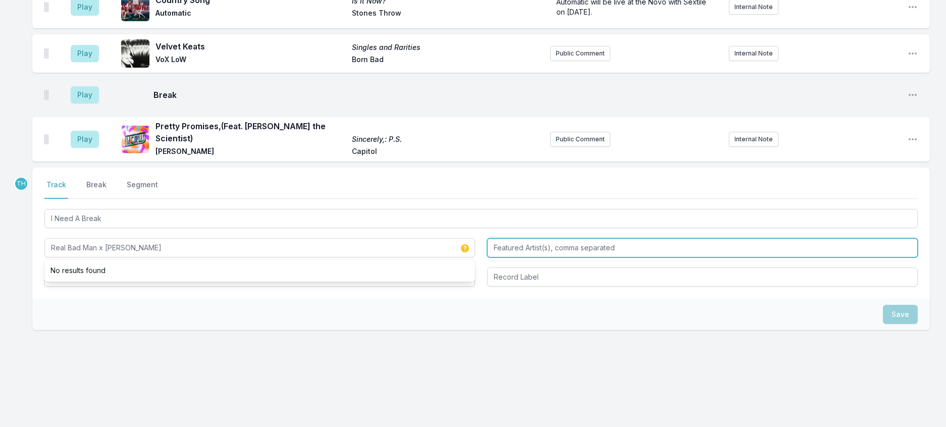
type input "Real Bad Man x [PERSON_NAME]"
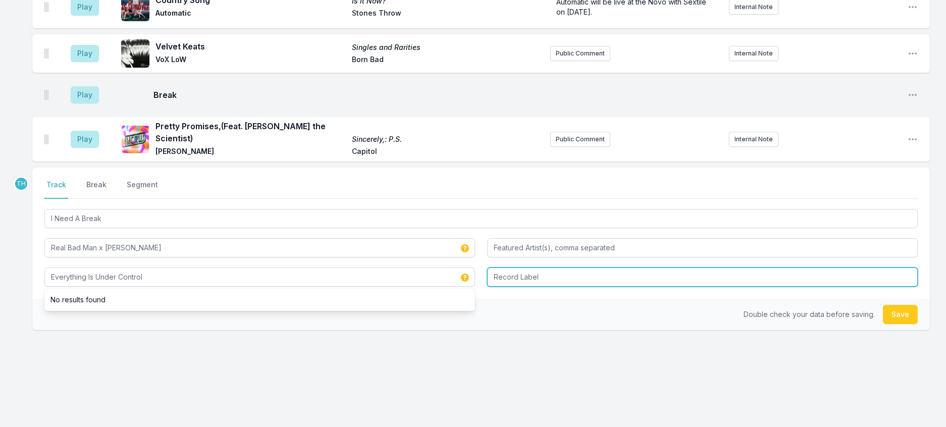
type input "Everything Is Under Control"
type input "Real Bad Man"
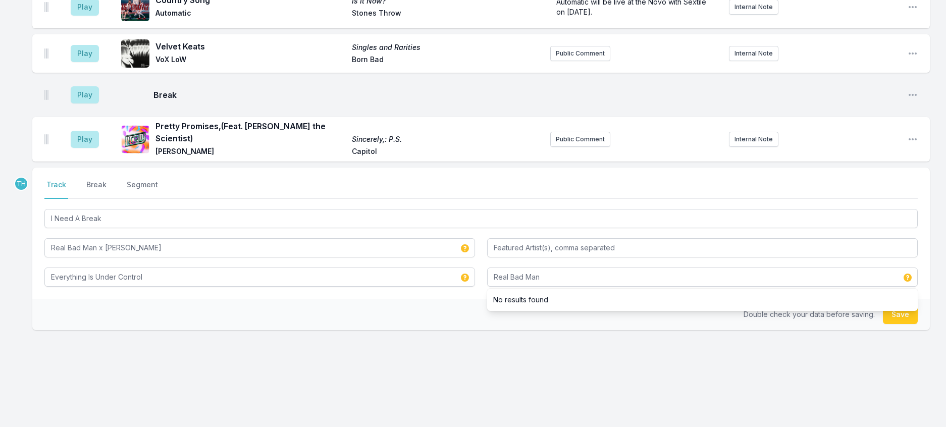
click at [388, 299] on div "Double check your data before saving. Save" at bounding box center [480, 314] width 897 height 31
click at [896, 305] on button "Save" at bounding box center [900, 314] width 35 height 19
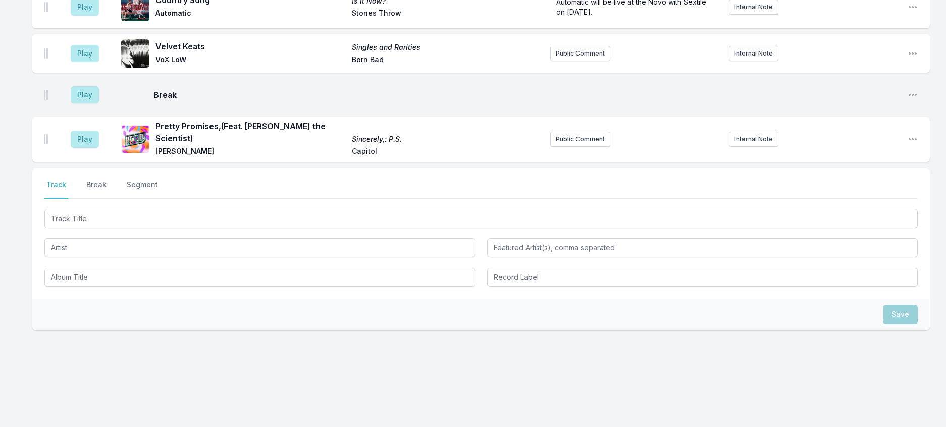
scroll to position [1111, 0]
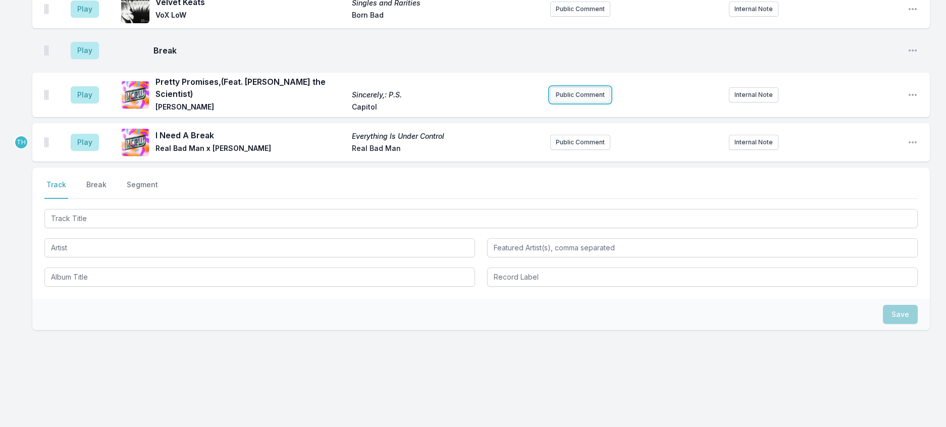
click at [573, 87] on button "Public Comment" at bounding box center [580, 94] width 60 height 15
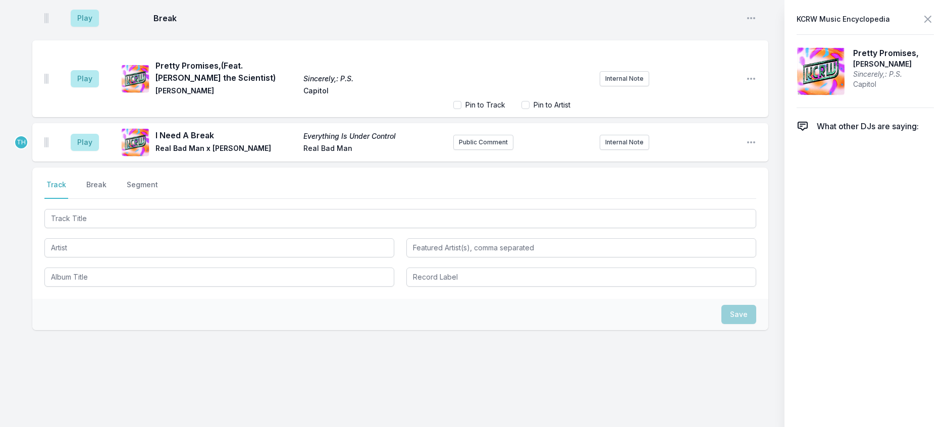
scroll to position [1147, 0]
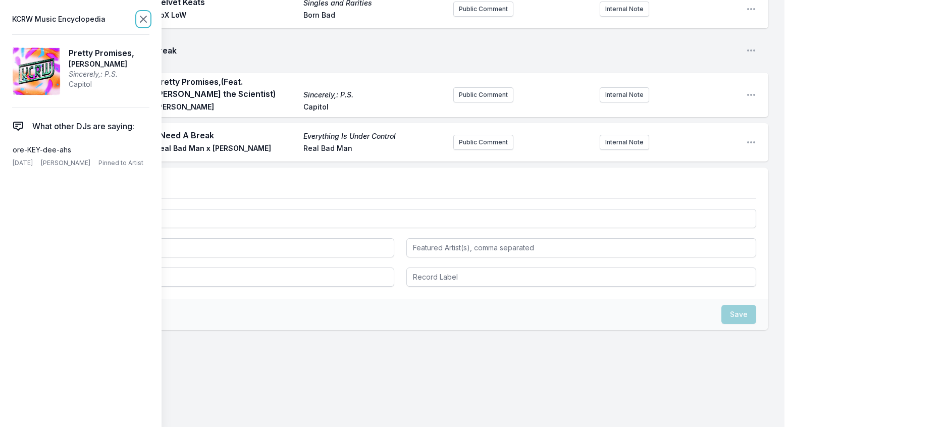
click at [149, 17] on icon at bounding box center [143, 19] width 12 height 12
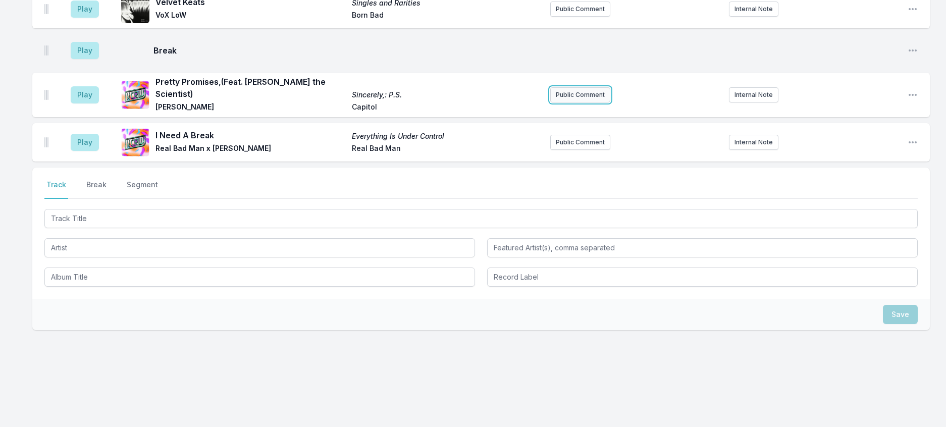
click at [590, 87] on button "Public Comment" at bounding box center [580, 94] width 60 height 15
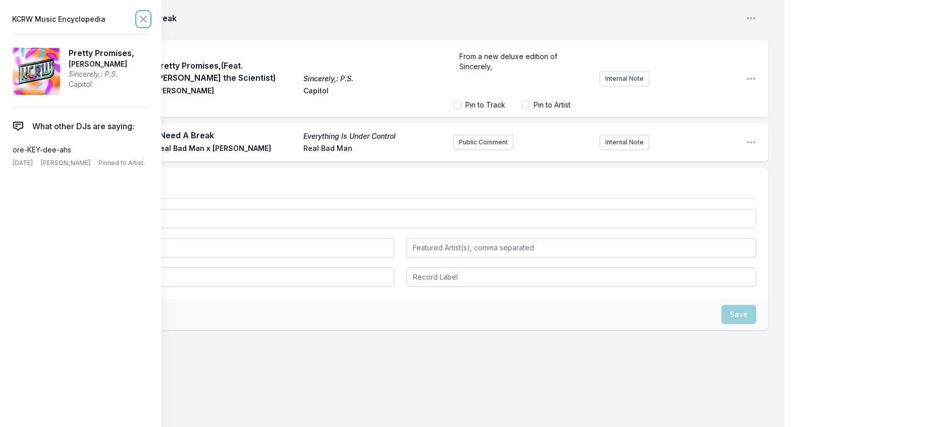
drag, startPoint x: 162, startPoint y: 20, endPoint x: 209, endPoint y: 56, distance: 59.5
click at [149, 21] on icon at bounding box center [143, 19] width 12 height 12
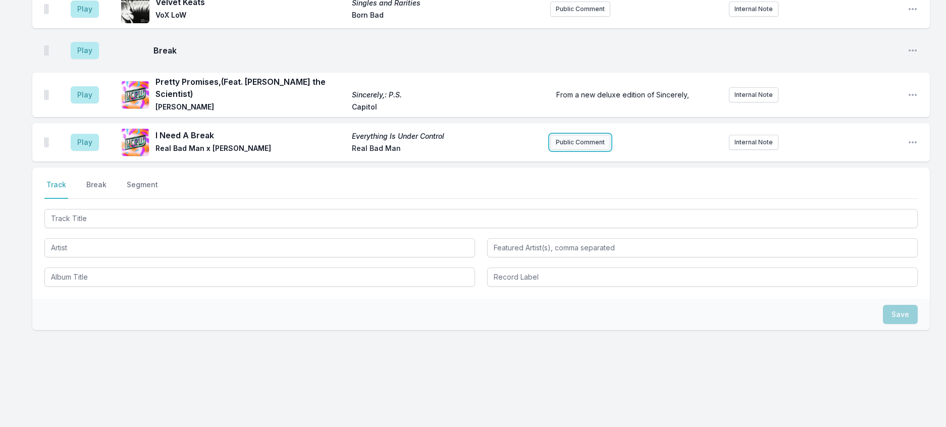
click at [560, 135] on button "Public Comment" at bounding box center [580, 142] width 60 height 15
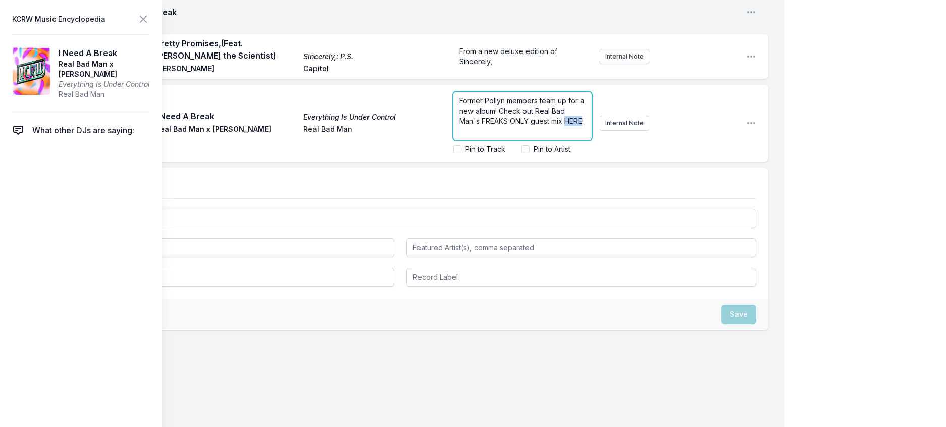
drag, startPoint x: 482, startPoint y: 173, endPoint x: 463, endPoint y: 175, distance: 19.3
click at [463, 125] on span "Former Pollyn members team up for a new album! Check out Real Bad Man's FREAKS …" at bounding box center [522, 110] width 127 height 29
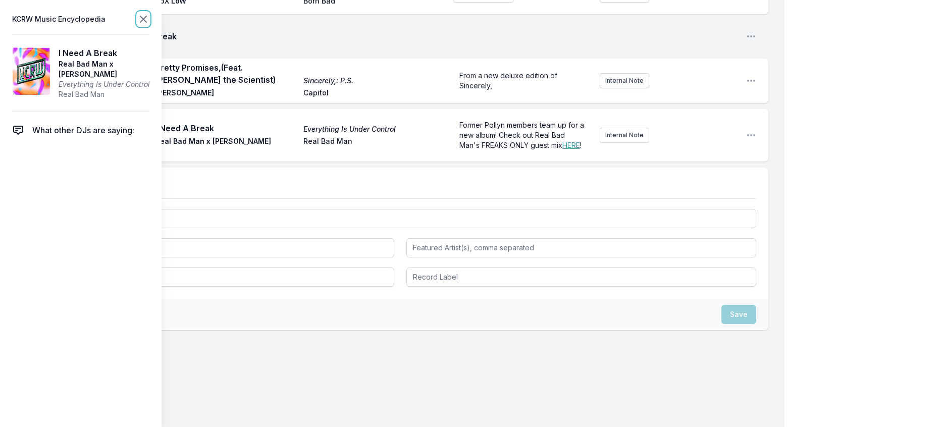
click at [149, 23] on icon at bounding box center [143, 19] width 12 height 12
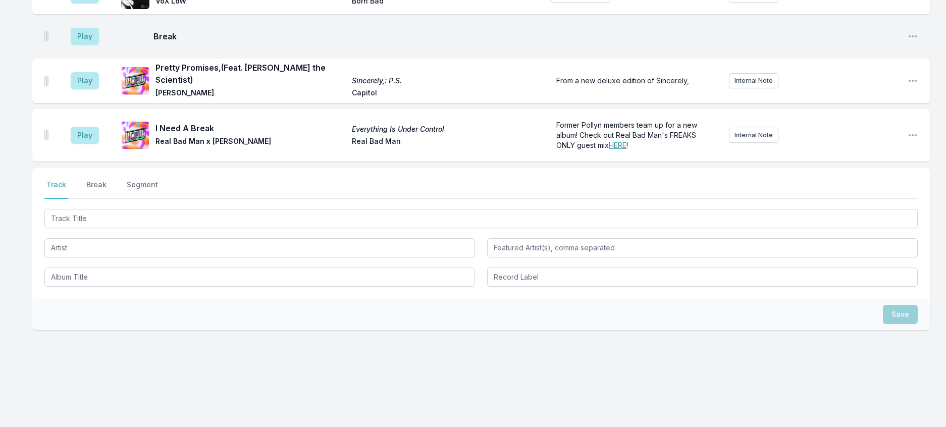
scroll to position [1127, 0]
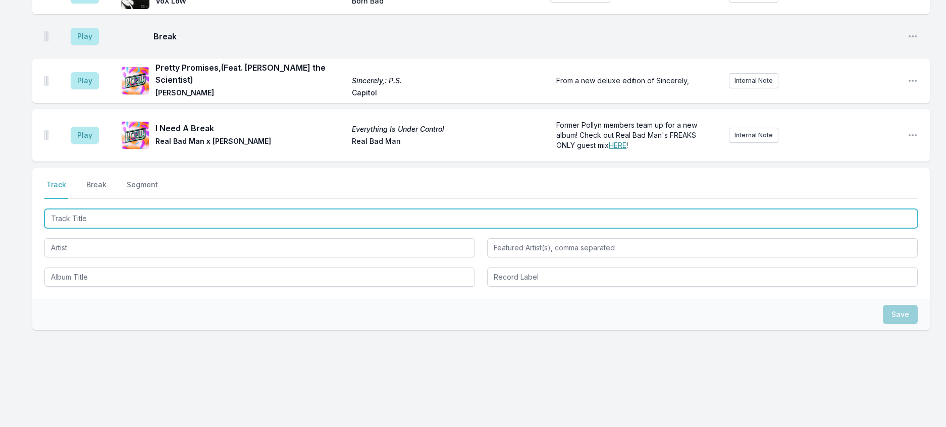
click at [221, 209] on input "Track Title" at bounding box center [480, 218] width 873 height 19
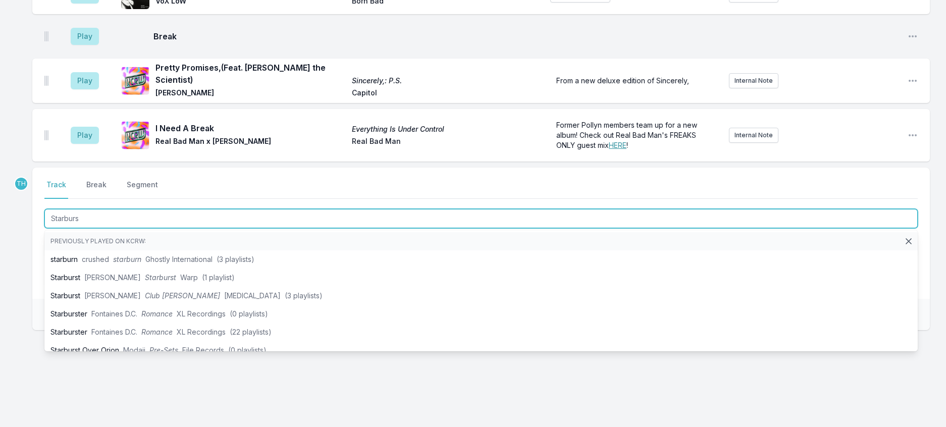
type input "Starburst"
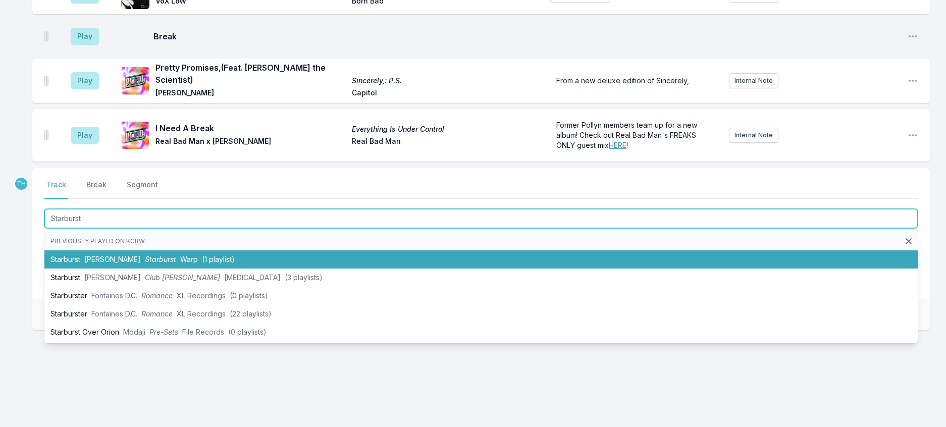
click at [198, 255] on span "Warp" at bounding box center [189, 259] width 18 height 9
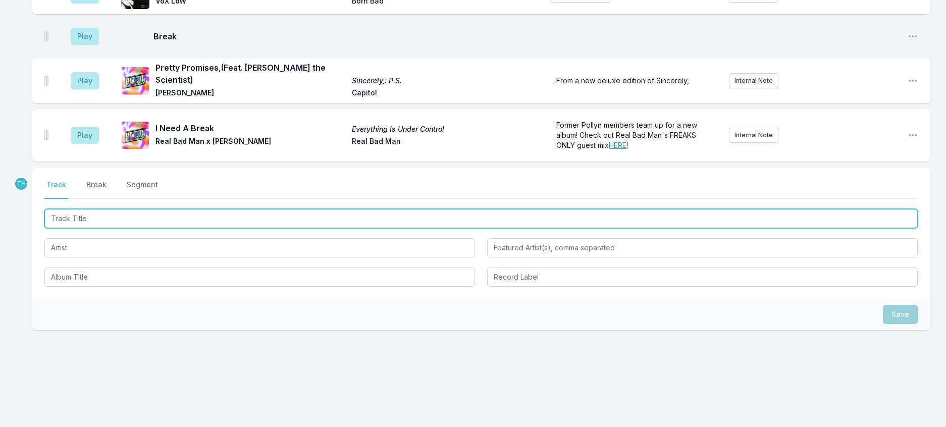
scroll to position [1177, 0]
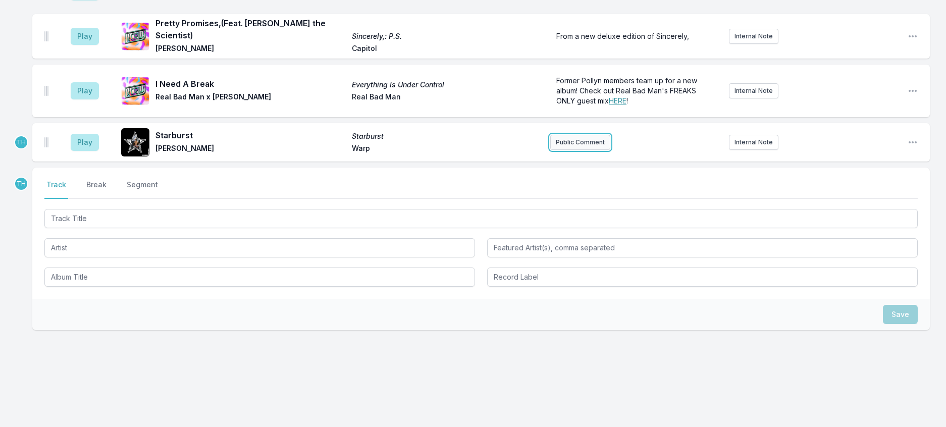
click at [603, 135] on button "Public Comment" at bounding box center [580, 142] width 60 height 15
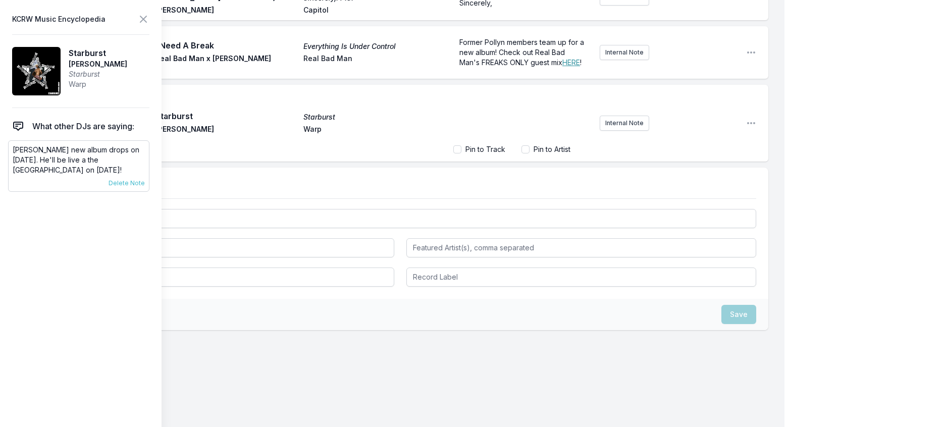
scroll to position [1177, 0]
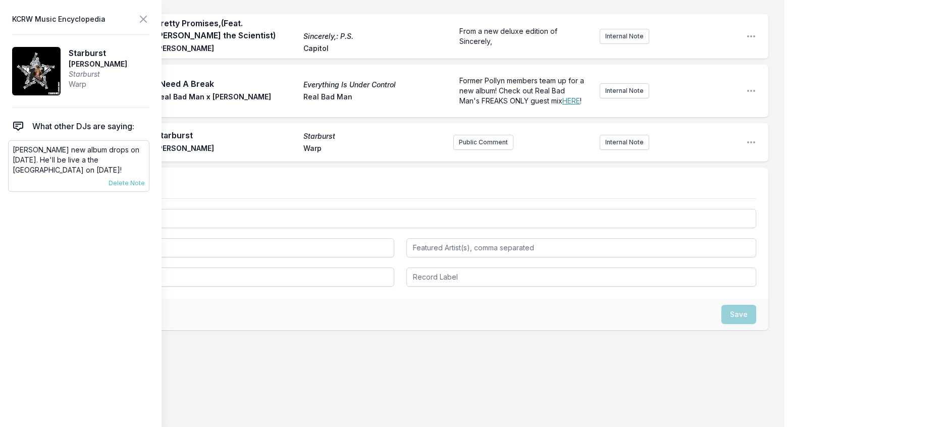
drag, startPoint x: 127, startPoint y: 195, endPoint x: 15, endPoint y: 171, distance: 114.8
click at [15, 171] on p "[PERSON_NAME] new album drops on [DATE]. He'll be live a the [GEOGRAPHIC_DATA] …" at bounding box center [79, 160] width 132 height 30
copy p "[PERSON_NAME] new album drops on [DATE]. He'll be live a the [GEOGRAPHIC_DATA] …"
click at [468, 150] on button "Public Comment" at bounding box center [483, 142] width 60 height 15
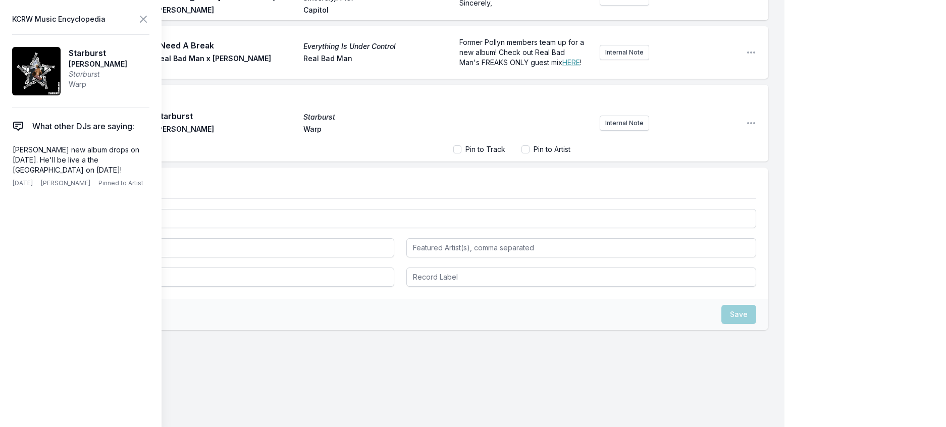
scroll to position [1220, 0]
click at [149, 18] on icon at bounding box center [143, 19] width 12 height 12
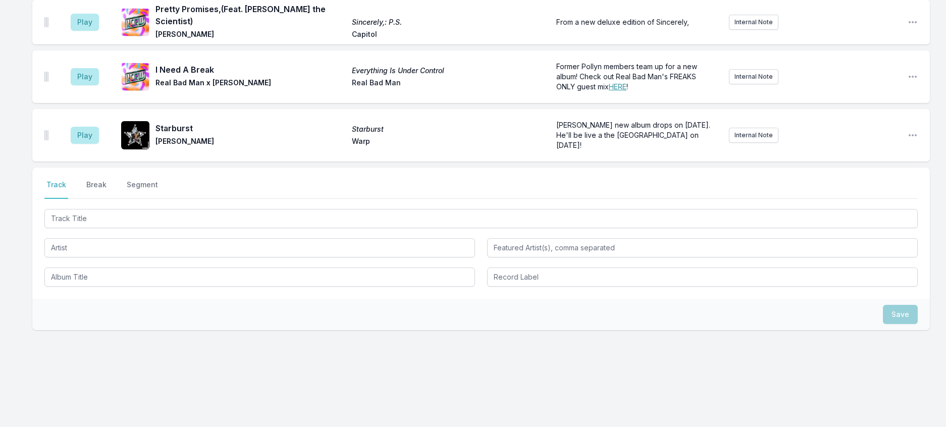
scroll to position [1193, 0]
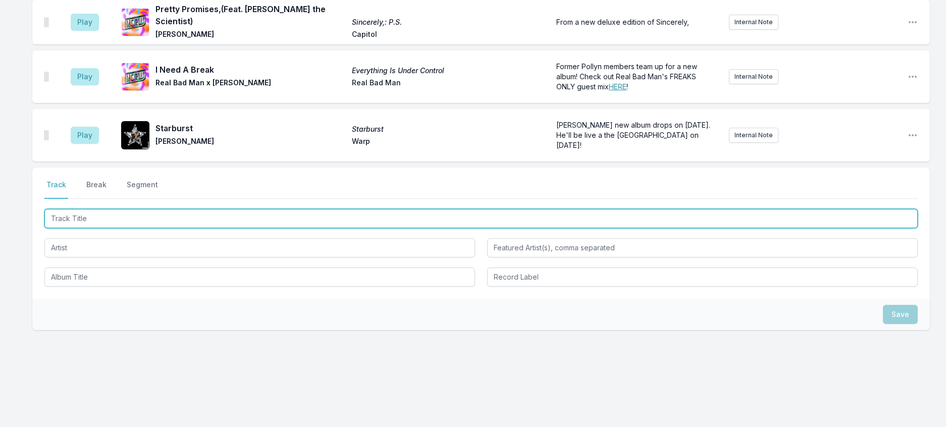
click at [73, 209] on input "Track Title" at bounding box center [480, 218] width 873 height 19
type input "We Can Be On Mars"
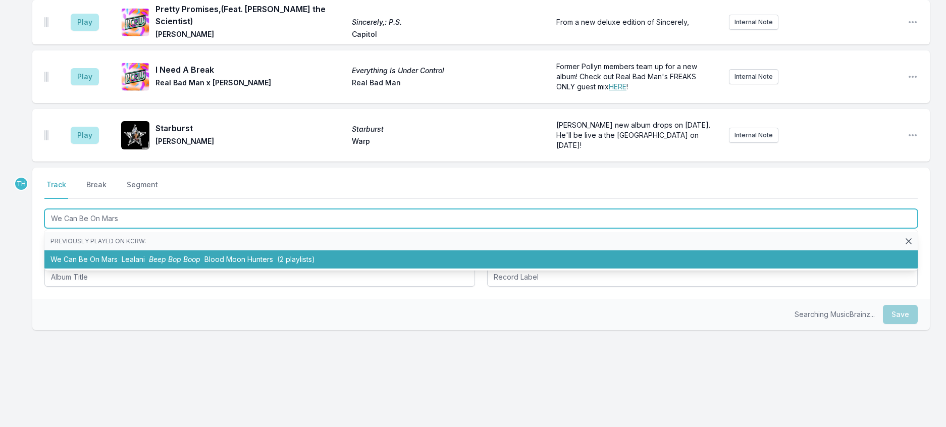
click at [153, 250] on li "We Can Be On Mars Lealani Beep Bop Boop Blood Moon Hunters (2 playlists)" at bounding box center [480, 259] width 873 height 18
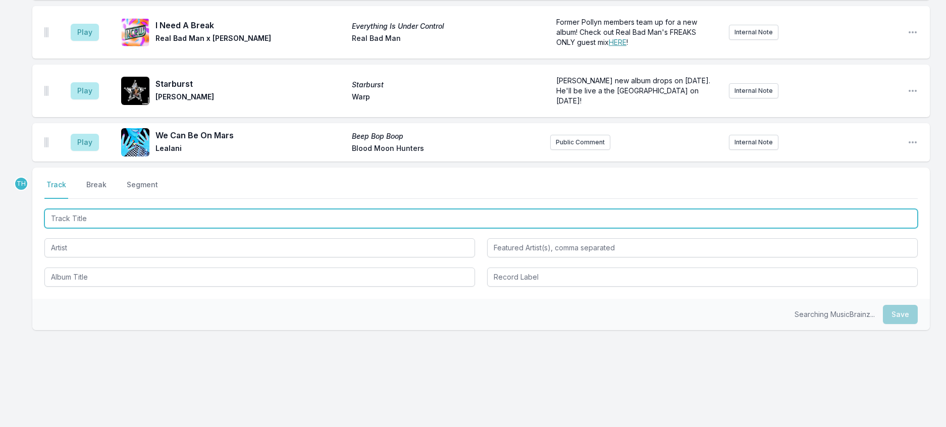
scroll to position [1243, 0]
click at [251, 209] on input "Track Title" at bounding box center [480, 218] width 873 height 19
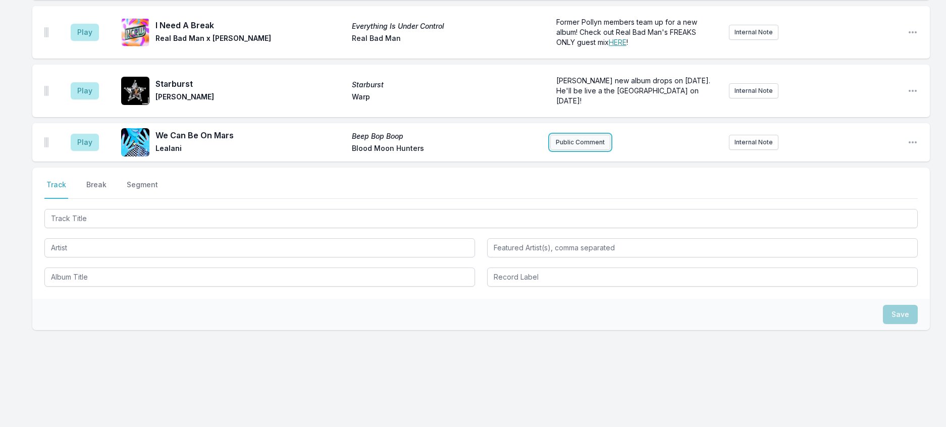
click at [586, 135] on button "Public Comment" at bounding box center [580, 142] width 60 height 15
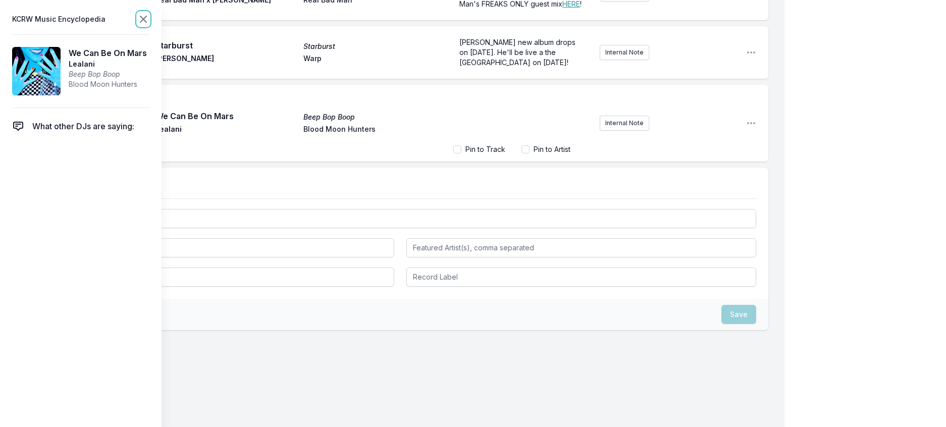
click at [146, 21] on icon at bounding box center [143, 19] width 6 height 6
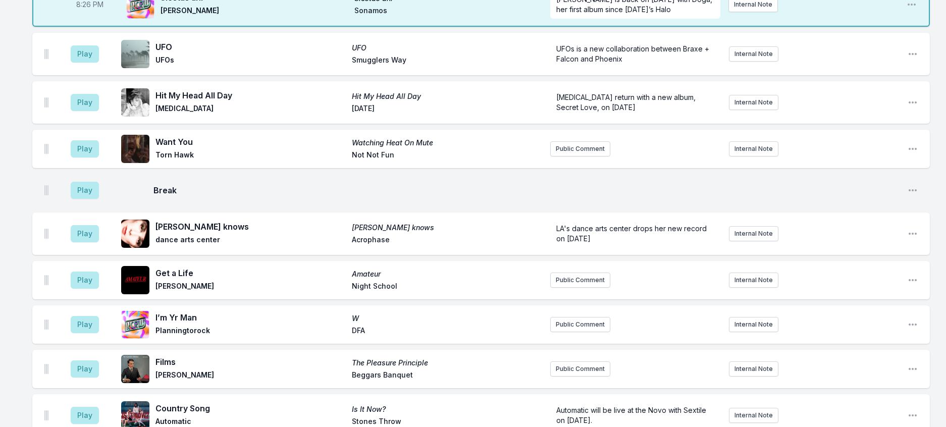
scroll to position [435, 0]
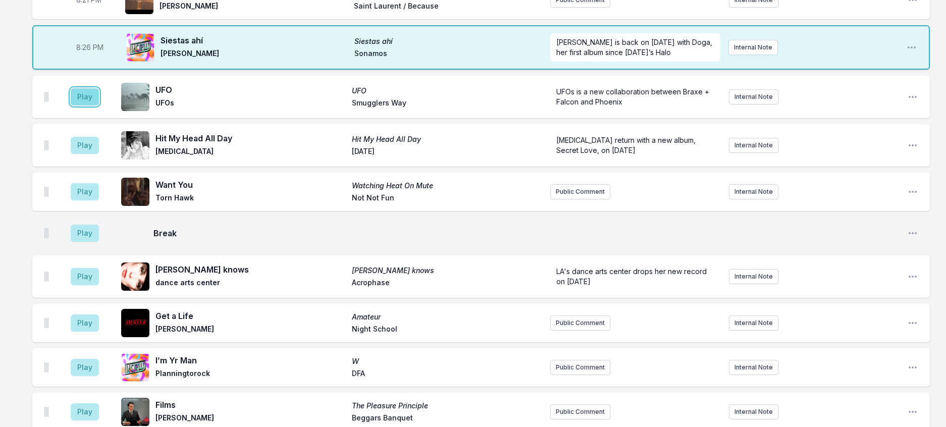
click at [92, 105] on button "Play" at bounding box center [85, 96] width 28 height 17
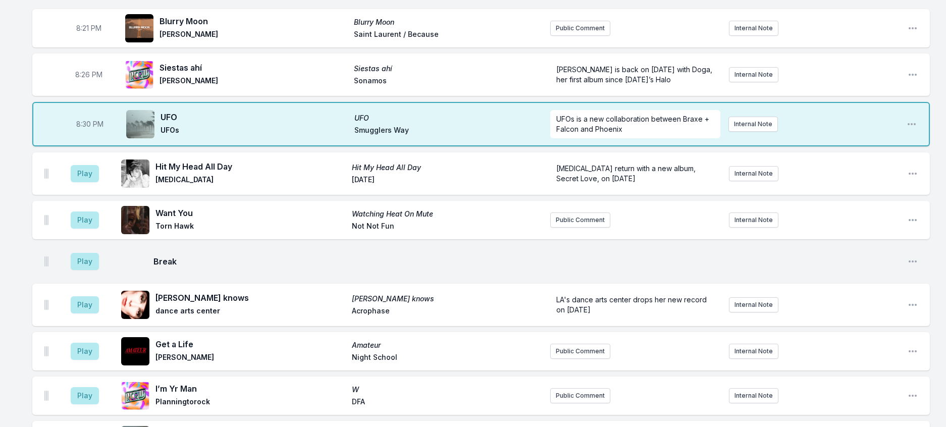
scroll to position [385, 0]
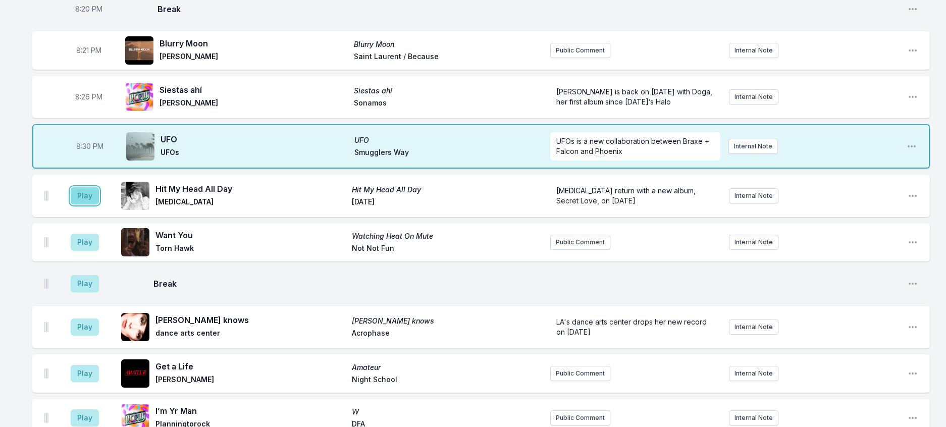
click at [94, 204] on button "Play" at bounding box center [85, 195] width 28 height 17
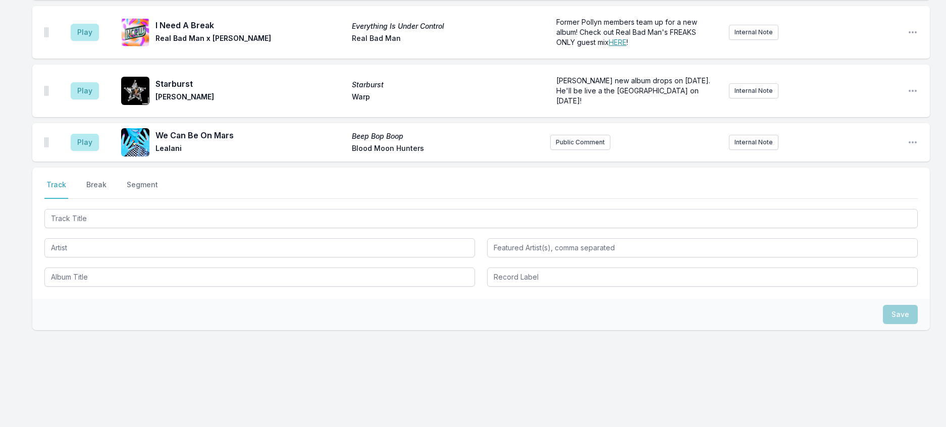
scroll to position [1142, 0]
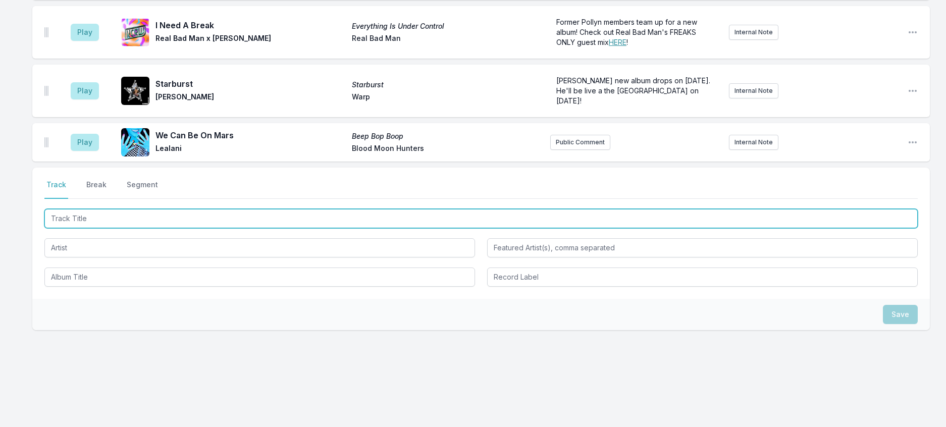
click at [89, 228] on input "Track Title" at bounding box center [480, 218] width 873 height 19
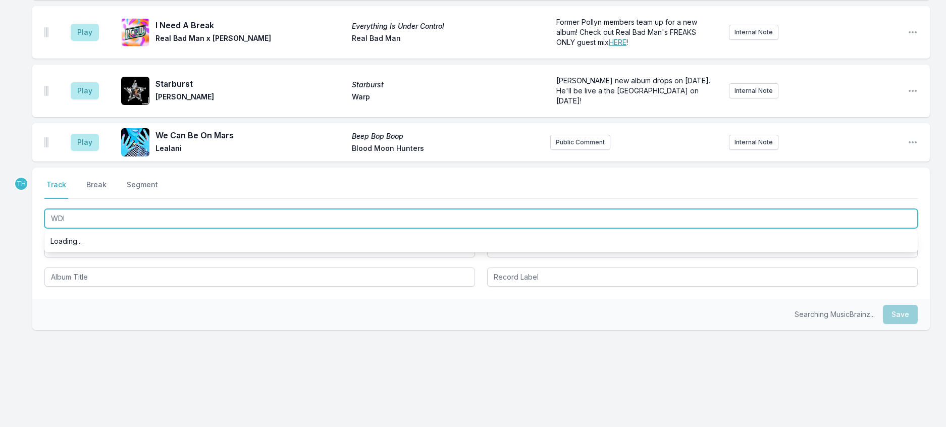
type input "WDID"
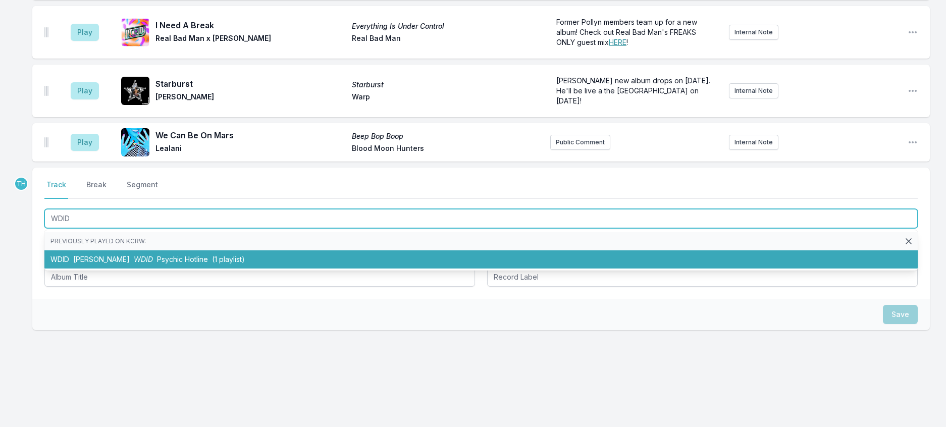
click at [146, 269] on li "WDID [PERSON_NAME] WDID Psychic Hotline (1 playlist)" at bounding box center [480, 259] width 873 height 18
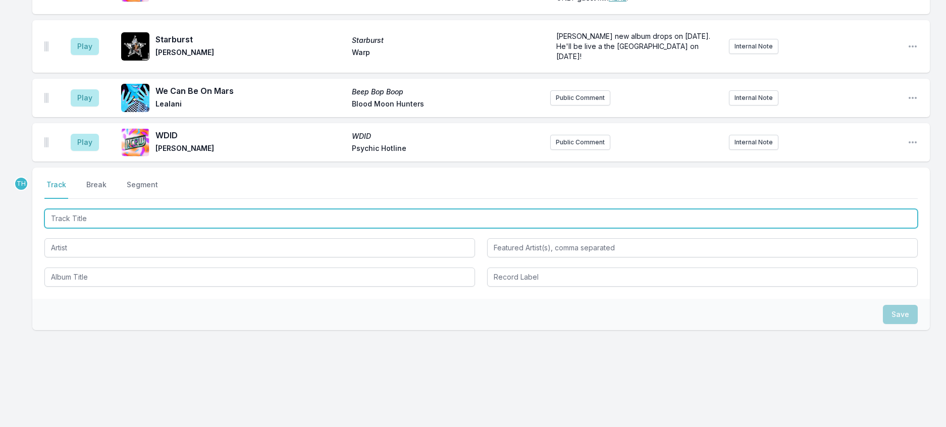
scroll to position [1192, 0]
click at [190, 228] on input "Track Title" at bounding box center [480, 218] width 873 height 19
type input "Polygon Window"
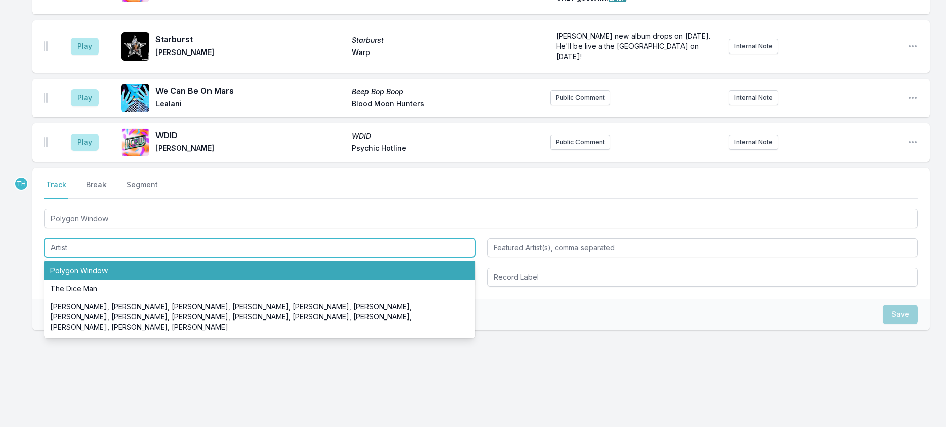
click at [111, 280] on li "Polygon Window" at bounding box center [259, 270] width 431 height 18
type input "Polygon Window"
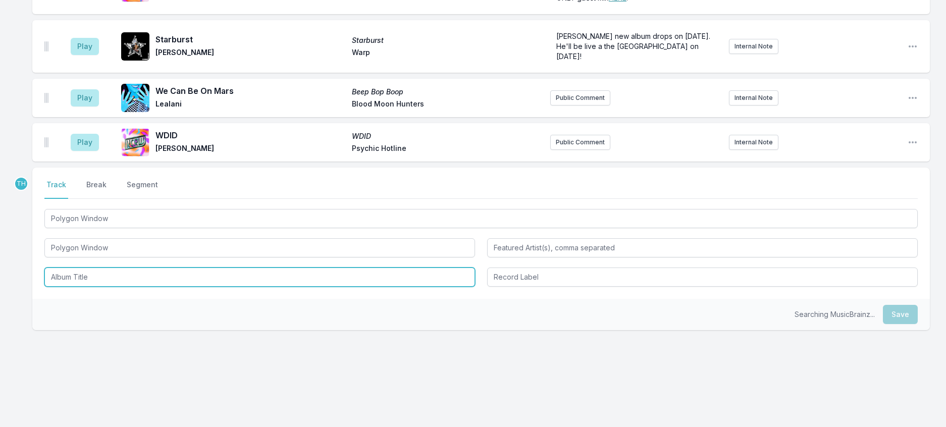
click at [105, 287] on input "Album Title" at bounding box center [259, 277] width 431 height 19
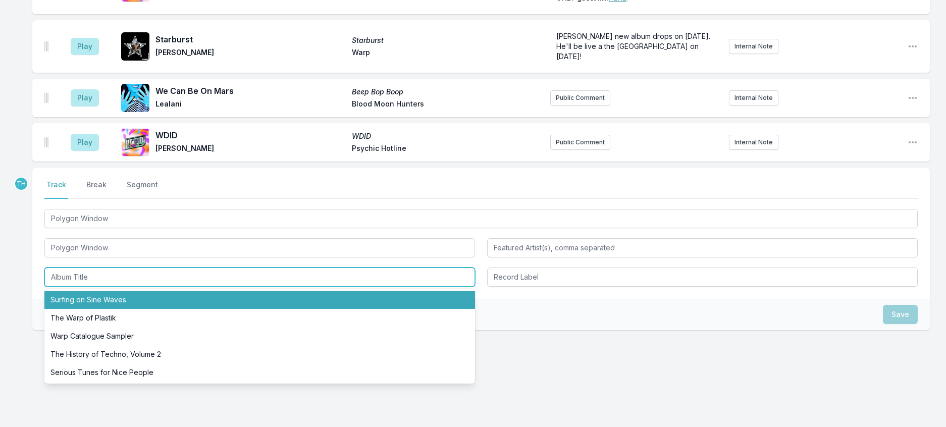
click at [105, 309] on li "Surfing on Sine Waves" at bounding box center [259, 300] width 431 height 18
type input "Surfing on Sine Waves"
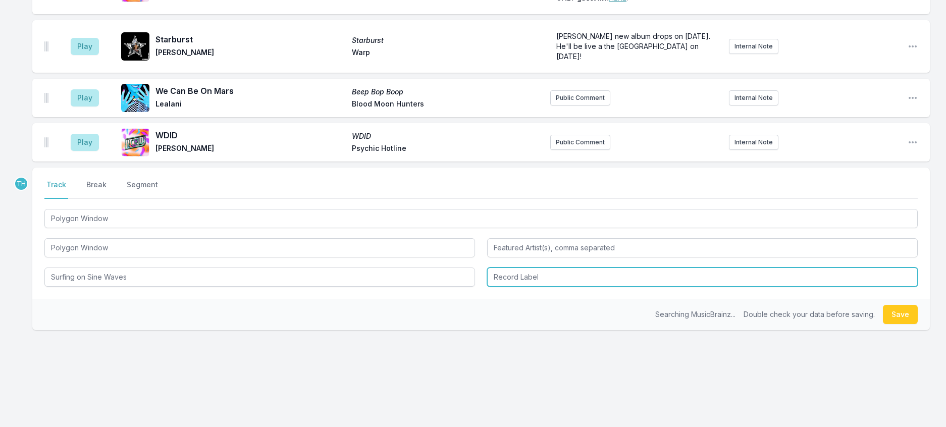
click at [551, 287] on input "Record Label" at bounding box center [702, 277] width 431 height 19
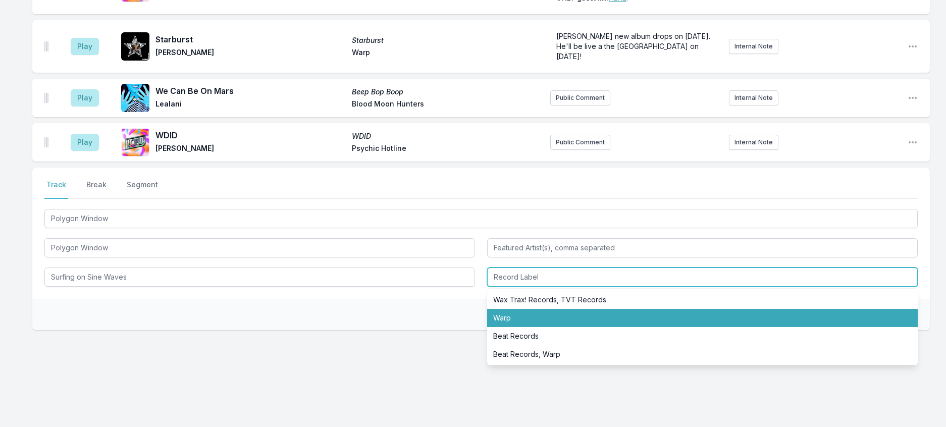
click at [513, 327] on li "Warp" at bounding box center [702, 318] width 431 height 18
type input "Warp"
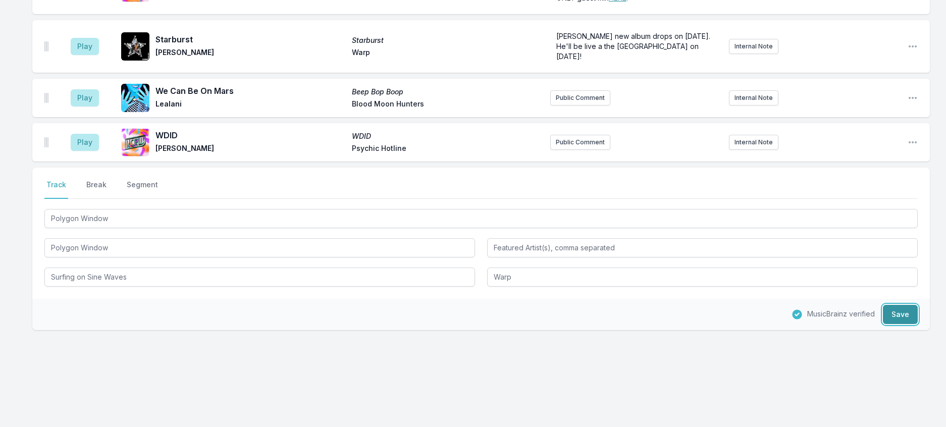
click at [912, 324] on button "Save" at bounding box center [900, 314] width 35 height 19
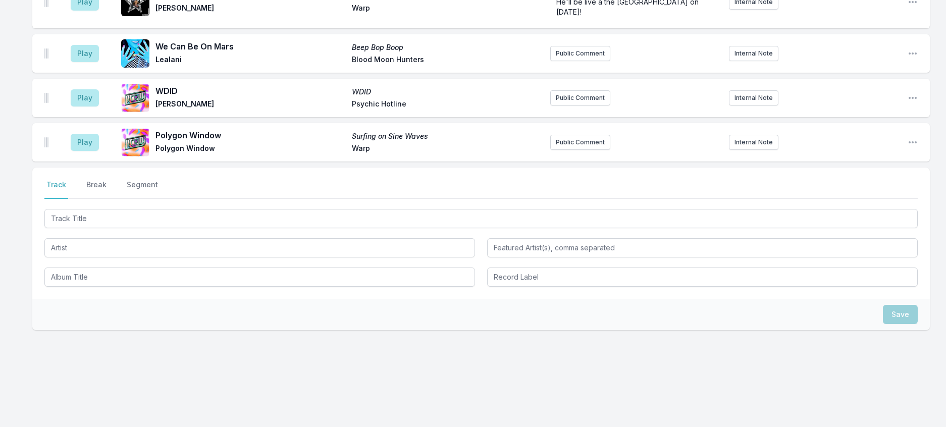
scroll to position [1242, 0]
click at [609, 150] on button "Public Comment" at bounding box center [580, 142] width 60 height 15
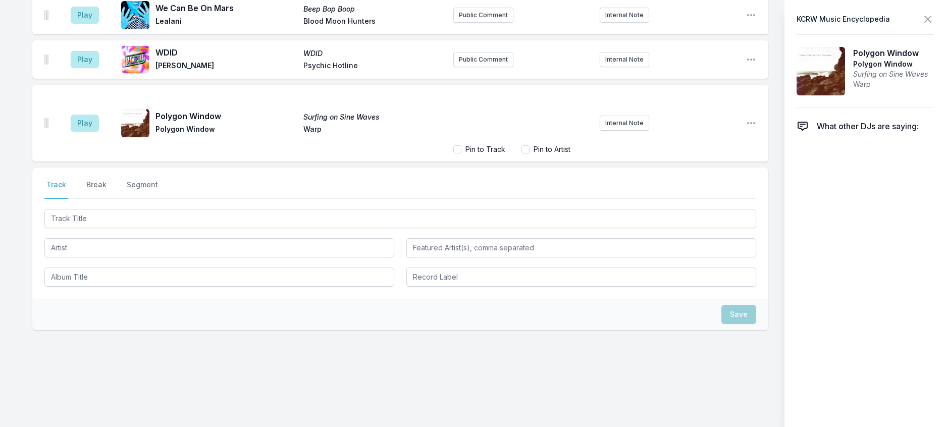
scroll to position [1285, 0]
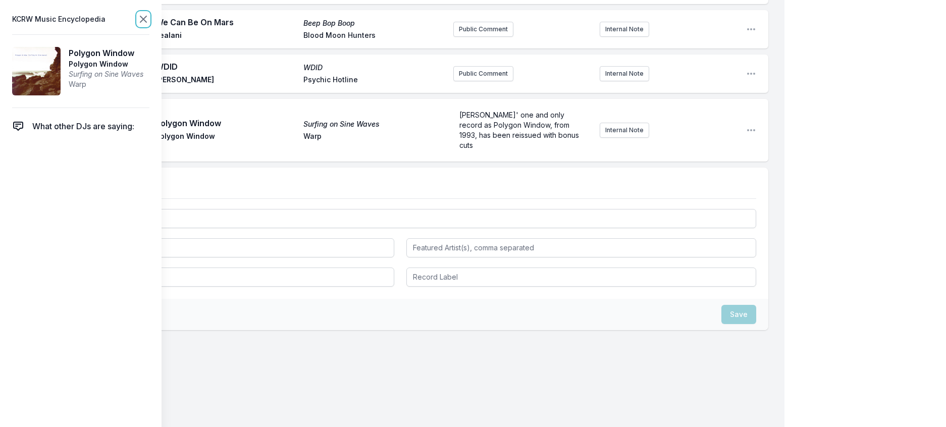
click at [146, 19] on icon at bounding box center [143, 19] width 6 height 6
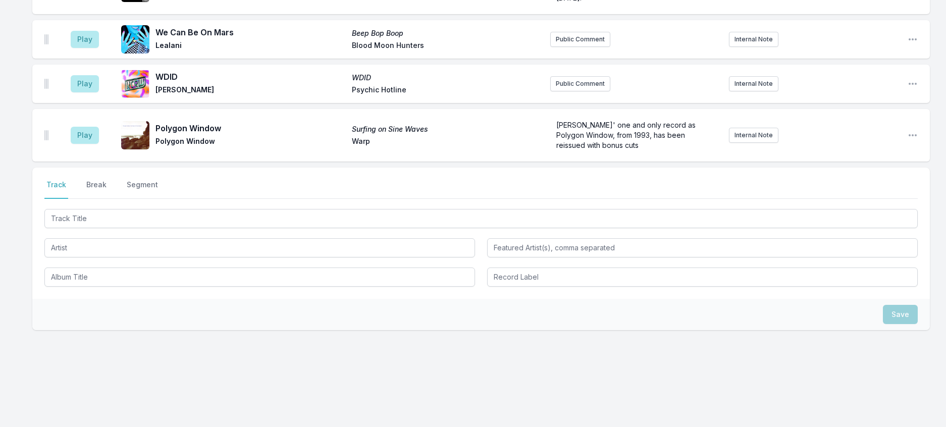
scroll to position [1269, 0]
click at [98, 199] on button "Break" at bounding box center [96, 189] width 24 height 19
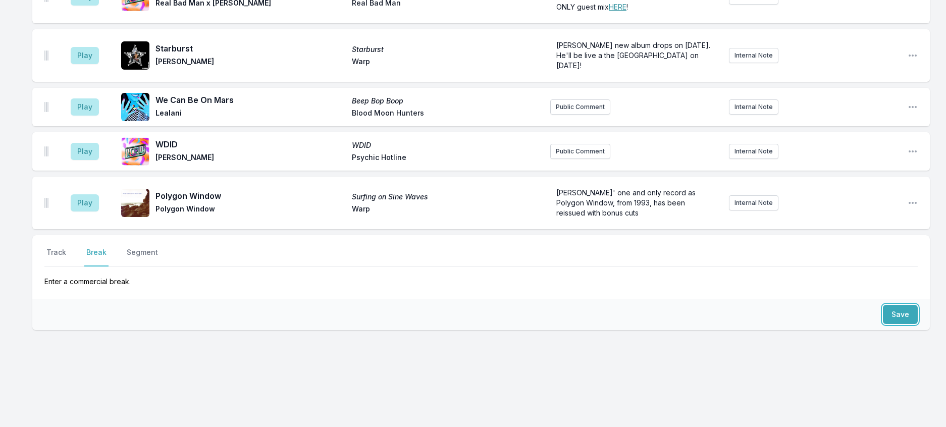
drag, startPoint x: 896, startPoint y: 318, endPoint x: 547, endPoint y: 315, distance: 349.8
click at [894, 317] on button "Save" at bounding box center [900, 314] width 35 height 19
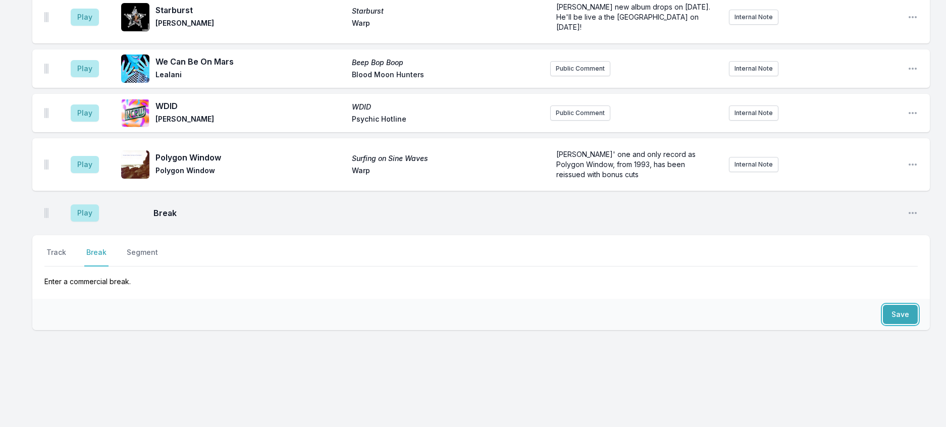
scroll to position [1312, 0]
click at [68, 247] on button "Track" at bounding box center [56, 256] width 24 height 19
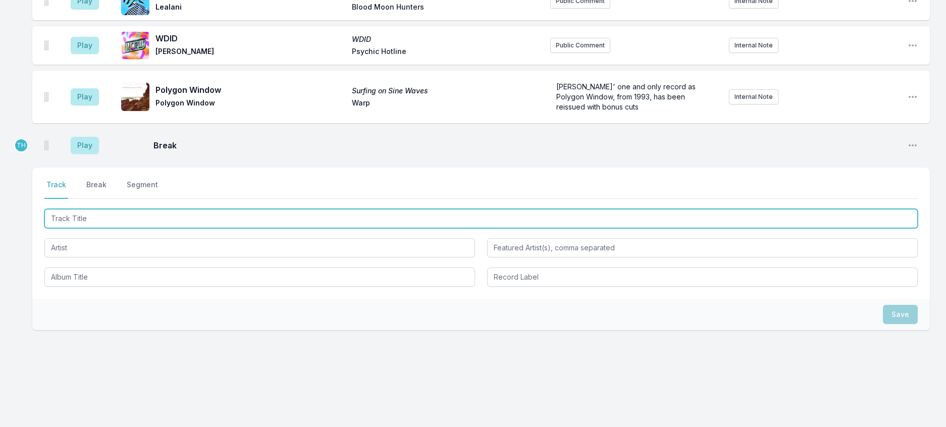
click at [86, 228] on input "Track Title" at bounding box center [480, 218] width 873 height 19
type input "Just For Now (Synova Club Mix)"
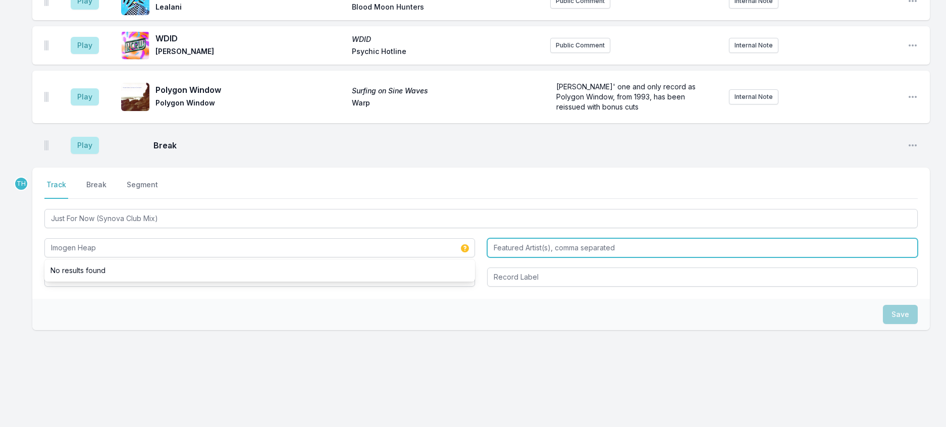
type input "Imogen Heap"
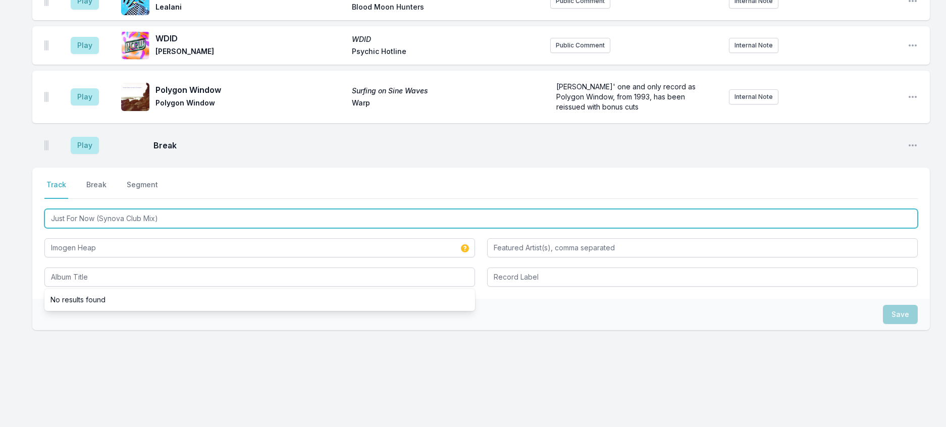
drag, startPoint x: 191, startPoint y: 280, endPoint x: -6, endPoint y: 247, distance: 200.1
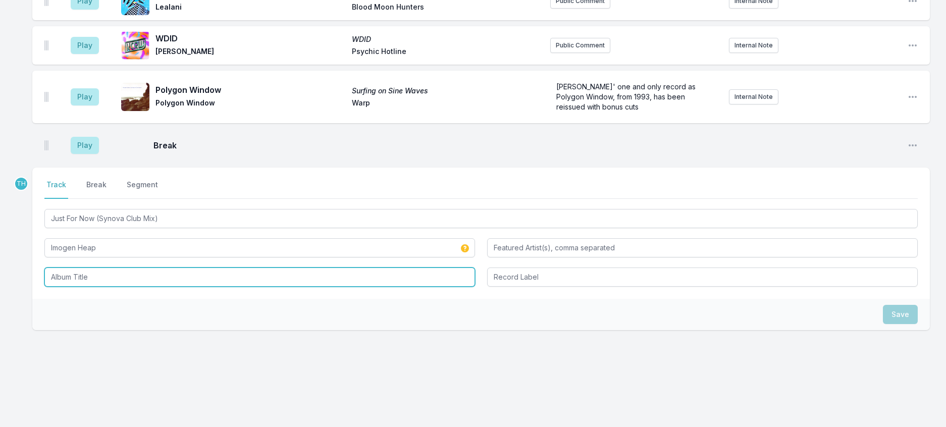
click at [94, 287] on input "Album Title" at bounding box center [259, 277] width 431 height 19
paste input "Just For Now (Synova Club Mix)"
type input "Just For Now (Synova Club Mix)"
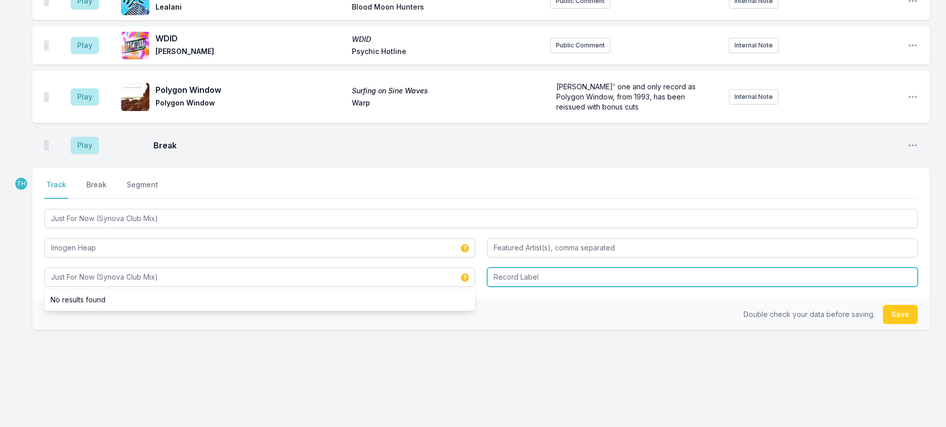
click at [554, 287] on input "Record Label" at bounding box center [702, 277] width 431 height 19
type input "Promo"
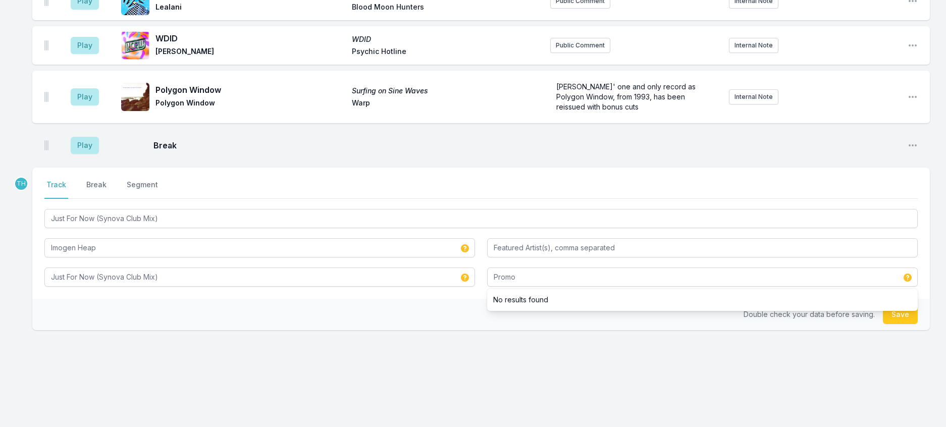
click at [489, 309] on li "No results found" at bounding box center [702, 300] width 431 height 18
click at [903, 324] on button "Save" at bounding box center [900, 314] width 35 height 19
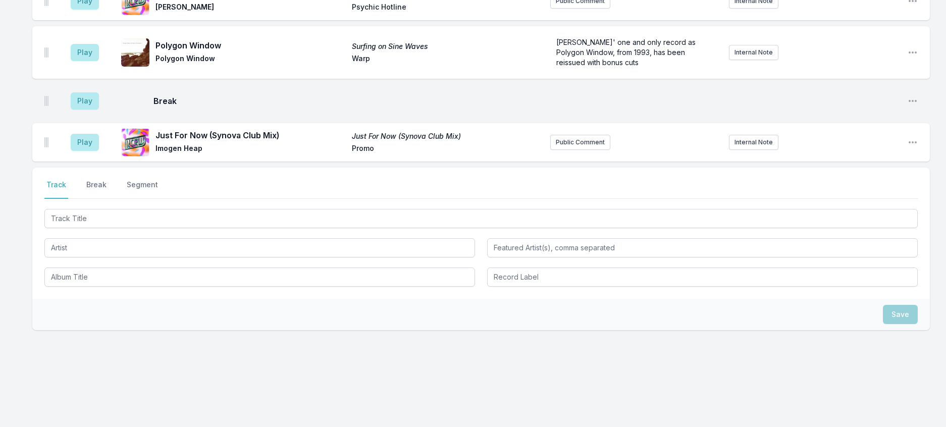
scroll to position [1362, 0]
click at [550, 150] on button "Public Comment" at bounding box center [580, 142] width 60 height 15
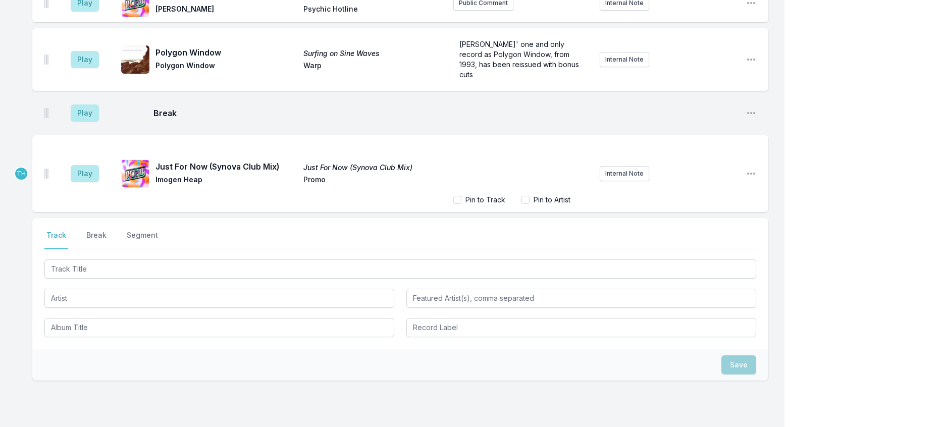
scroll to position [1405, 0]
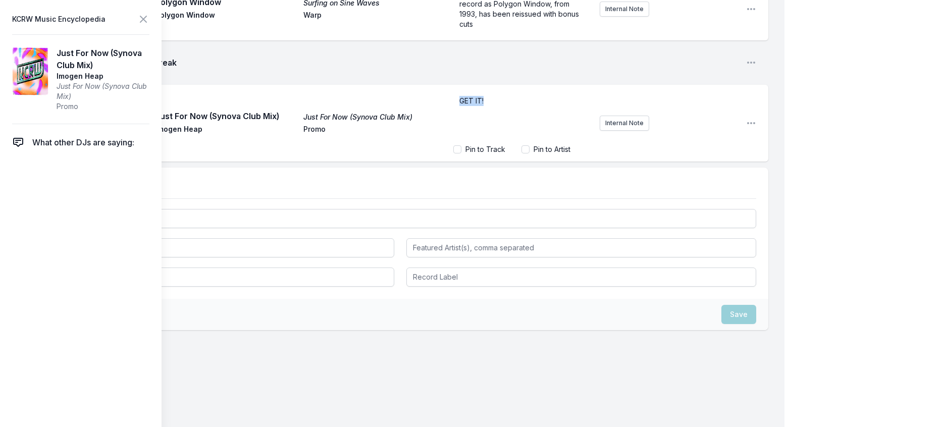
drag, startPoint x: 490, startPoint y: 260, endPoint x: 396, endPoint y: 250, distance: 93.9
click at [399, 162] on div "Play Just For Now (Synova Club Mix) Just For Now (Synova Club Mix) Imogen Heap …" at bounding box center [400, 123] width 736 height 77
click at [146, 22] on icon at bounding box center [143, 19] width 6 height 6
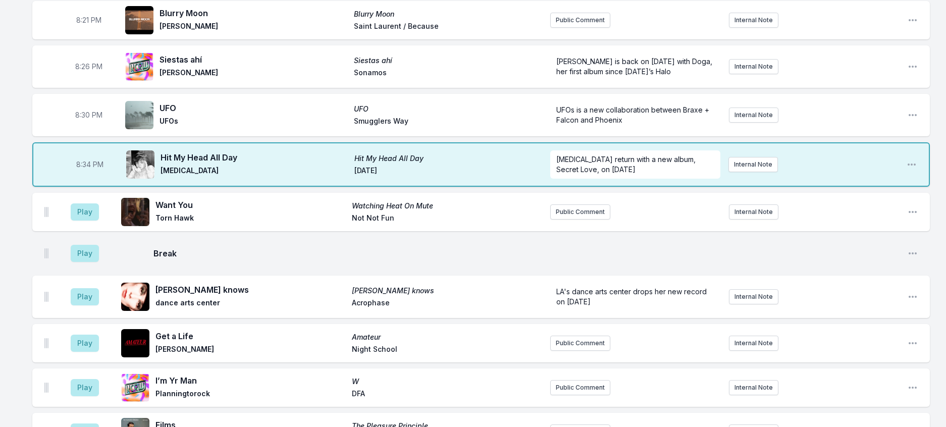
scroll to position [410, 0]
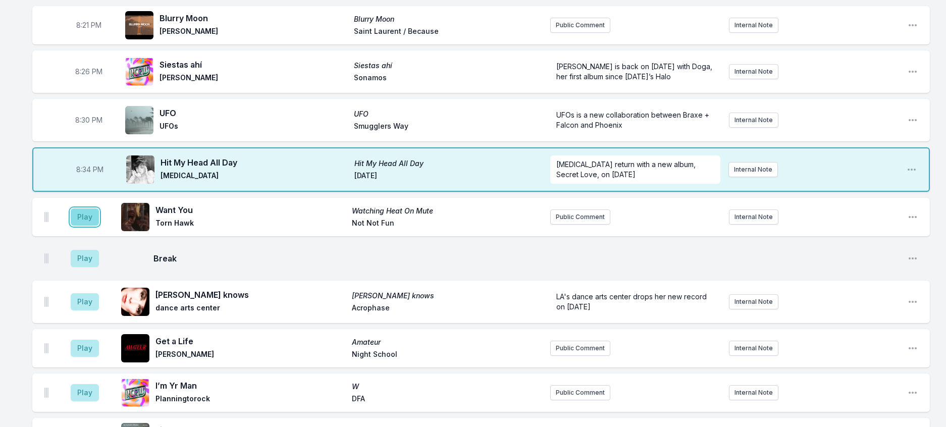
click at [87, 226] on button "Play" at bounding box center [85, 216] width 28 height 17
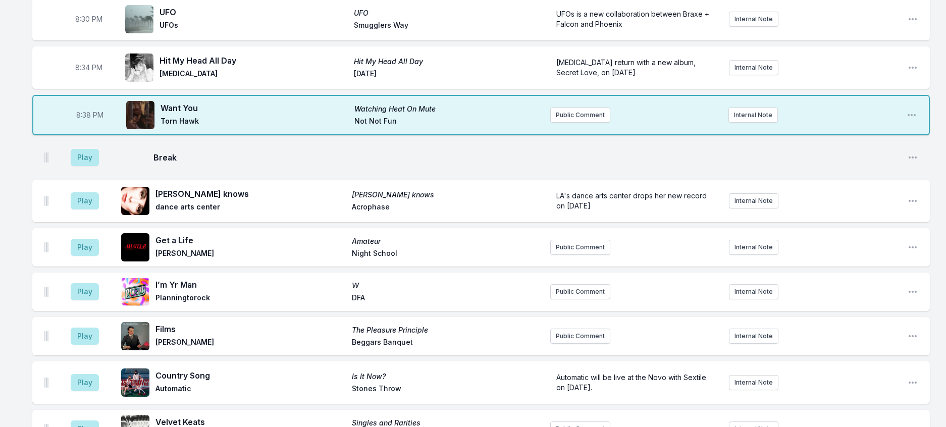
scroll to position [460, 0]
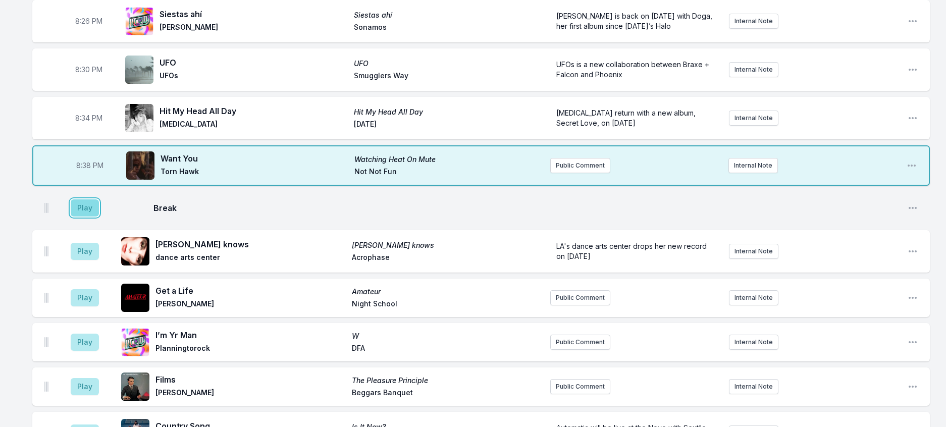
click at [95, 217] on button "Play" at bounding box center [85, 207] width 28 height 17
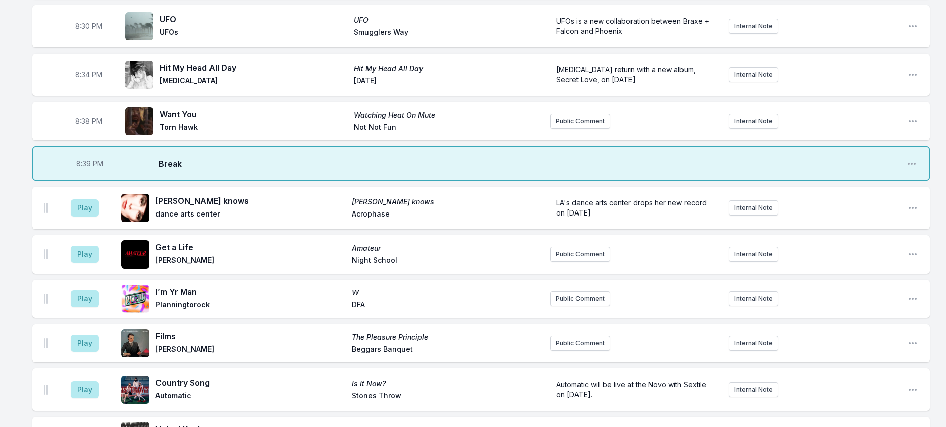
scroll to position [662, 0]
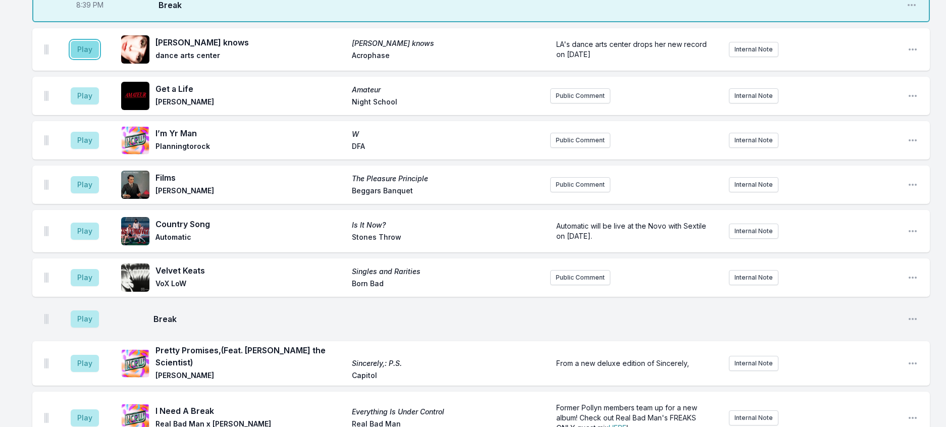
click at [82, 58] on button "Play" at bounding box center [85, 49] width 28 height 17
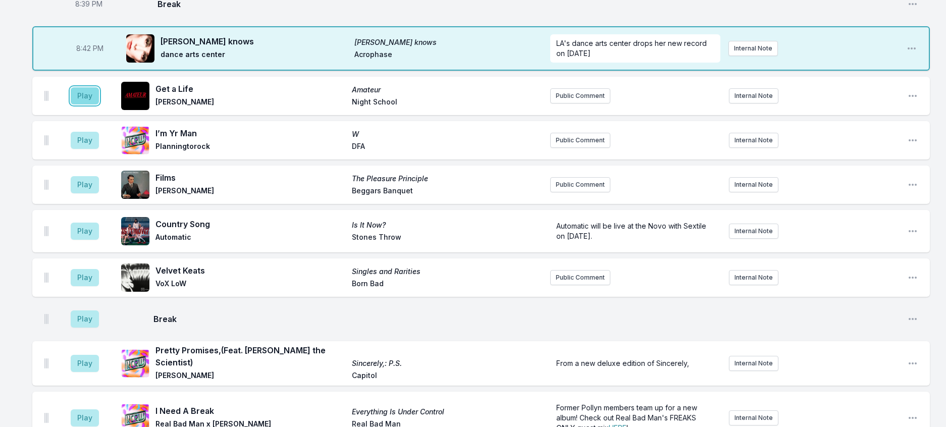
click at [99, 104] on button "Play" at bounding box center [85, 95] width 28 height 17
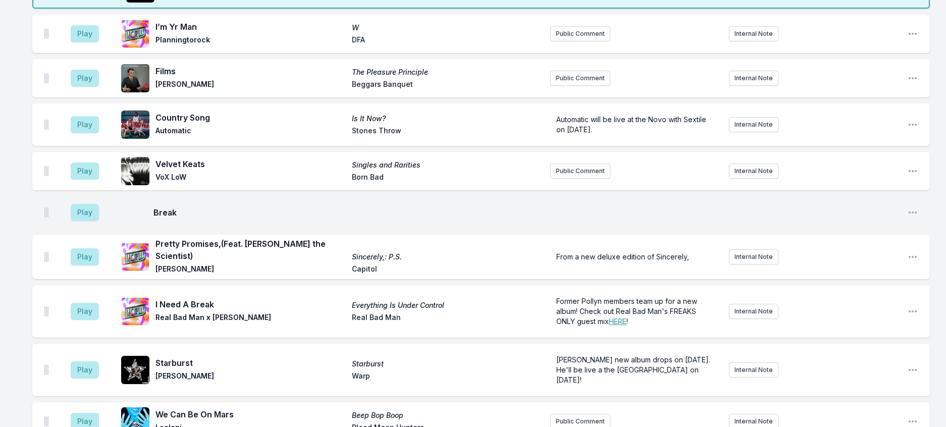
scroll to position [763, 0]
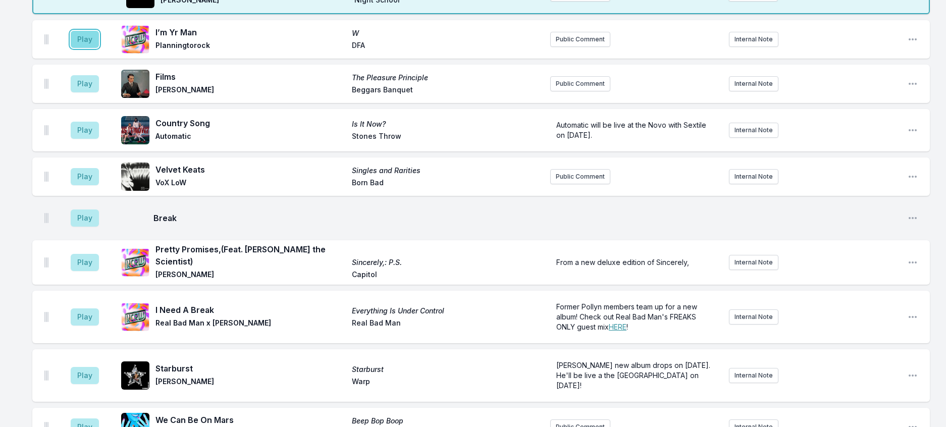
click at [99, 48] on button "Play" at bounding box center [85, 39] width 28 height 17
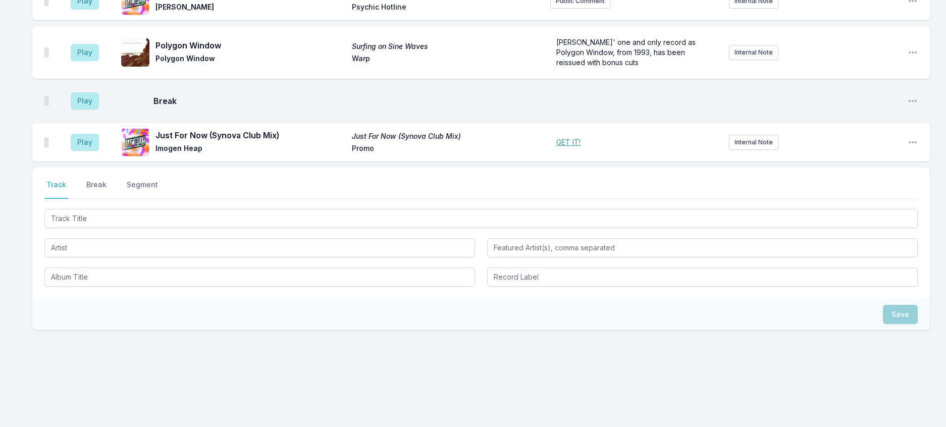
scroll to position [1318, 0]
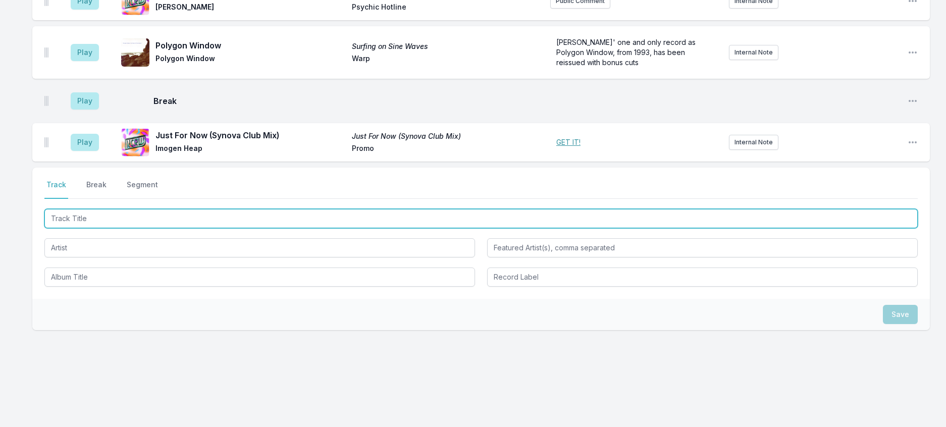
click at [181, 228] on input "Track Title" at bounding box center [480, 218] width 873 height 19
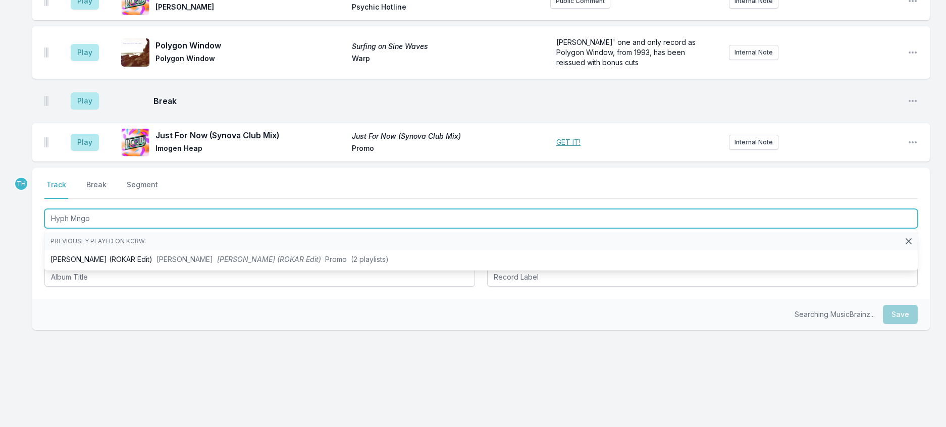
type input "[PERSON_NAME] ("
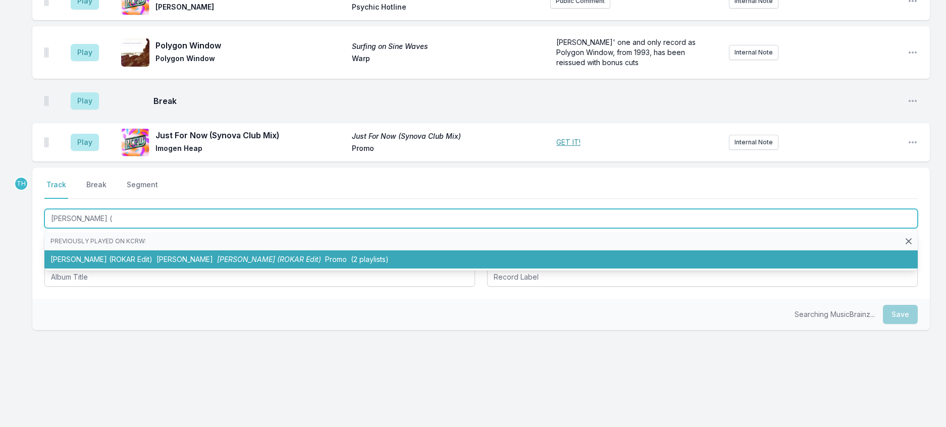
click at [217, 263] on span "[PERSON_NAME] (ROKAR Edit)" at bounding box center [269, 259] width 104 height 9
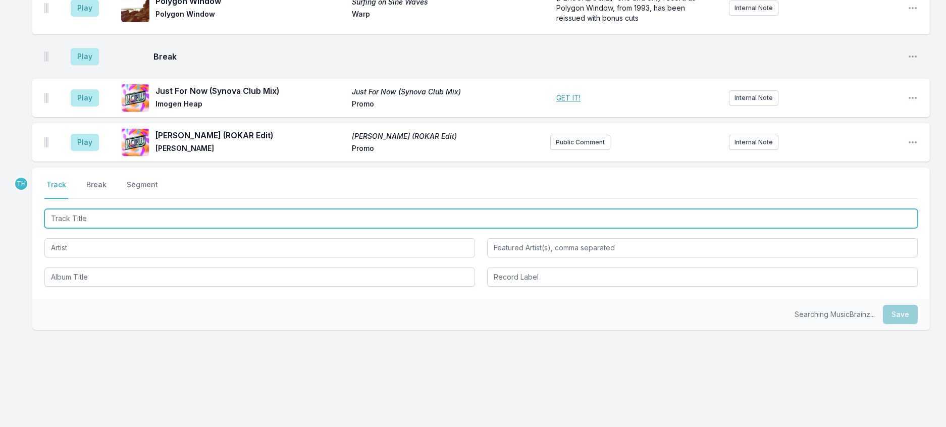
scroll to position [1368, 0]
click at [279, 228] on input "Track Title" at bounding box center [480, 218] width 873 height 19
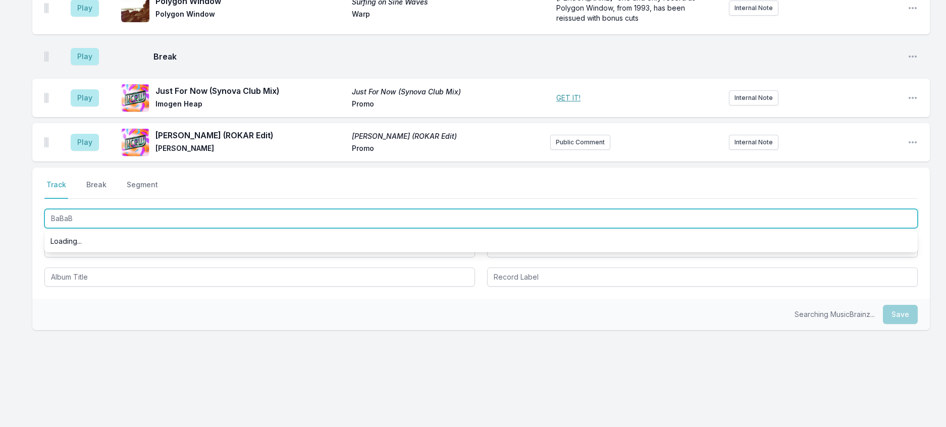
type input "BaBaBa"
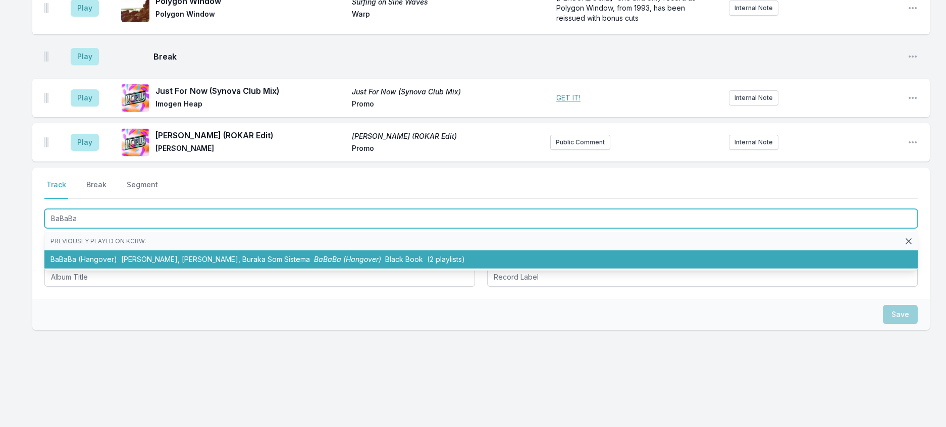
click at [276, 263] on span "[PERSON_NAME], [PERSON_NAME], Buraka Som Sistema" at bounding box center [215, 259] width 189 height 9
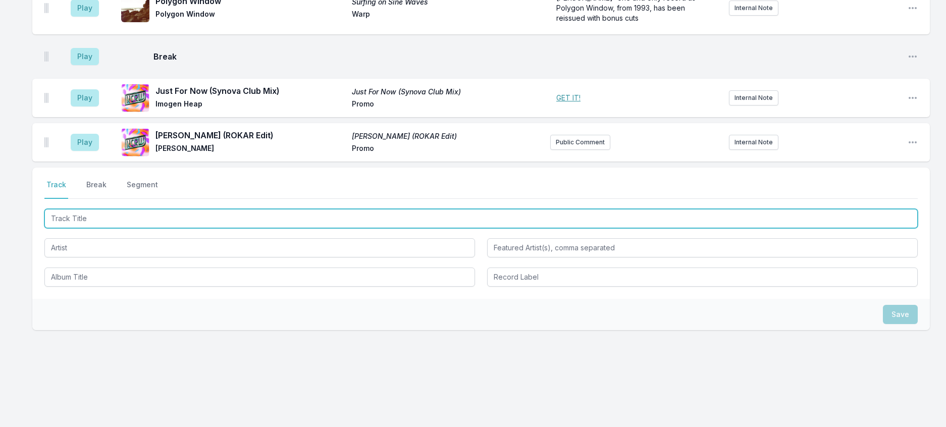
scroll to position [1421, 0]
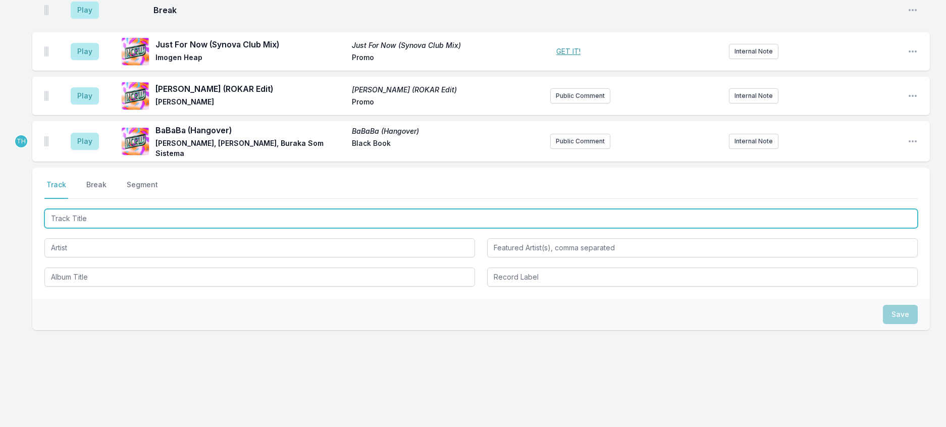
click at [293, 228] on input "Track Title" at bounding box center [480, 218] width 873 height 19
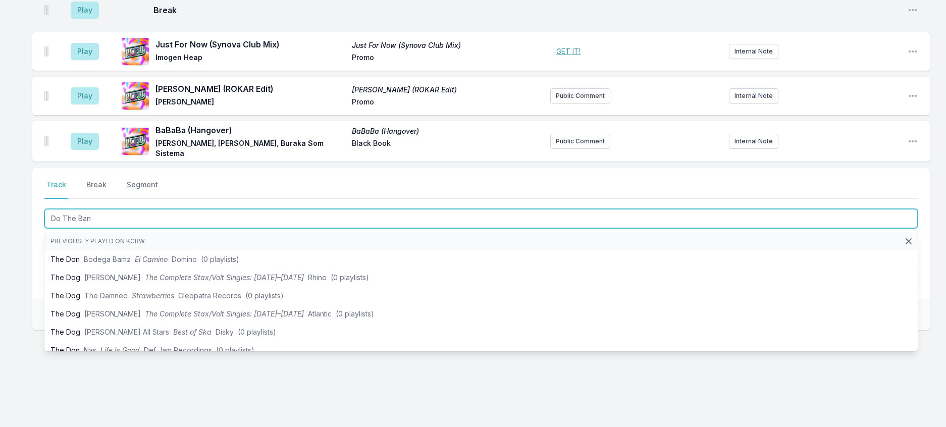
type input "Do The Bang"
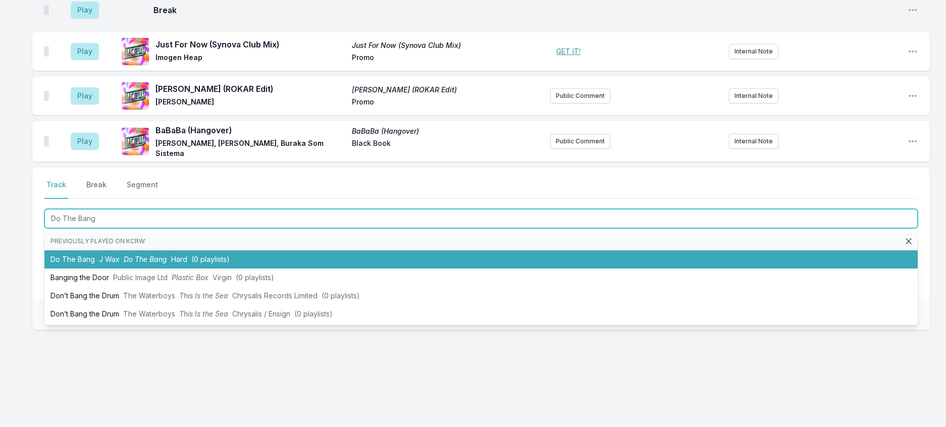
click at [187, 263] on span "Hard" at bounding box center [179, 259] width 16 height 9
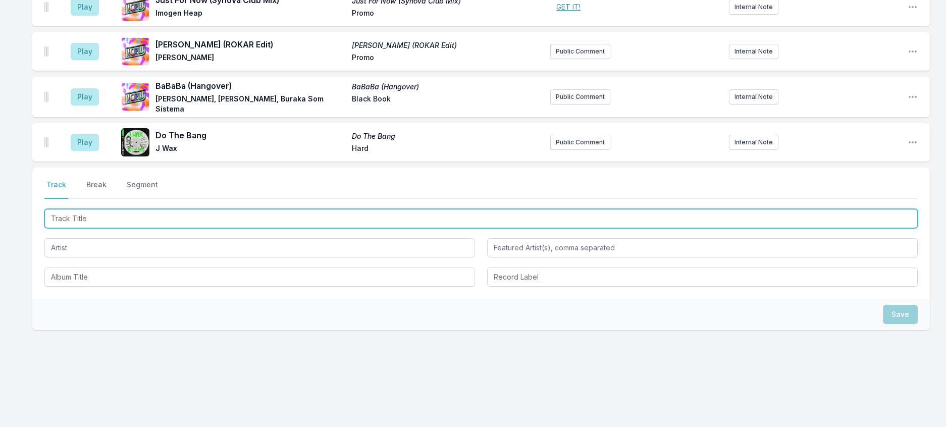
scroll to position [1471, 0]
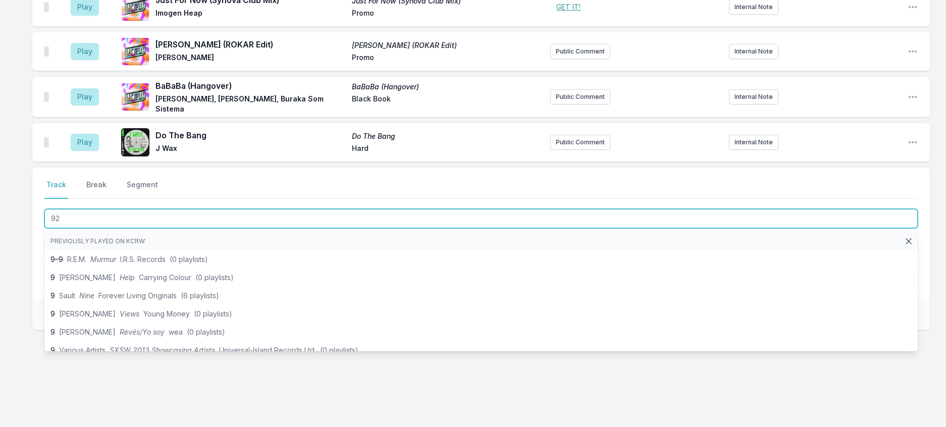
type input "925"
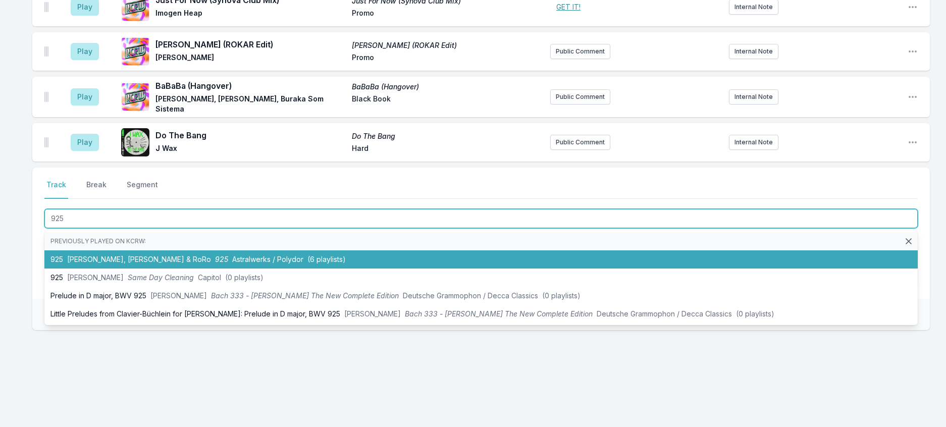
click at [272, 269] on li "925 [PERSON_NAME], [PERSON_NAME] & RoRo 925 Astralwerks / Polydor (6 playlists)" at bounding box center [480, 259] width 873 height 18
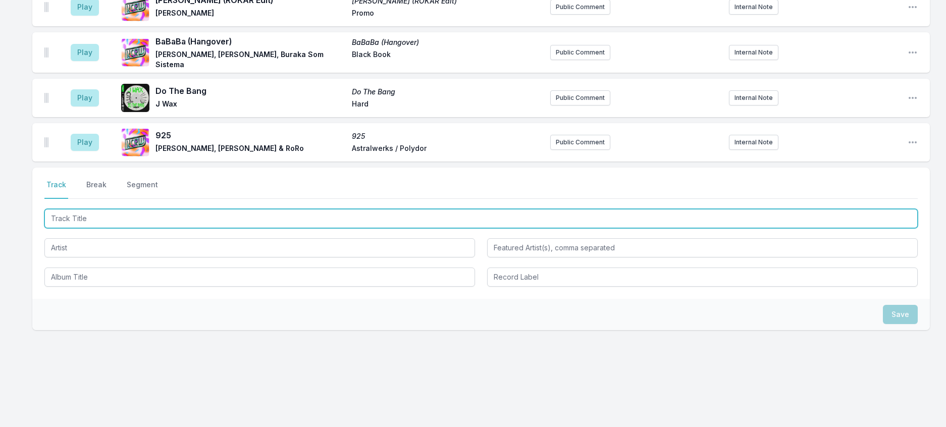
scroll to position [1521, 0]
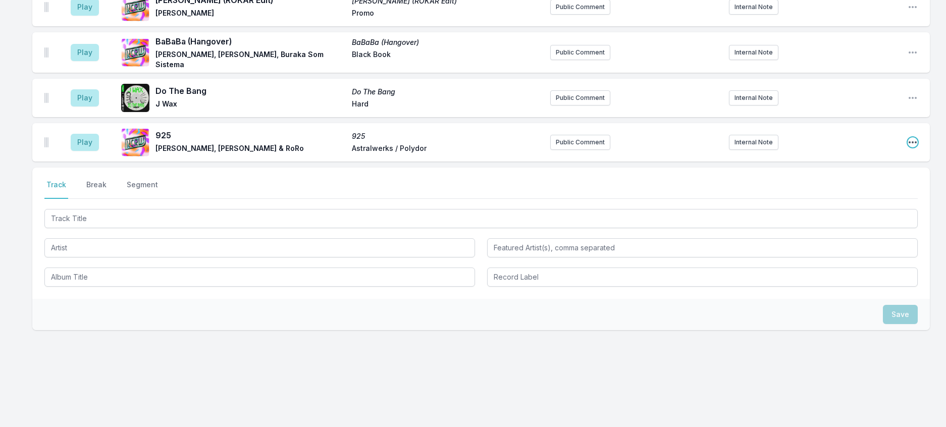
click at [909, 143] on icon "Open playlist item options" at bounding box center [913, 142] width 8 height 2
click at [854, 190] on button "Edit Track Details" at bounding box center [861, 181] width 113 height 18
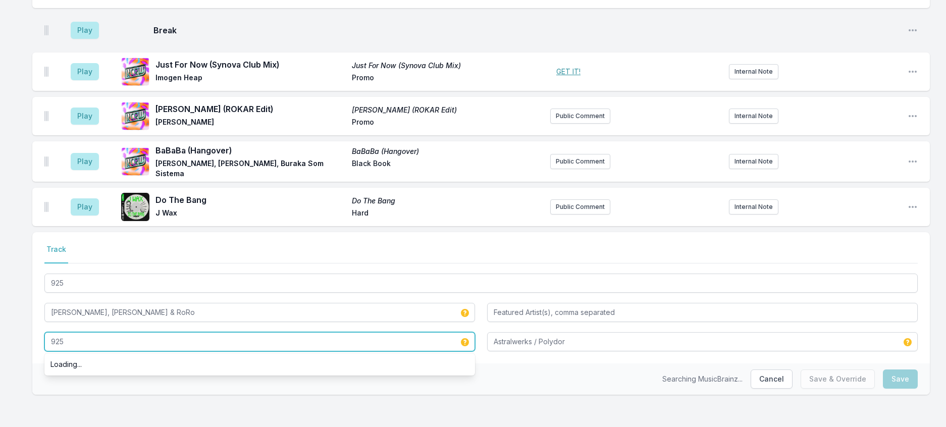
drag, startPoint x: 32, startPoint y: 332, endPoint x: -6, endPoint y: 332, distance: 37.9
type input "Cleaning"
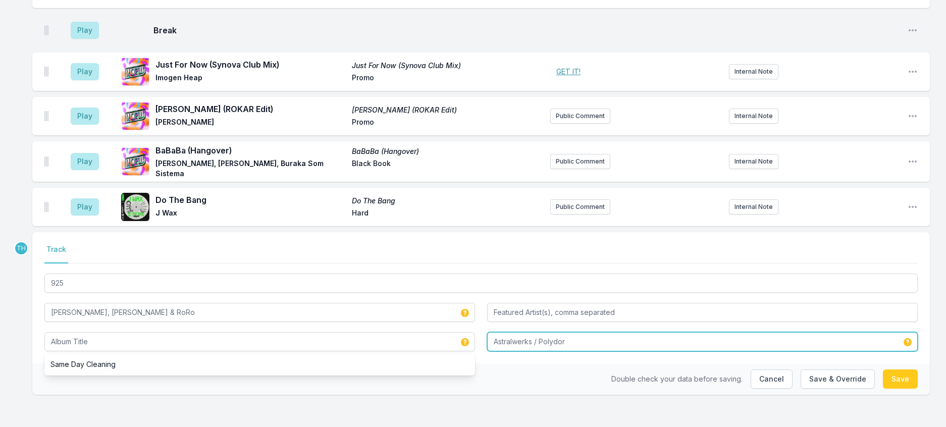
type input "Cleaning"
type input "Capitol"
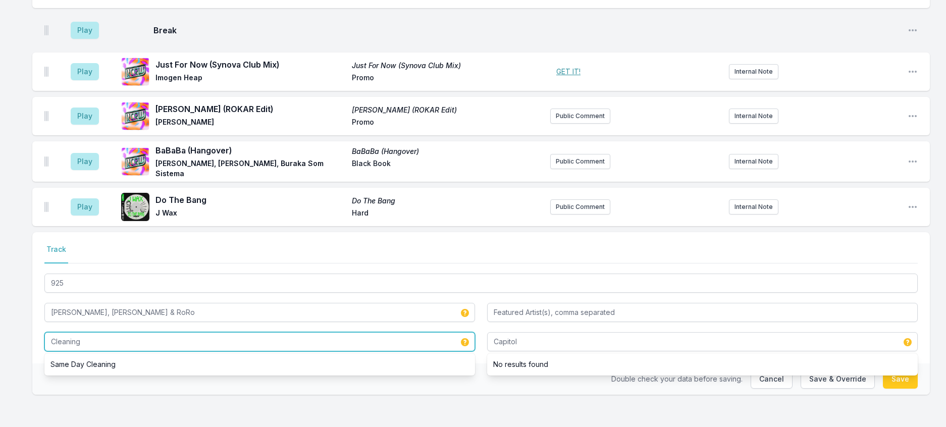
click at [120, 346] on input "Cleaning" at bounding box center [259, 341] width 431 height 19
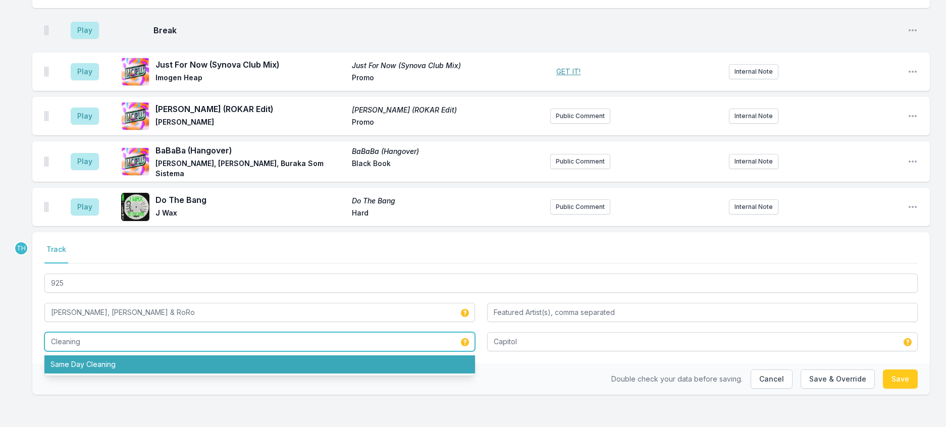
click at [113, 371] on li "Same Day Cleaning" at bounding box center [259, 364] width 431 height 18
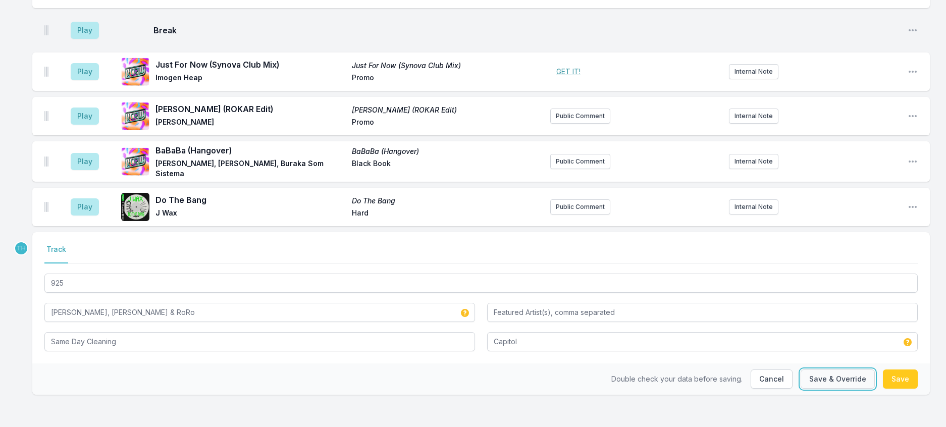
click at [811, 387] on button "Save & Override" at bounding box center [838, 378] width 74 height 19
type input "925"
type input "Astralwerks / Polydor"
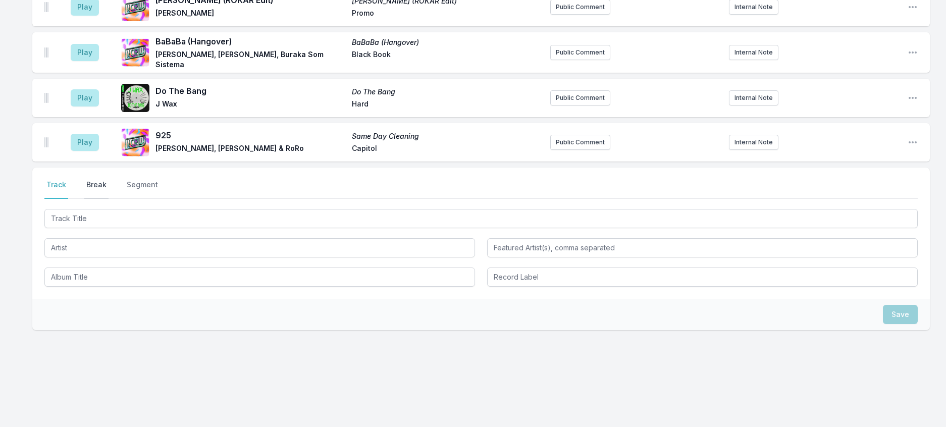
click at [99, 199] on button "Break" at bounding box center [96, 189] width 24 height 19
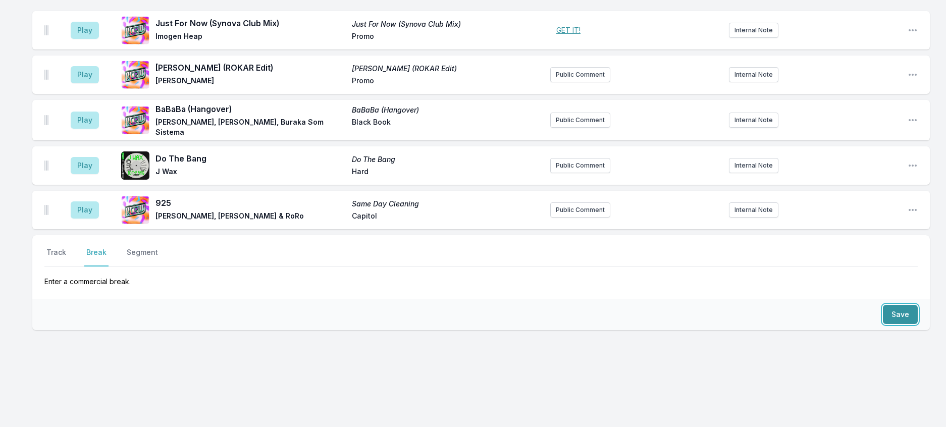
click at [892, 324] on button "Save" at bounding box center [900, 314] width 35 height 19
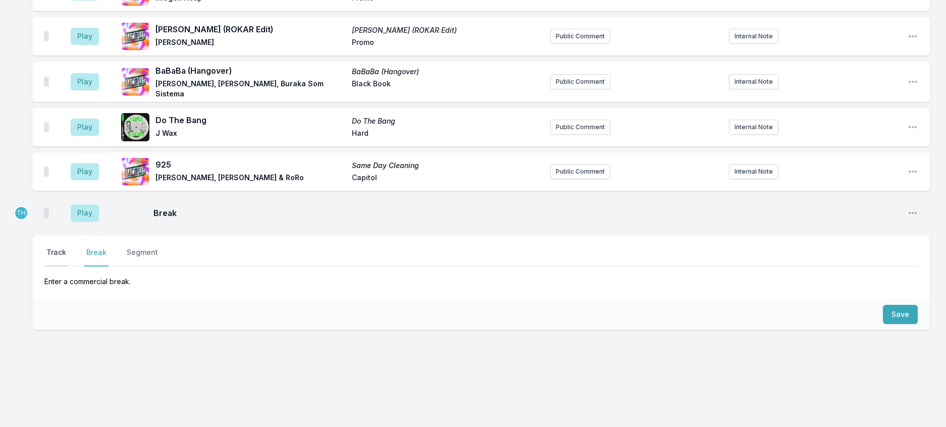
click at [61, 267] on button "Track" at bounding box center [56, 256] width 24 height 19
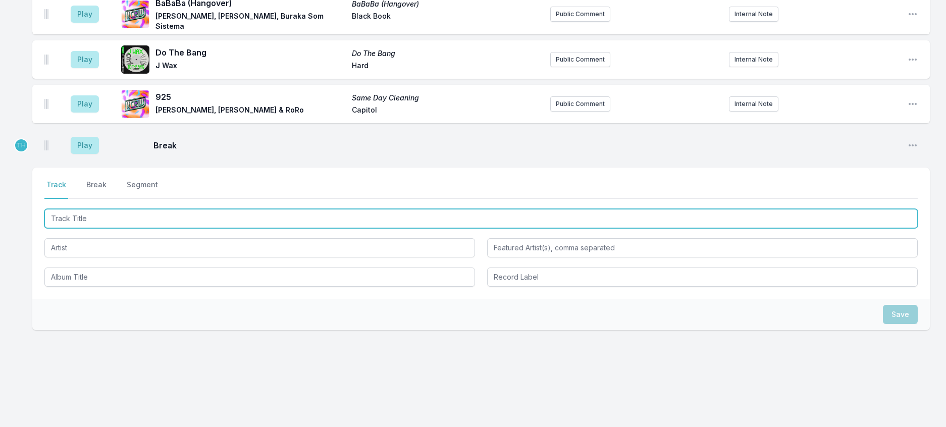
click at [72, 228] on input "Track Title" at bounding box center [480, 218] width 873 height 19
type input "DREAMING ON"
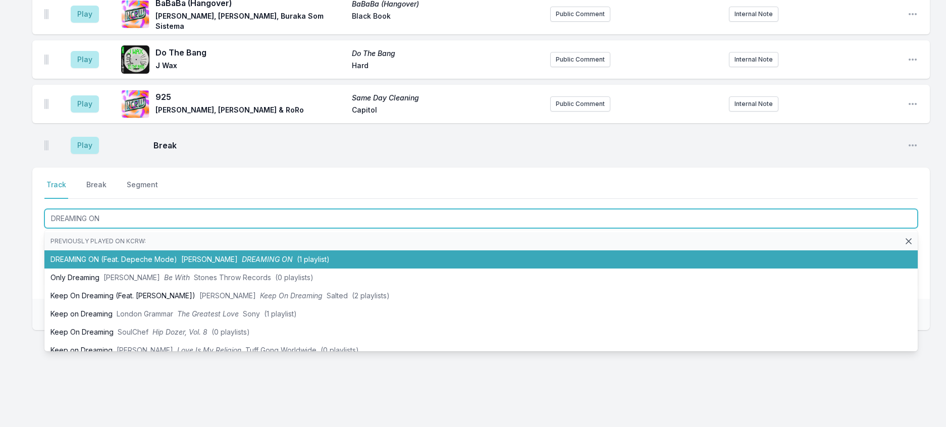
click at [173, 269] on li "DREAMING ON (Feat. Depeche Mode) [PERSON_NAME] DREAMING ON (1 playlist)" at bounding box center [480, 259] width 873 height 18
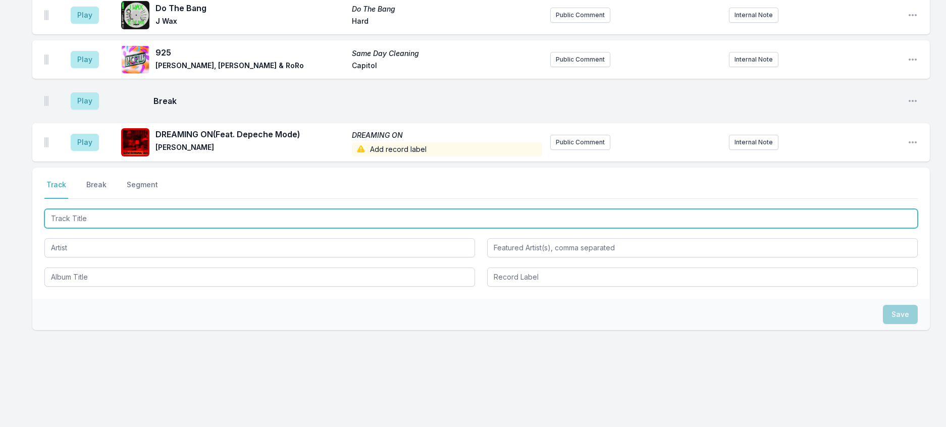
scroll to position [1650, 0]
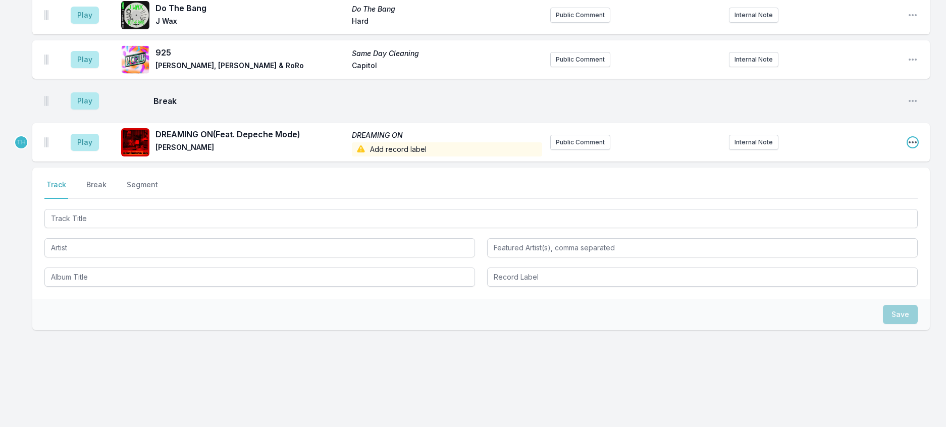
click at [910, 147] on icon "Open playlist item options" at bounding box center [913, 142] width 10 height 10
click at [861, 190] on button "Edit Track Details" at bounding box center [861, 181] width 113 height 18
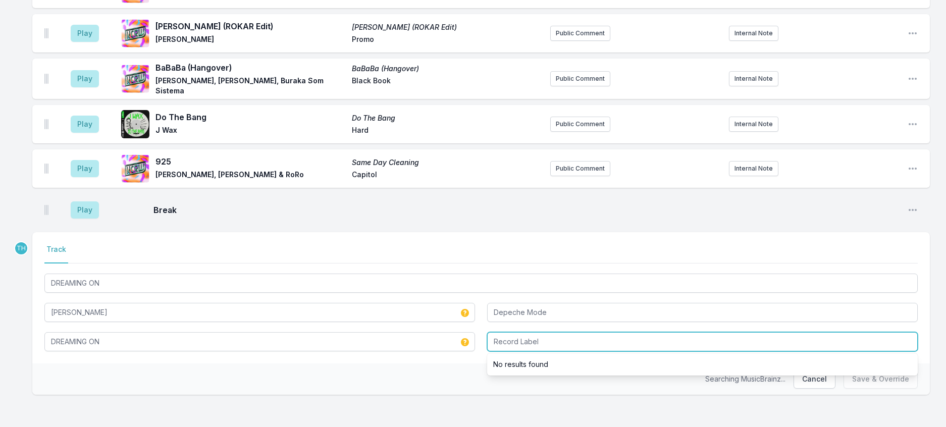
drag, startPoint x: 562, startPoint y: 344, endPoint x: 453, endPoint y: 335, distance: 109.9
click at [454, 335] on div "DREAMING ON [PERSON_NAME] Depeche Mode DREAMING ON No results found" at bounding box center [480, 312] width 873 height 80
type input "B1 / Sony"
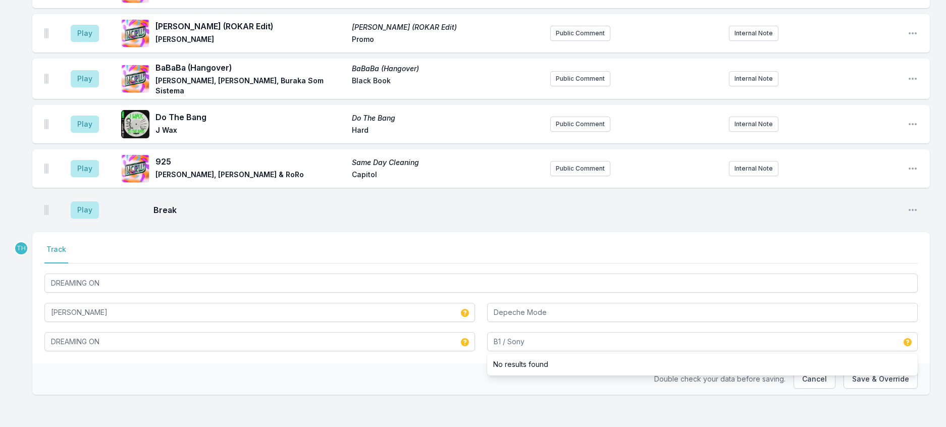
click at [415, 393] on div "Double check your data before saving. Cancel Save & Override" at bounding box center [480, 378] width 897 height 31
click at [880, 386] on button "Save & Override" at bounding box center [880, 378] width 74 height 19
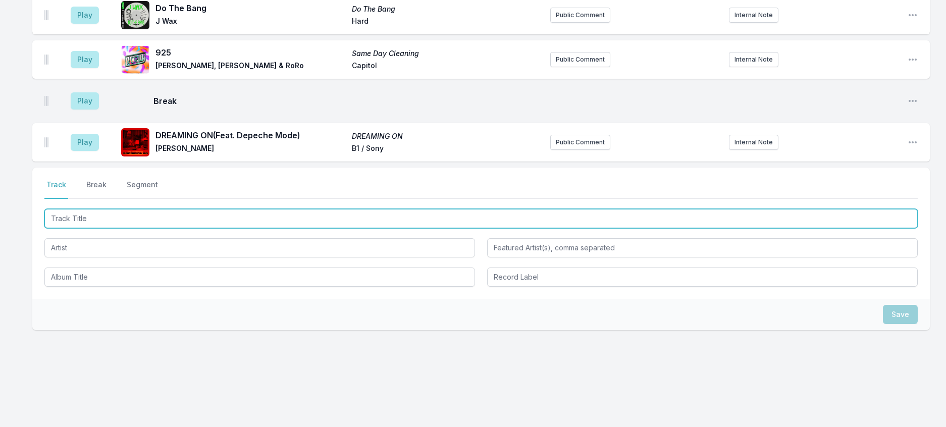
click at [215, 228] on input "Track Title" at bounding box center [480, 218] width 873 height 19
type input "Chore Boy"
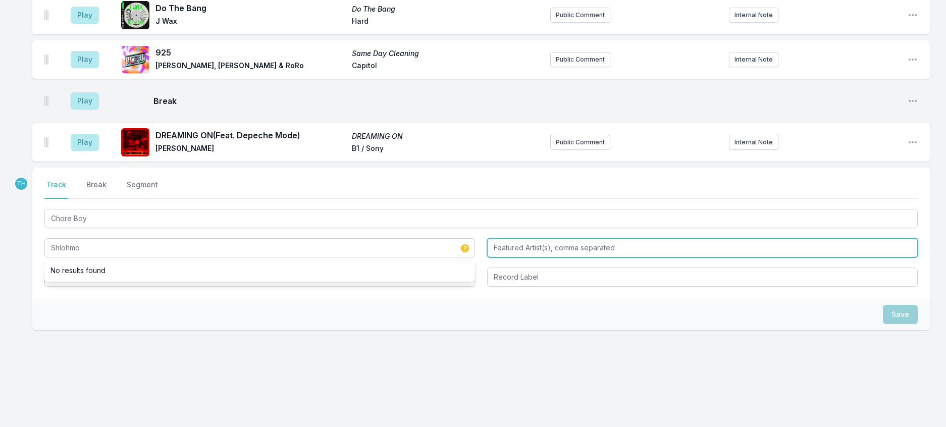
type input "Shlohmo"
type input "[GEOGRAPHIC_DATA]"
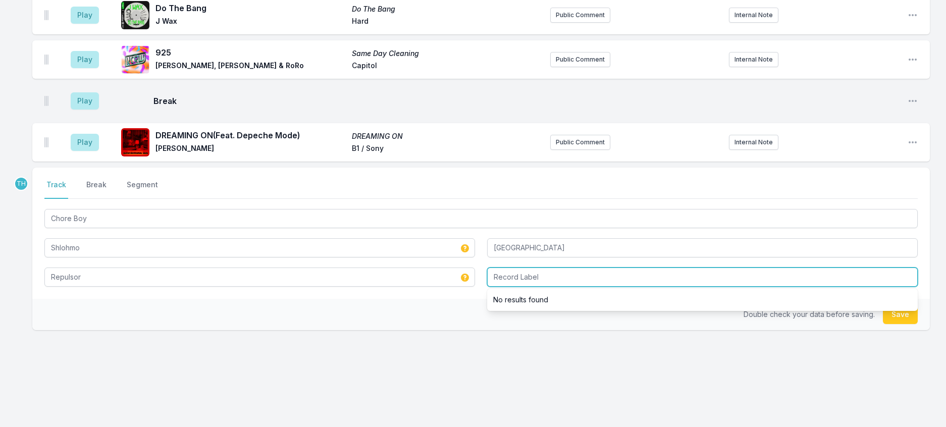
type input "Repulsor"
type input "R&R"
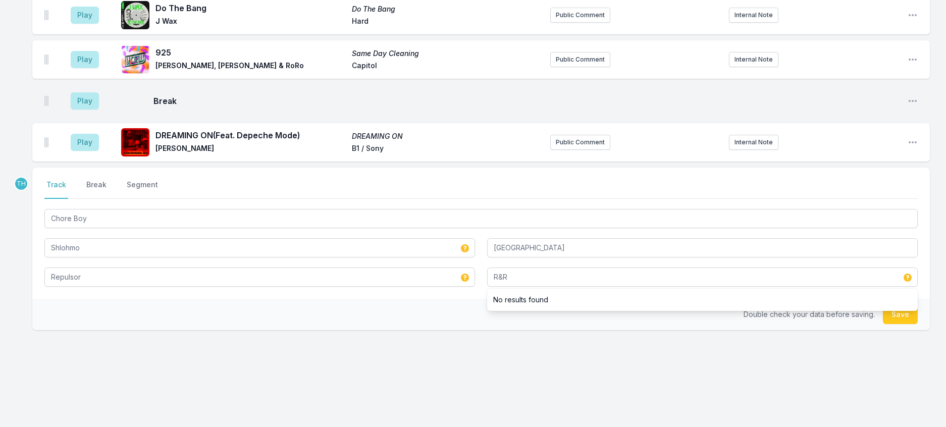
drag, startPoint x: 472, startPoint y: 386, endPoint x: 844, endPoint y: 290, distance: 384.2
click at [481, 330] on div "Double check your data before saving. Save" at bounding box center [480, 314] width 897 height 31
click at [891, 324] on button "Save" at bounding box center [900, 314] width 35 height 19
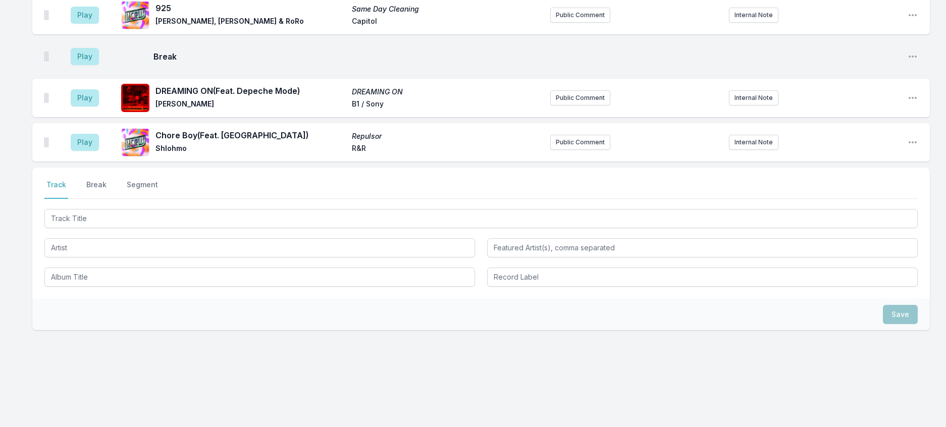
scroll to position [1700, 0]
click at [562, 150] on button "Public Comment" at bounding box center [580, 142] width 60 height 15
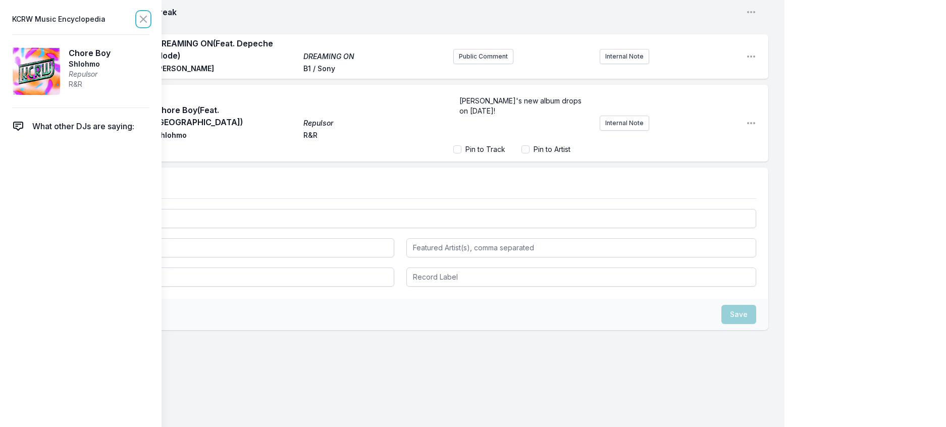
click at [149, 20] on icon at bounding box center [143, 19] width 12 height 12
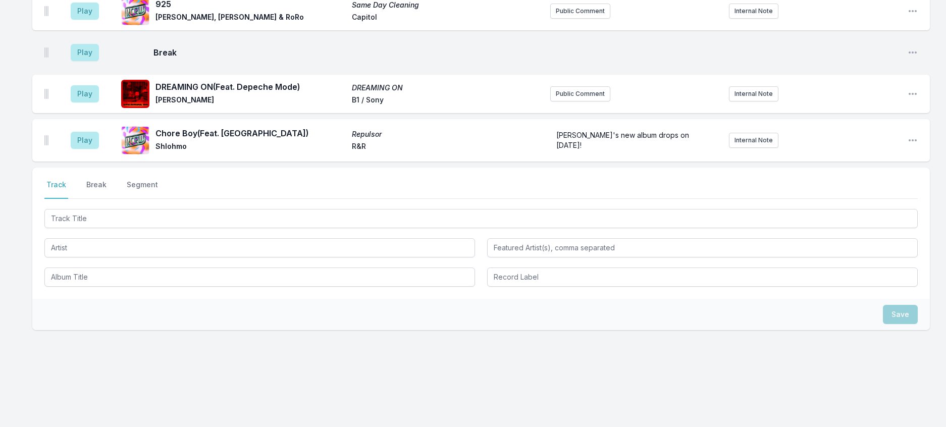
scroll to position [1705, 0]
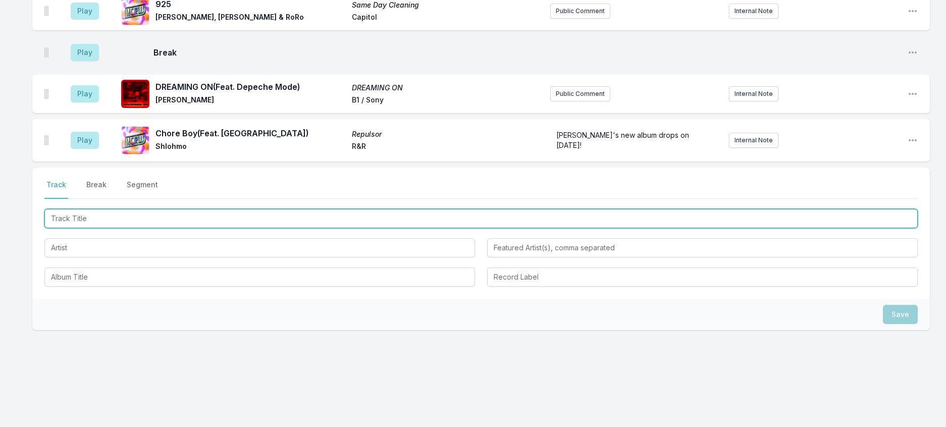
click at [169, 228] on input "Track Title" at bounding box center [480, 218] width 873 height 19
type input "Empyrean"
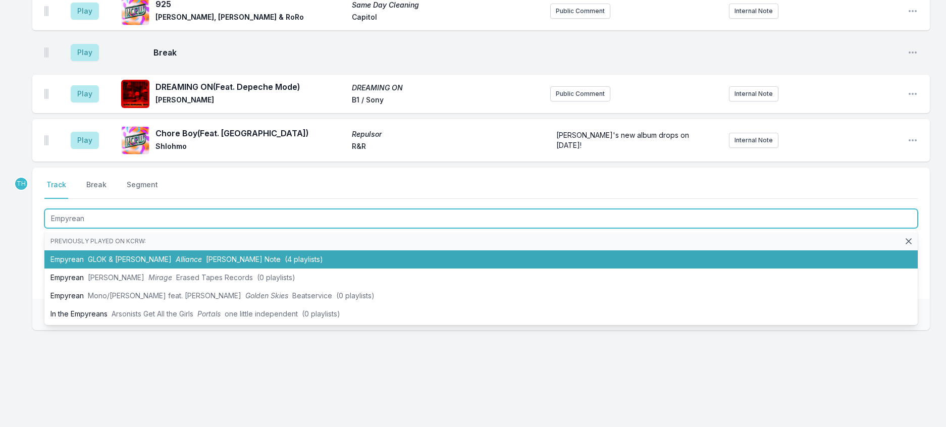
click at [212, 269] on li "Empyrean GLOK & [PERSON_NAME] Alliance [PERSON_NAME] Note (4 playlists)" at bounding box center [480, 259] width 873 height 18
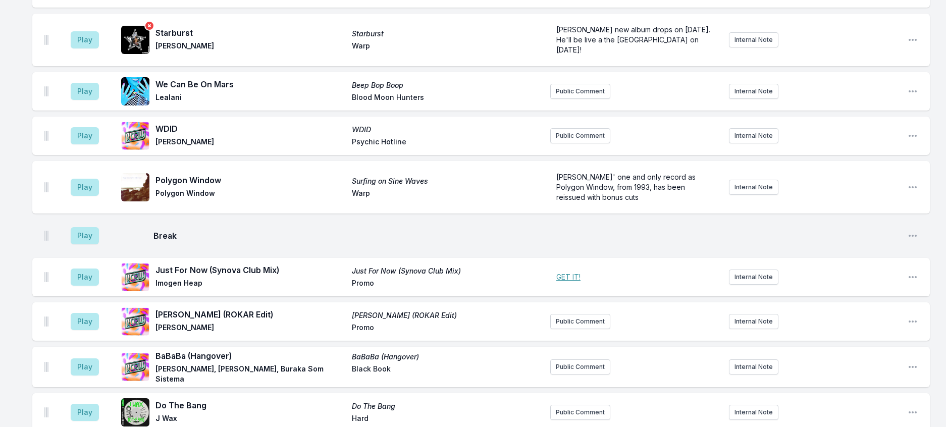
scroll to position [897, 0]
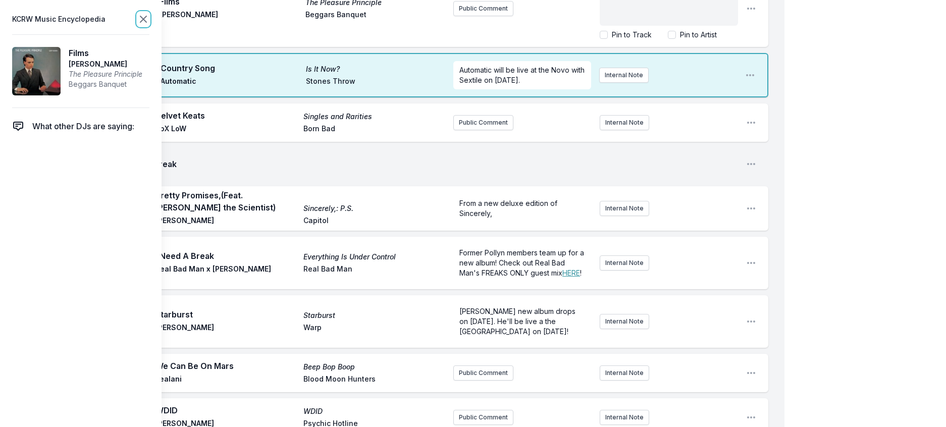
click at [146, 22] on icon at bounding box center [143, 19] width 6 height 6
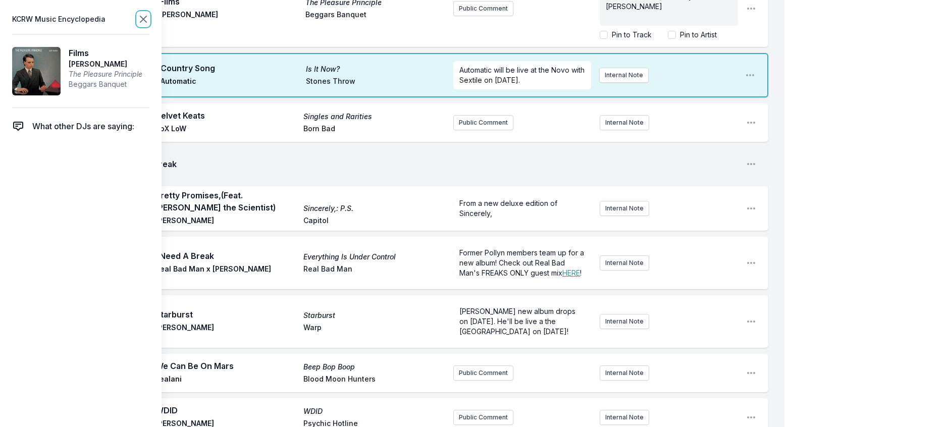
click at [149, 20] on icon at bounding box center [143, 19] width 12 height 12
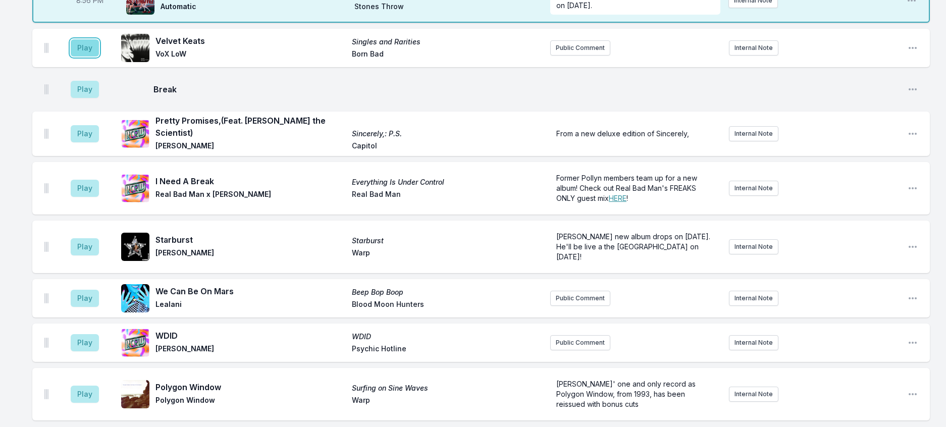
click at [97, 57] on button "Play" at bounding box center [85, 47] width 28 height 17
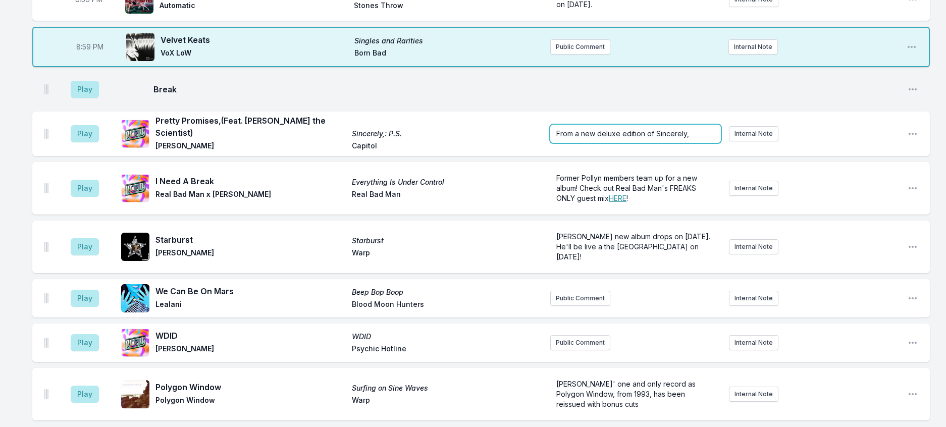
click at [698, 139] on p "From a new deluxe edition of Sincerely," at bounding box center [635, 134] width 159 height 10
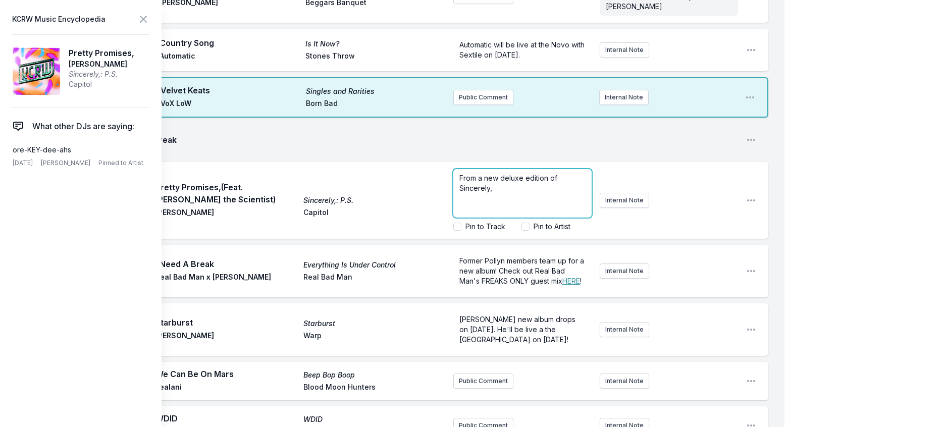
click at [508, 193] on p "From a new deluxe edition of Sincerely," at bounding box center [522, 183] width 126 height 20
click at [478, 202] on span "From a new deluxe edition of Sincerely,. Kali Uchis is live at the [GEOGRAPHIC_…" at bounding box center [515, 188] width 112 height 29
click at [515, 203] on p "From a new deluxe edition of Sincerely,. Kali Uchis is live at the [GEOGRAPHIC_…" at bounding box center [522, 188] width 126 height 30
click at [523, 203] on p "From a new deluxe edition of Sincerely,. Kali Uchis is live at the [GEOGRAPHIC_…" at bounding box center [522, 188] width 126 height 30
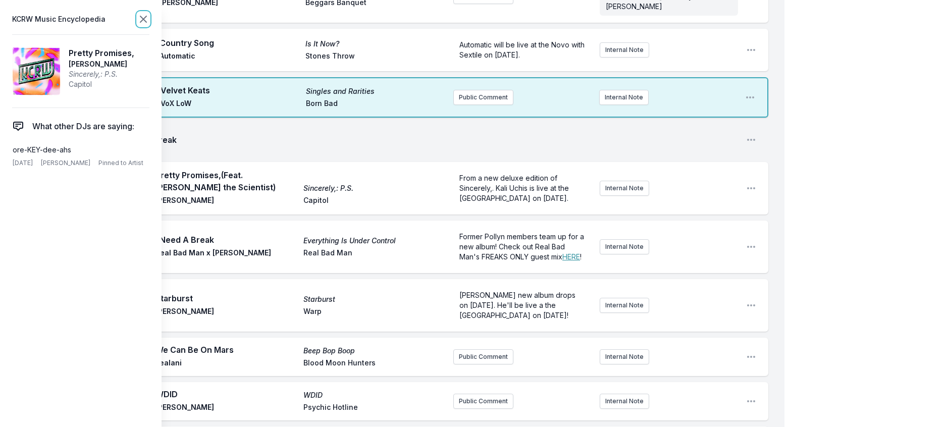
click at [149, 20] on icon at bounding box center [143, 19] width 12 height 12
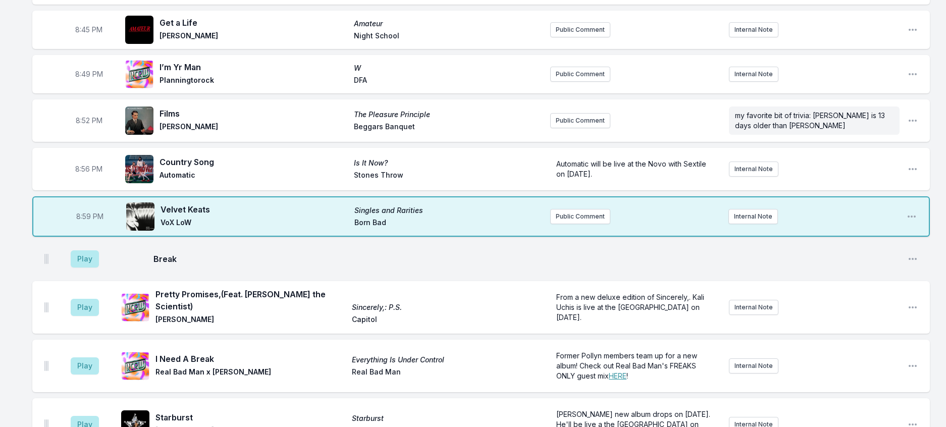
scroll to position [745, 0]
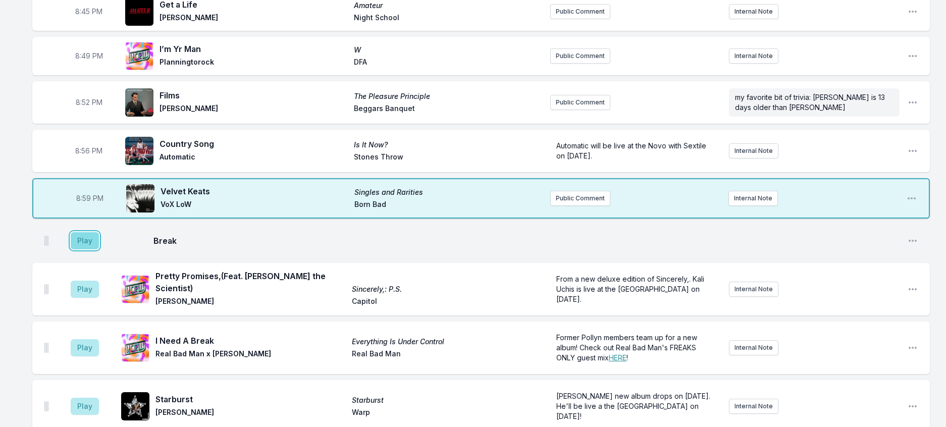
click at [99, 249] on button "Play" at bounding box center [85, 240] width 28 height 17
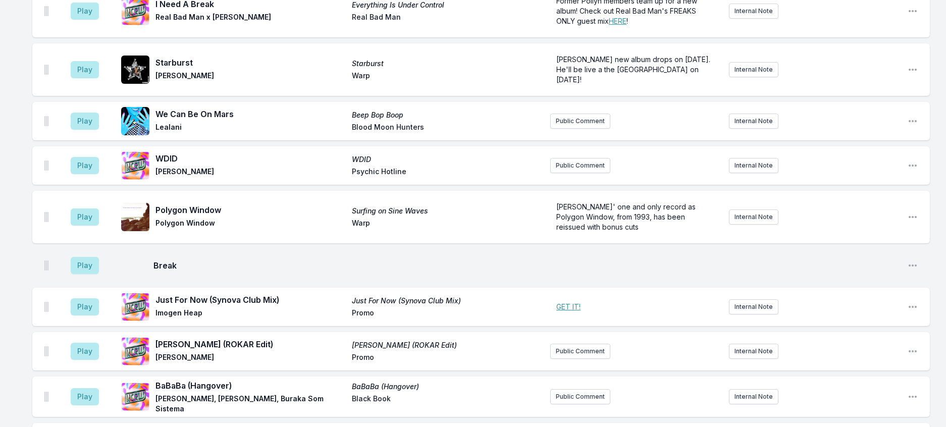
scroll to position [1098, 0]
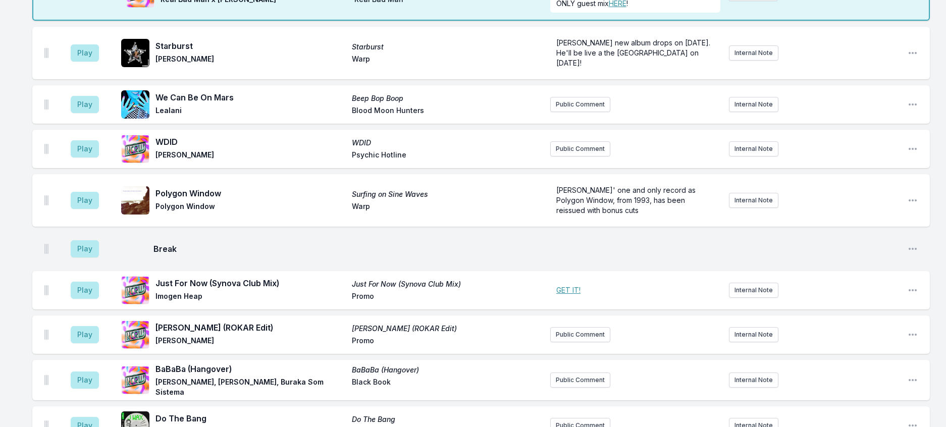
click at [113, 69] on aside "Play" at bounding box center [85, 53] width 57 height 32
drag, startPoint x: 100, startPoint y: 209, endPoint x: 368, endPoint y: 168, distance: 271.7
click at [99, 62] on button "Play" at bounding box center [85, 52] width 28 height 17
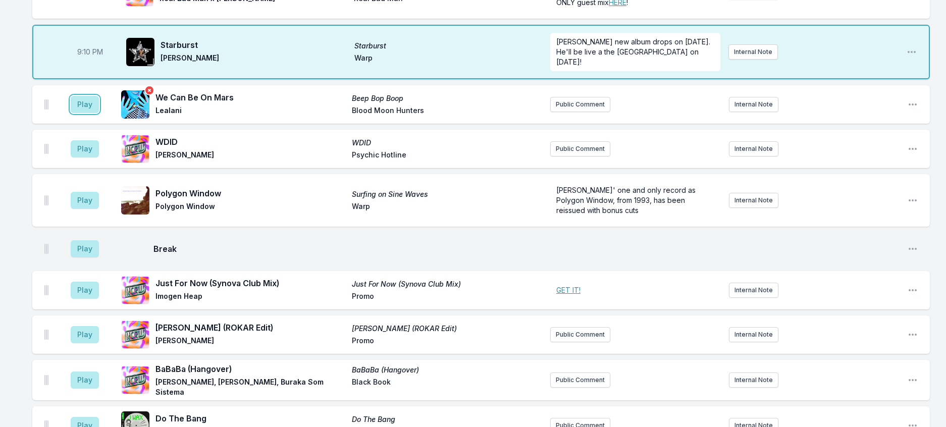
drag, startPoint x: 98, startPoint y: 266, endPoint x: 145, endPoint y: 266, distance: 47.5
click at [98, 113] on button "Play" at bounding box center [85, 104] width 28 height 17
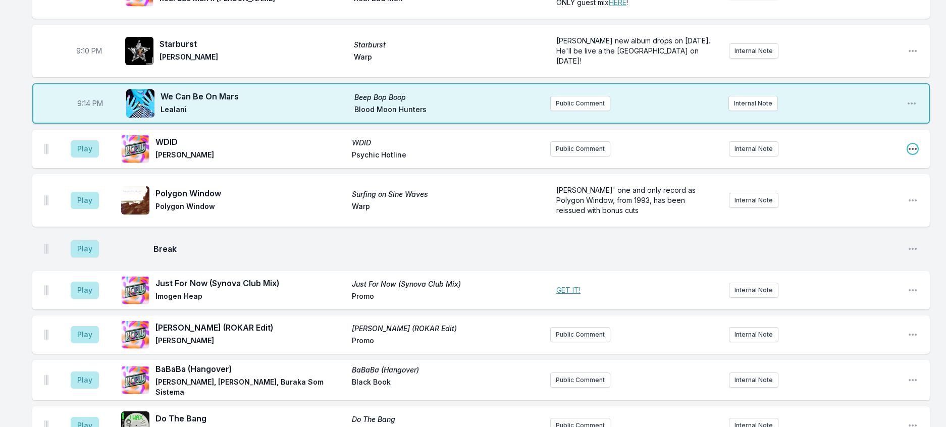
click at [909, 154] on icon "Open playlist item options" at bounding box center [913, 149] width 10 height 10
click at [846, 215] on button "Delete Entry" at bounding box center [861, 205] width 113 height 18
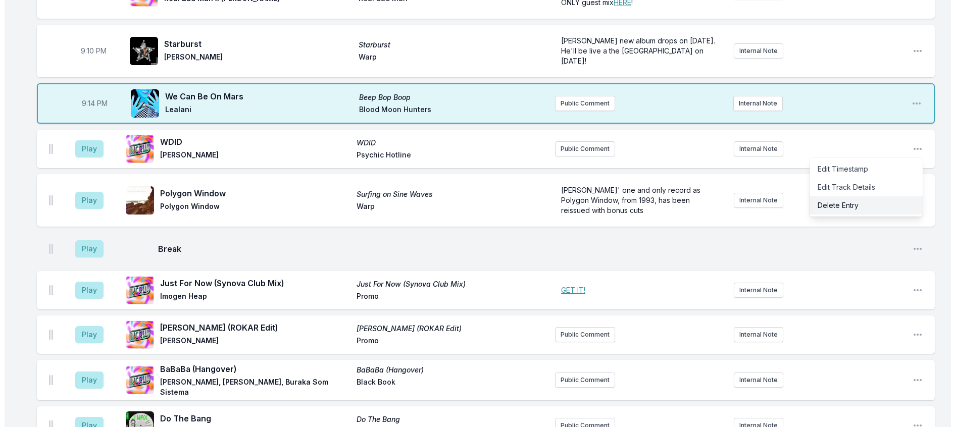
scroll to position [1087, 0]
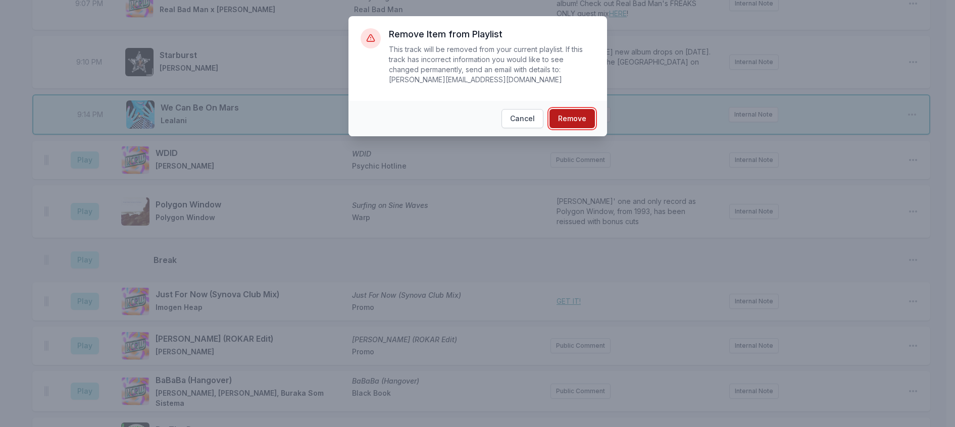
click at [582, 117] on button "Remove" at bounding box center [571, 118] width 45 height 19
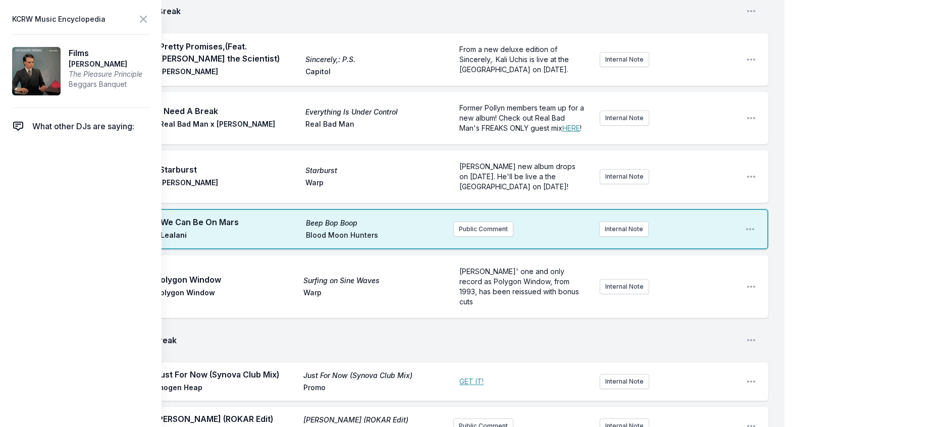
scroll to position [1047, 0]
click at [149, 23] on icon at bounding box center [143, 19] width 12 height 12
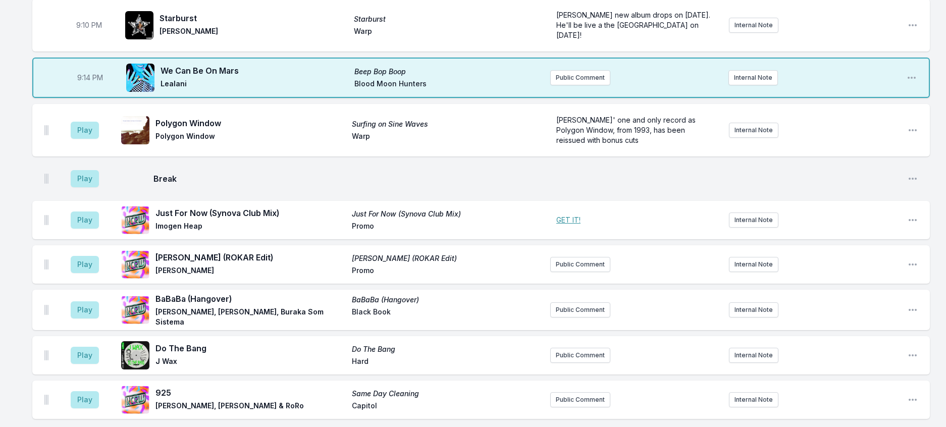
scroll to position [1249, 0]
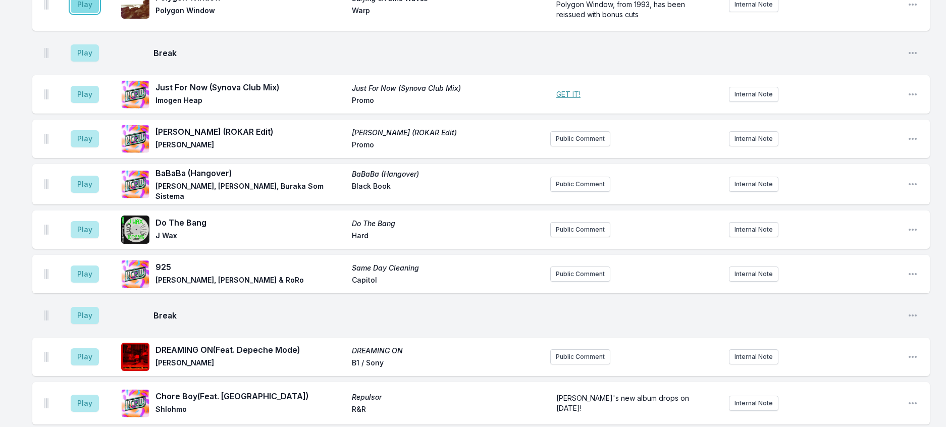
click at [89, 13] on button "Play" at bounding box center [85, 4] width 28 height 17
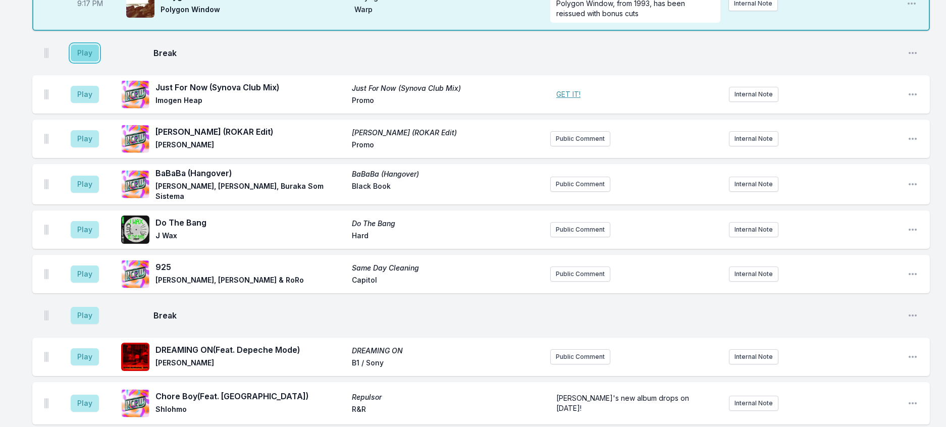
click at [92, 62] on button "Play" at bounding box center [85, 52] width 28 height 17
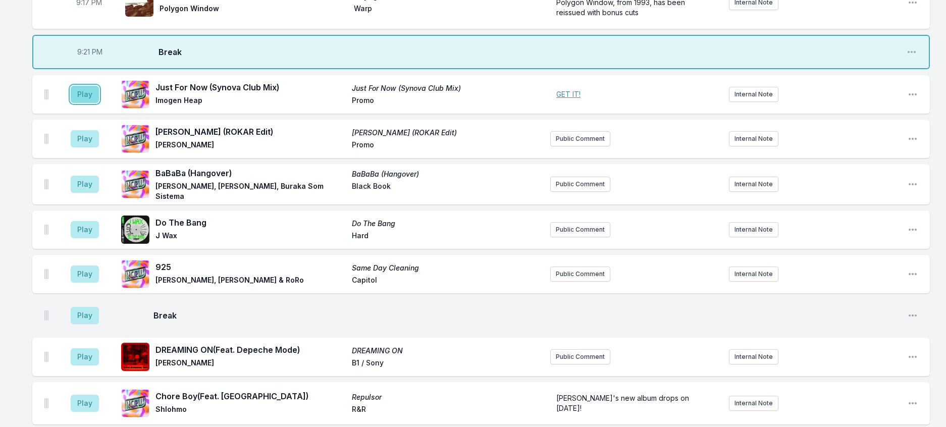
click at [97, 103] on button "Play" at bounding box center [85, 94] width 28 height 17
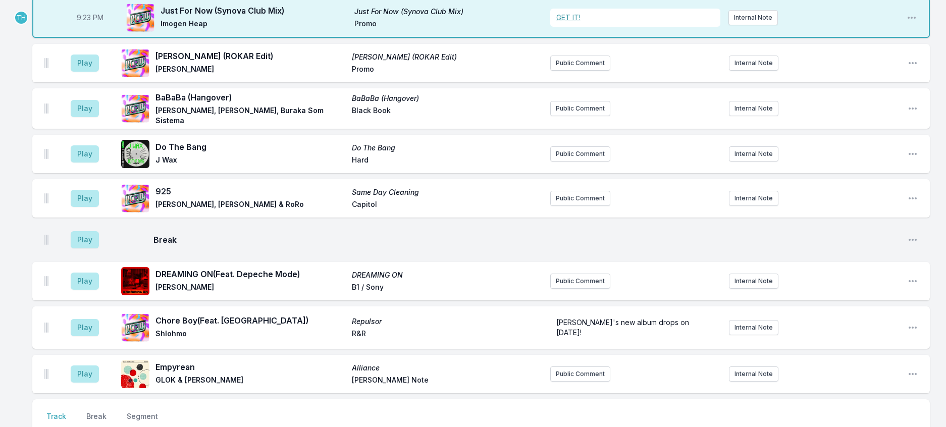
scroll to position [1401, 0]
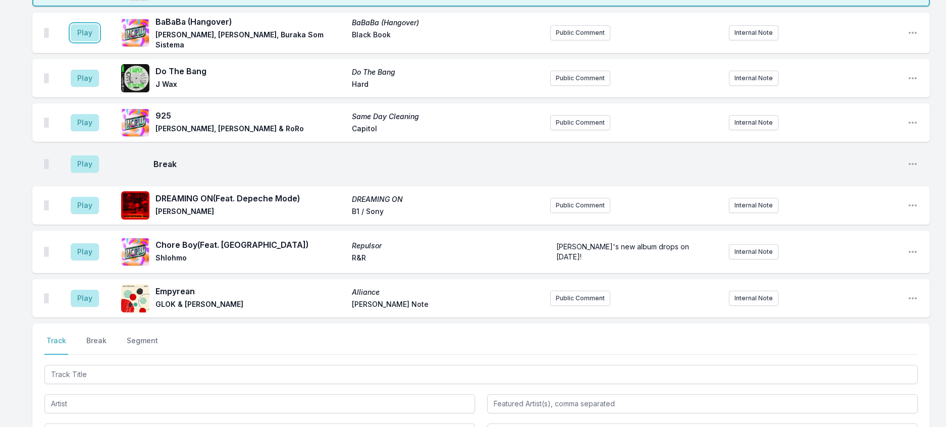
drag, startPoint x: 96, startPoint y: 223, endPoint x: 129, endPoint y: 227, distance: 33.1
click at [99, 41] on button "Play" at bounding box center [85, 32] width 28 height 17
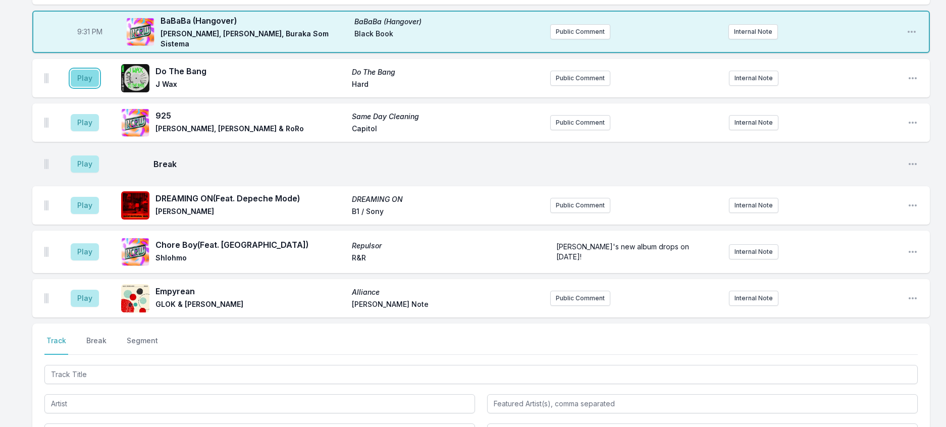
click at [95, 87] on button "Play" at bounding box center [85, 78] width 28 height 17
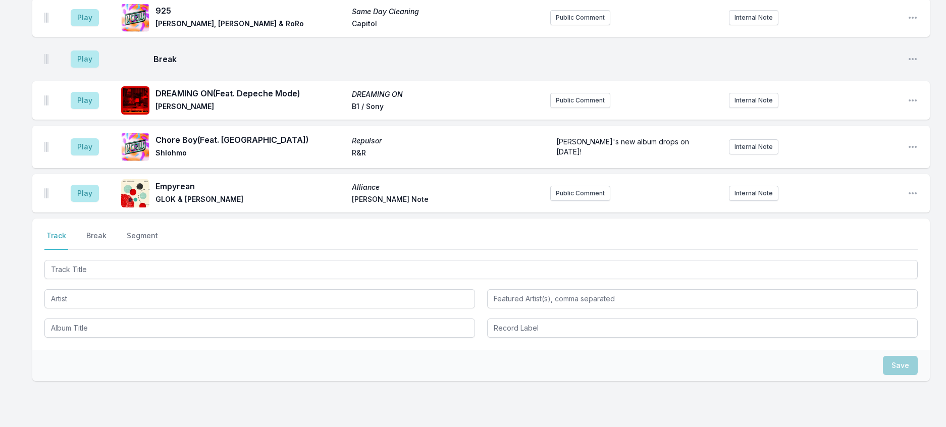
scroll to position [1552, 0]
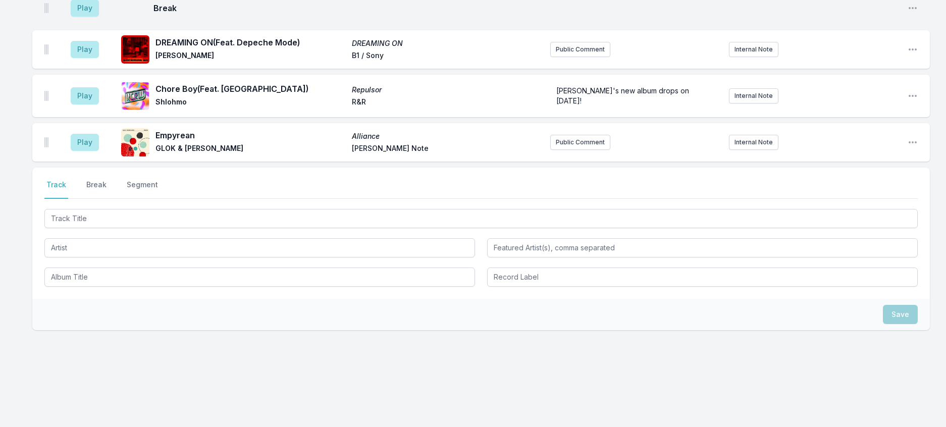
scroll to position [1653, 0]
click at [92, 17] on button "Play" at bounding box center [85, 7] width 28 height 17
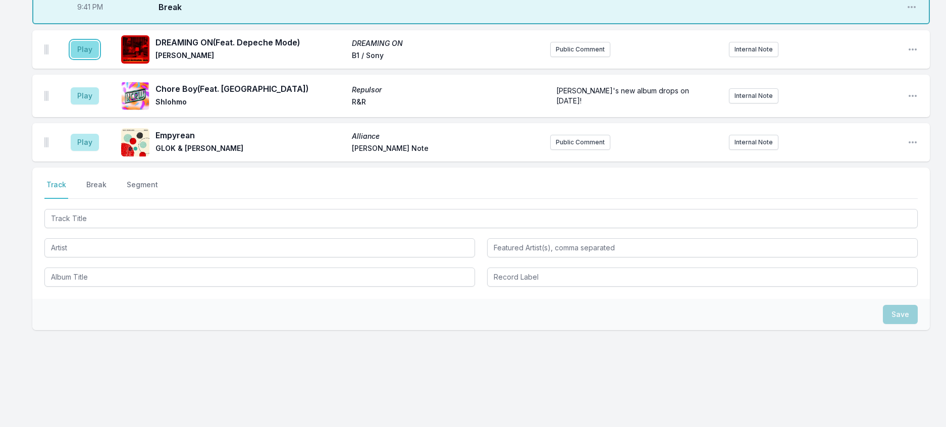
click at [98, 58] on button "Play" at bounding box center [85, 49] width 28 height 17
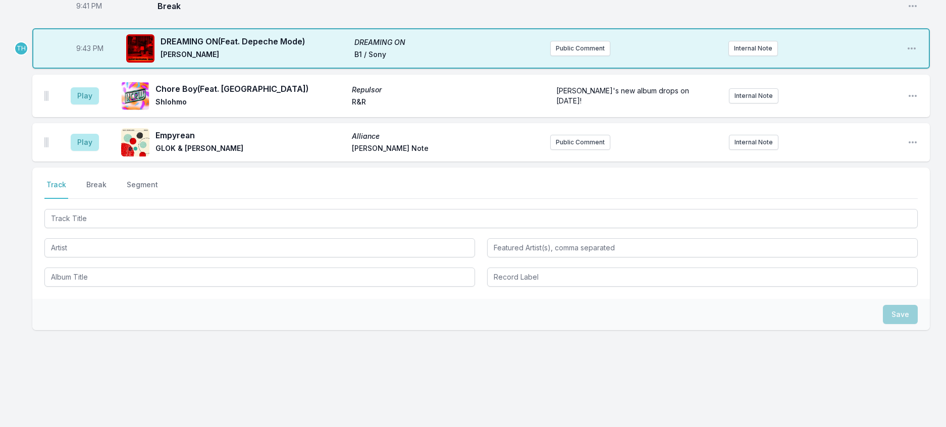
scroll to position [1754, 0]
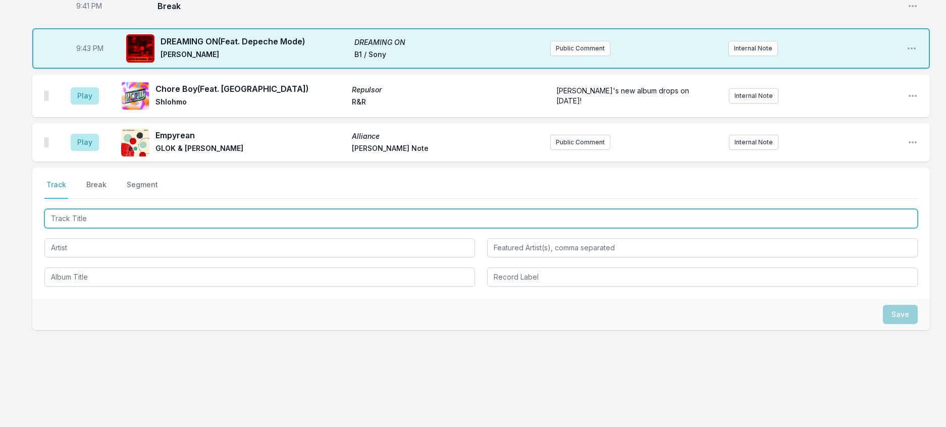
click at [130, 228] on input "Track Title" at bounding box center [480, 218] width 873 height 19
type input "i'm in love ([PERSON_NAME] Deadstock 33's Dub)"
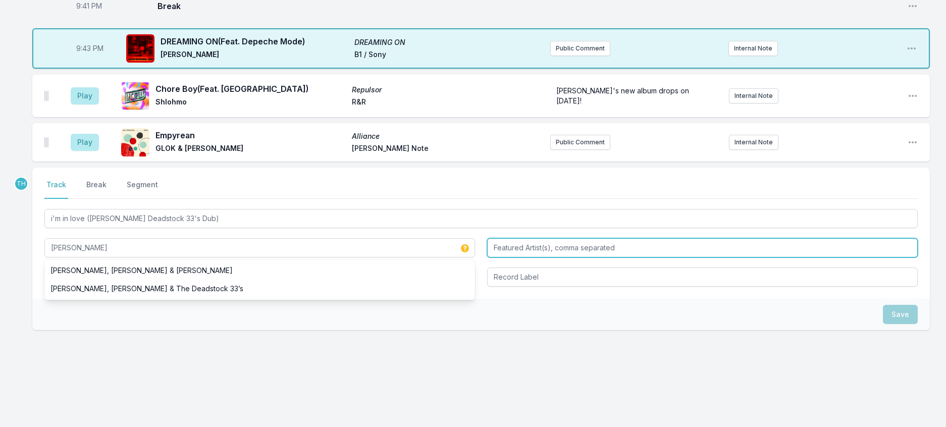
type input "[PERSON_NAME]"
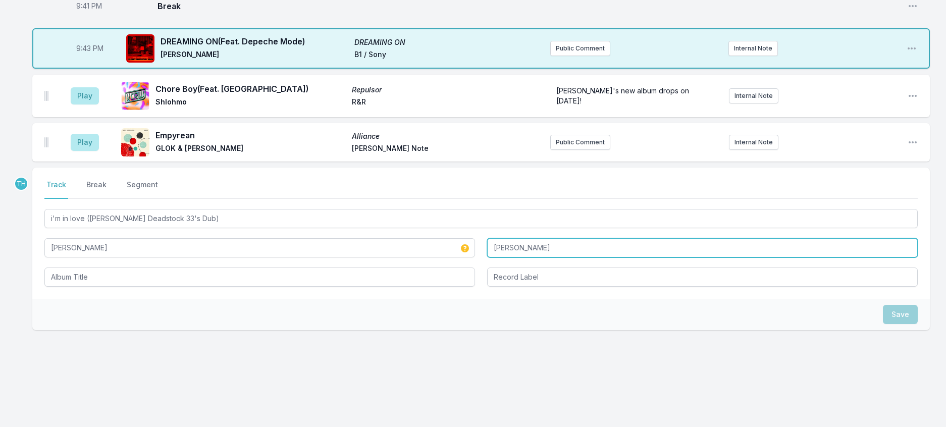
type input "[PERSON_NAME]"
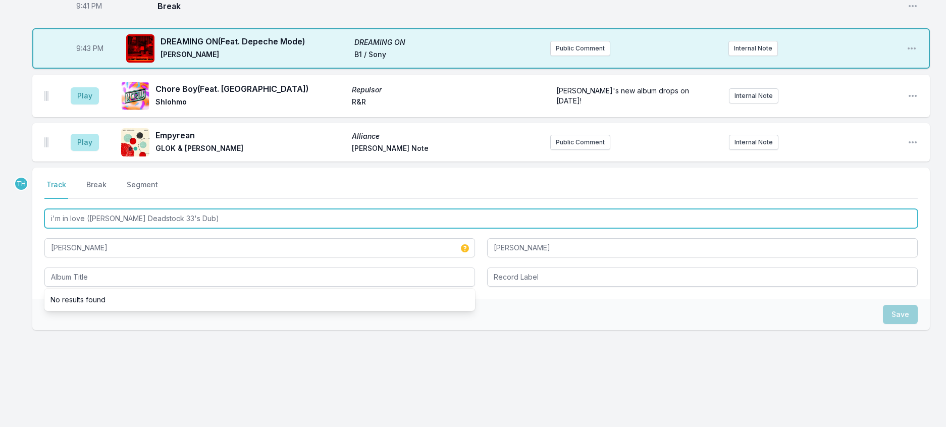
drag, startPoint x: 265, startPoint y: 249, endPoint x: -6, endPoint y: 241, distance: 271.2
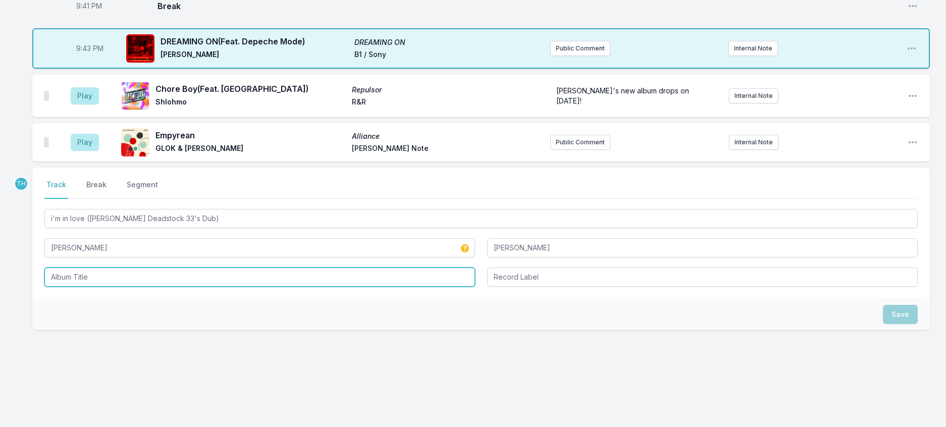
click at [65, 287] on input "Album Title" at bounding box center [259, 277] width 431 height 19
paste input "i'm in love ([PERSON_NAME] Deadstock 33's Dub)"
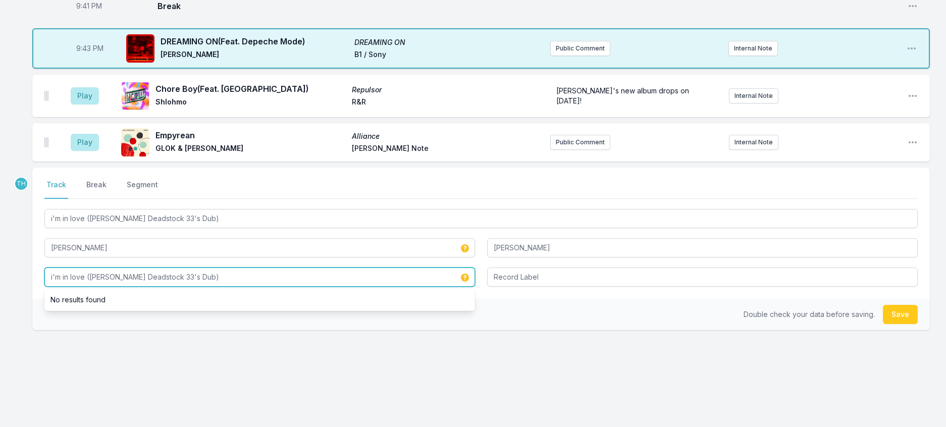
drag, startPoint x: 154, startPoint y: 314, endPoint x: 238, endPoint y: 316, distance: 83.8
click at [238, 287] on input "i'm in love ([PERSON_NAME] Deadstock 33's Dub)" at bounding box center [259, 277] width 431 height 19
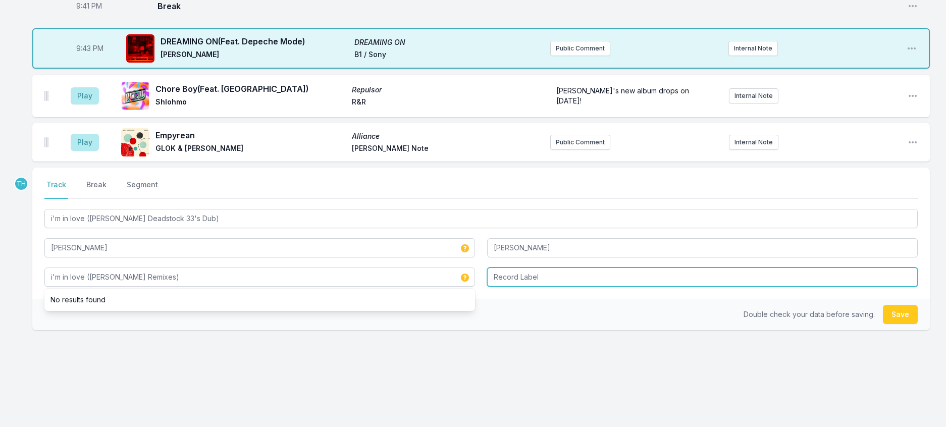
type input "i'm in love ([PERSON_NAME] Remixes)"
type input "[GEOGRAPHIC_DATA]"
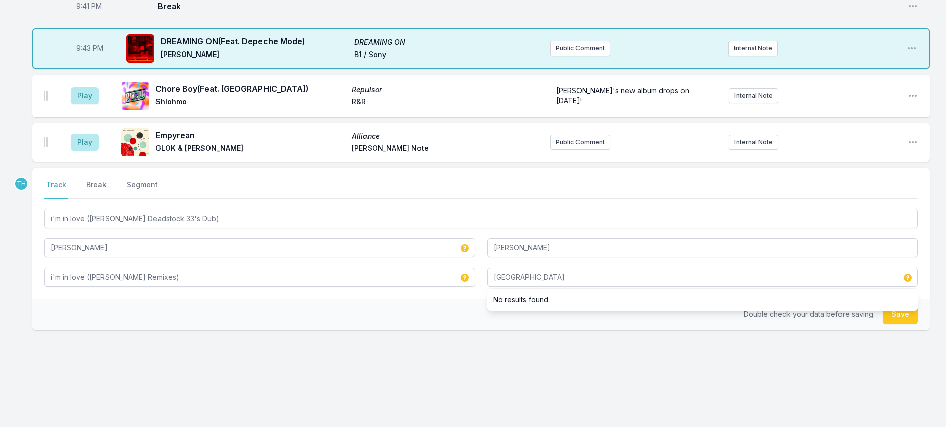
drag, startPoint x: 383, startPoint y: 342, endPoint x: 395, endPoint y: 340, distance: 12.2
click at [383, 330] on div "Double check your data before saving. Save" at bounding box center [480, 314] width 897 height 31
click at [903, 324] on button "Save" at bounding box center [900, 314] width 35 height 19
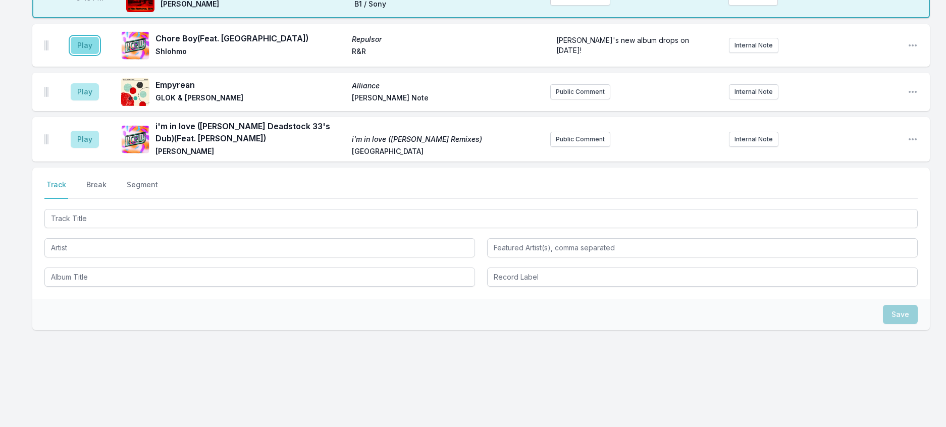
click at [95, 54] on button "Play" at bounding box center [85, 45] width 28 height 17
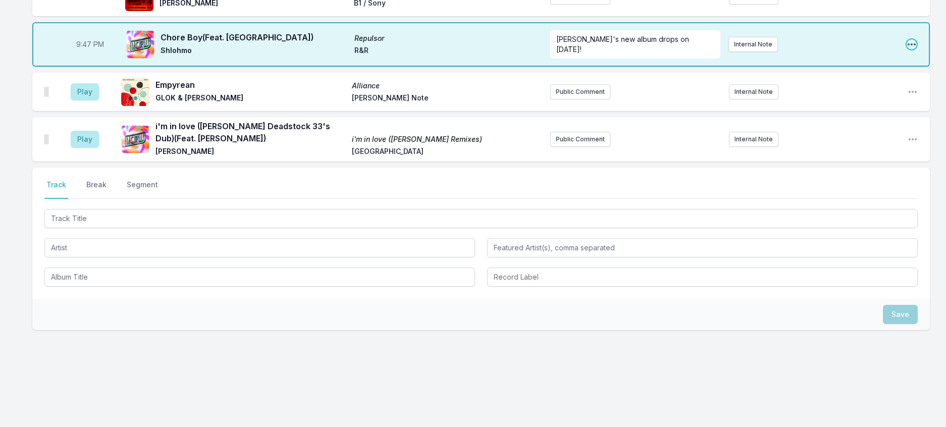
click at [908, 49] on icon "Open playlist item options" at bounding box center [912, 44] width 10 height 10
click at [888, 92] on button "Edit Track Details" at bounding box center [860, 83] width 113 height 18
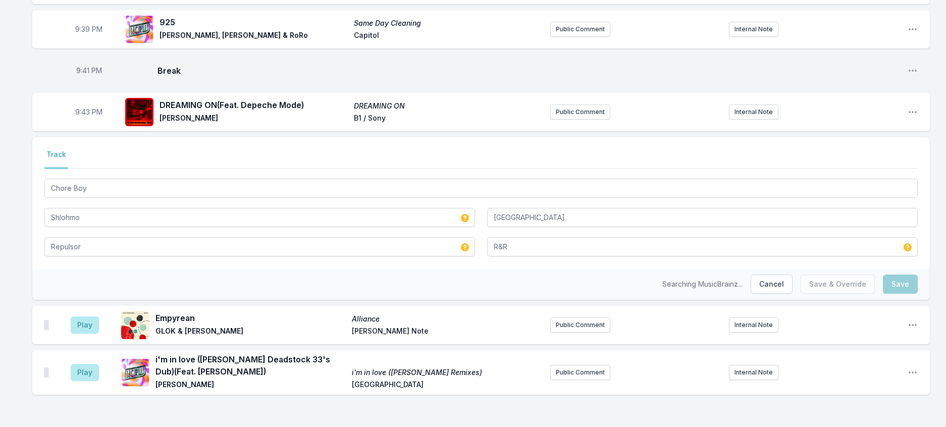
scroll to position [1743, 0]
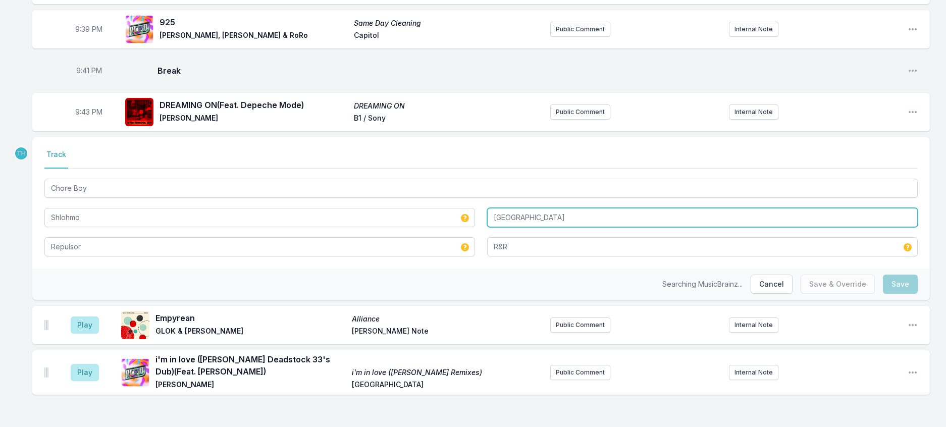
drag, startPoint x: 530, startPoint y: 188, endPoint x: 433, endPoint y: 188, distance: 96.9
click at [433, 188] on div "Chore Boy Shlohmo Salem Repulsor R&R" at bounding box center [480, 217] width 873 height 80
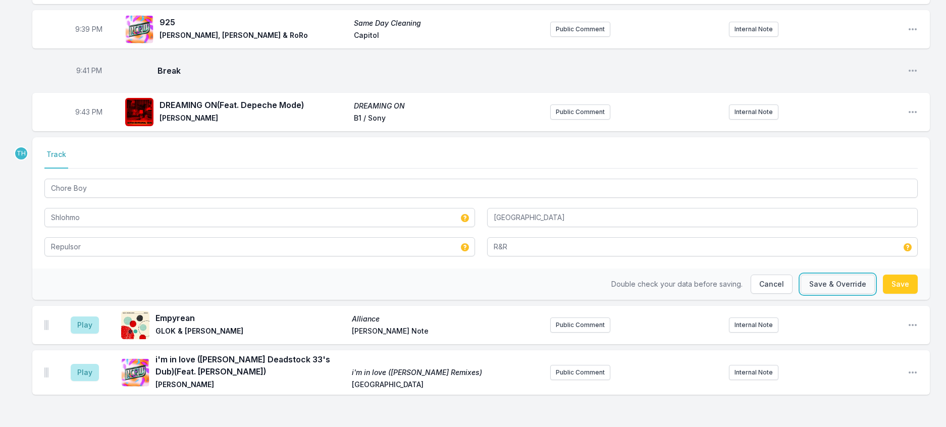
click at [821, 275] on button "Save & Override" at bounding box center [838, 284] width 74 height 19
type input "[GEOGRAPHIC_DATA]"
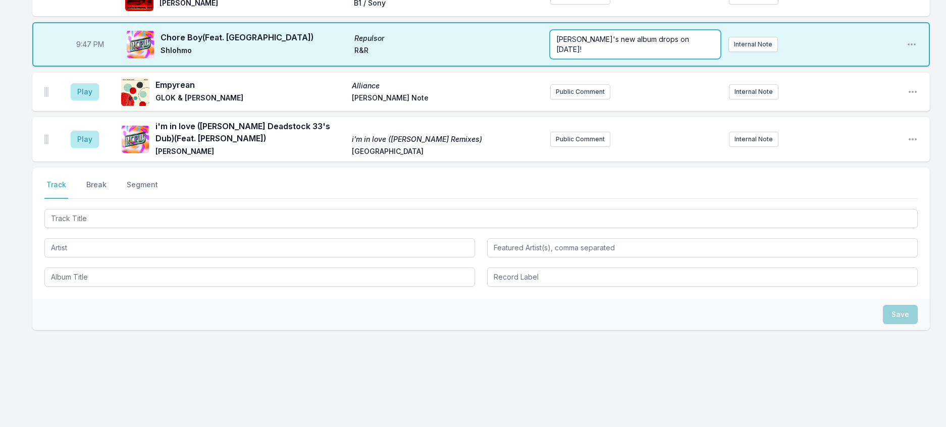
click at [554, 59] on div "[PERSON_NAME]'s new album drops on [DATE]!" at bounding box center [635, 44] width 170 height 28
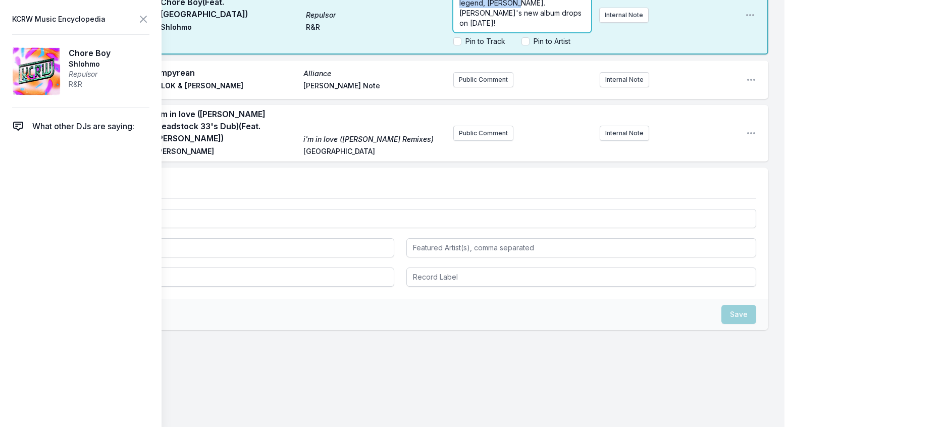
drag, startPoint x: 516, startPoint y: 280, endPoint x: 395, endPoint y: 261, distance: 122.7
click at [395, 55] on div "9:47 PM Chore Boy (Feat. [PERSON_NAME]) Repulsor [PERSON_NAME] R&R The video fo…" at bounding box center [400, 15] width 736 height 79
click at [149, 25] on icon at bounding box center [143, 19] width 12 height 12
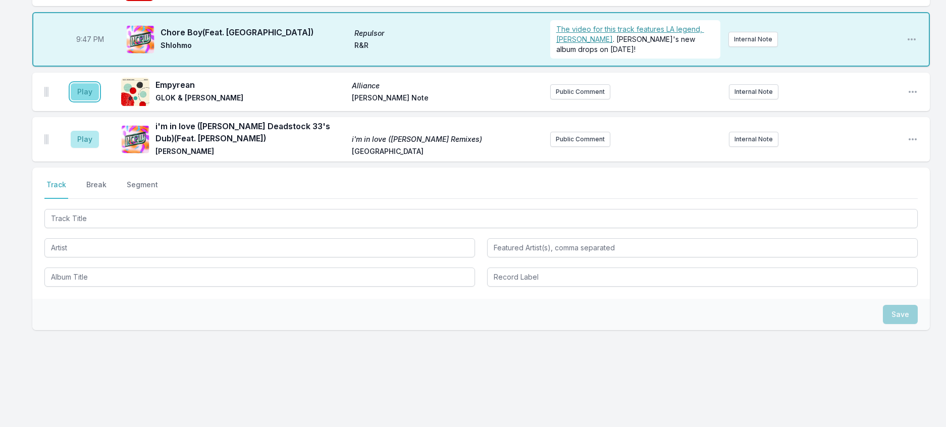
click at [96, 100] on button "Play" at bounding box center [85, 91] width 28 height 17
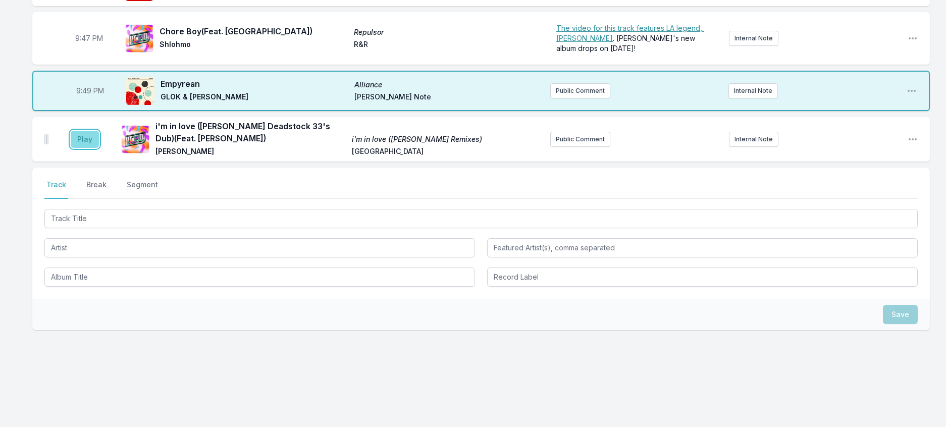
click at [88, 148] on button "Play" at bounding box center [85, 139] width 28 height 17
